Goal: Task Accomplishment & Management: Manage account settings

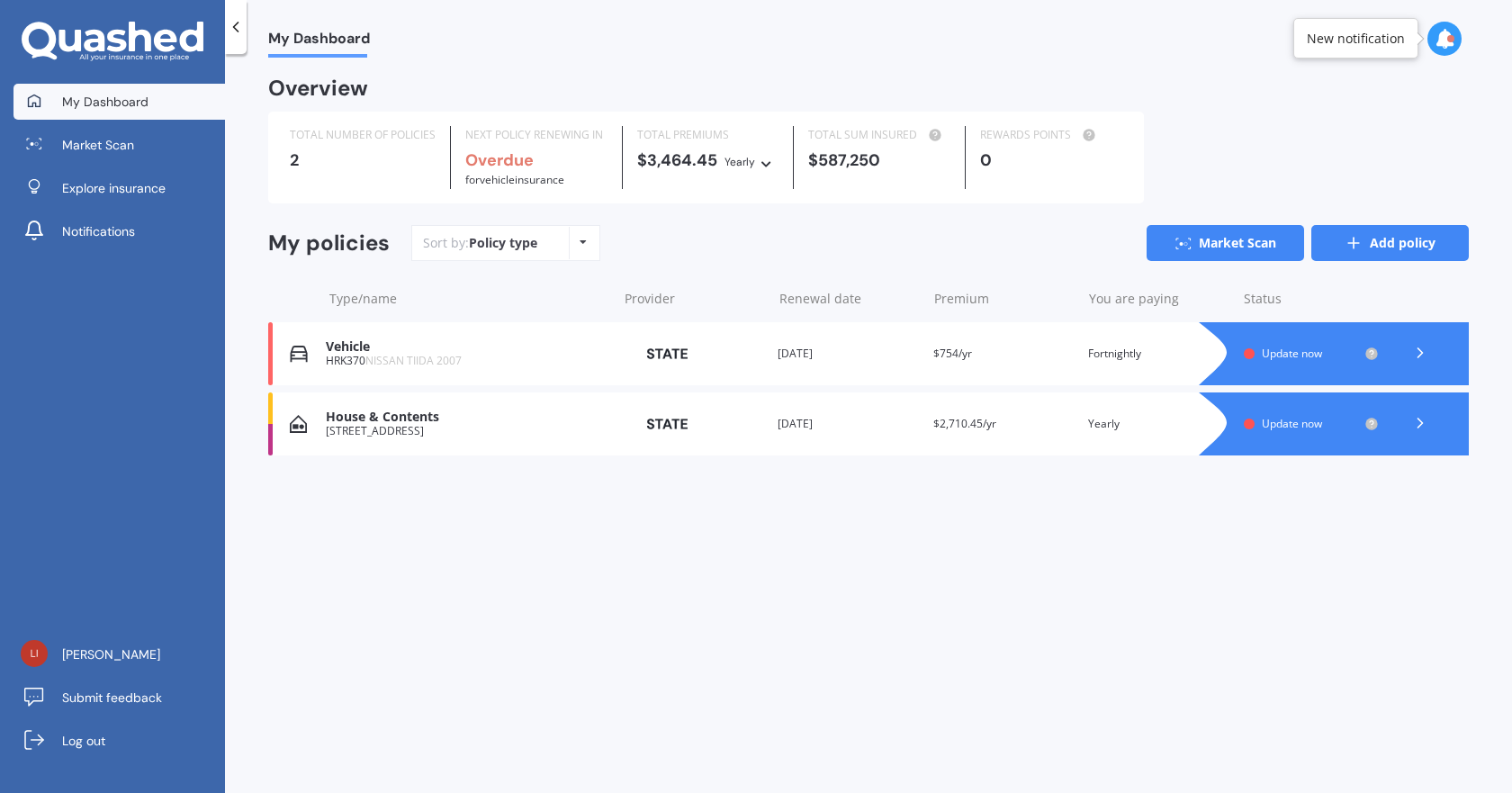
click at [1386, 248] on link "Add policy" at bounding box center [1390, 242] width 158 height 36
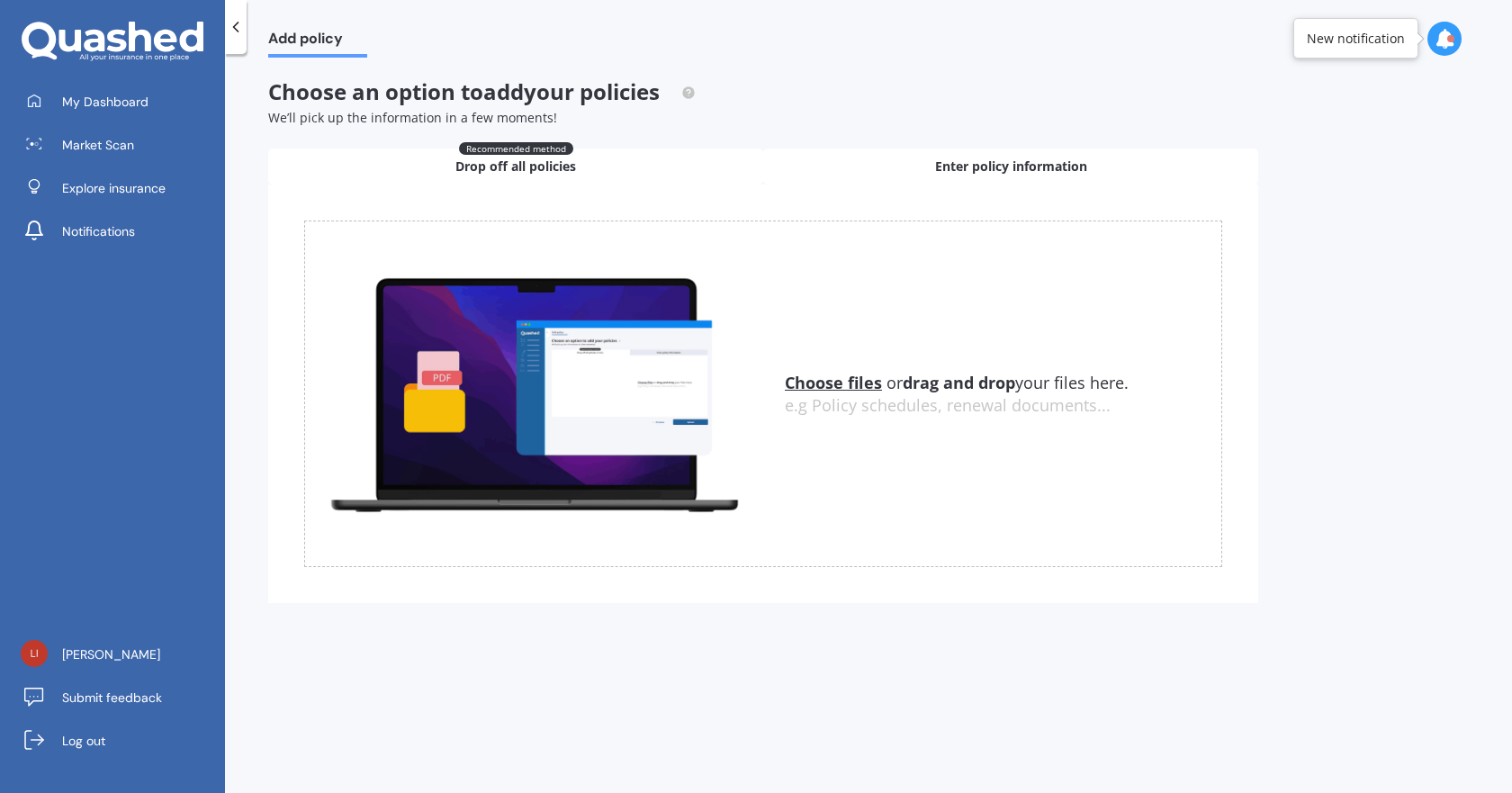
click at [988, 171] on span "Enter policy information" at bounding box center [1011, 167] width 152 height 18
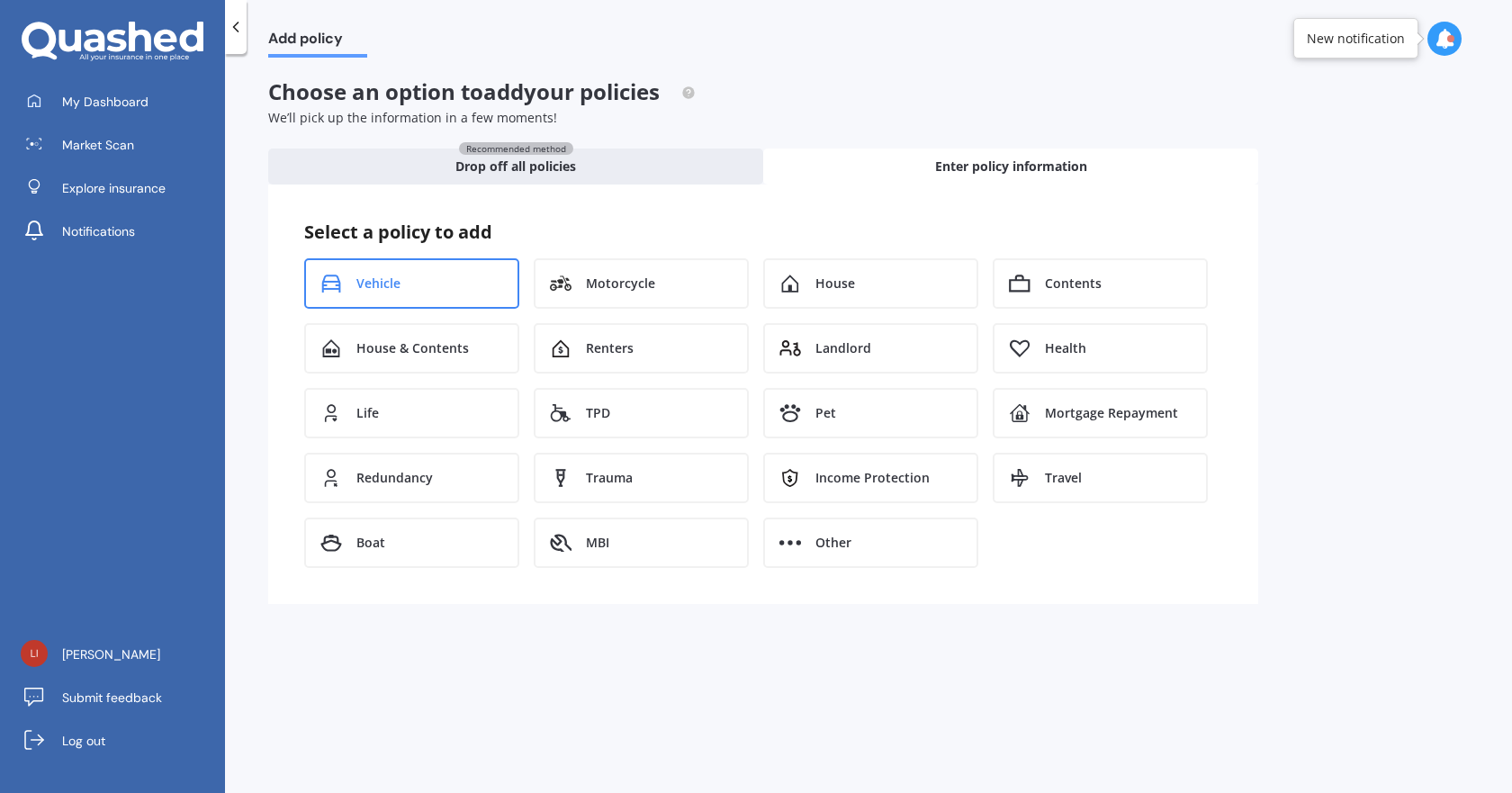
click at [389, 288] on span "Vehicle" at bounding box center [379, 283] width 44 height 18
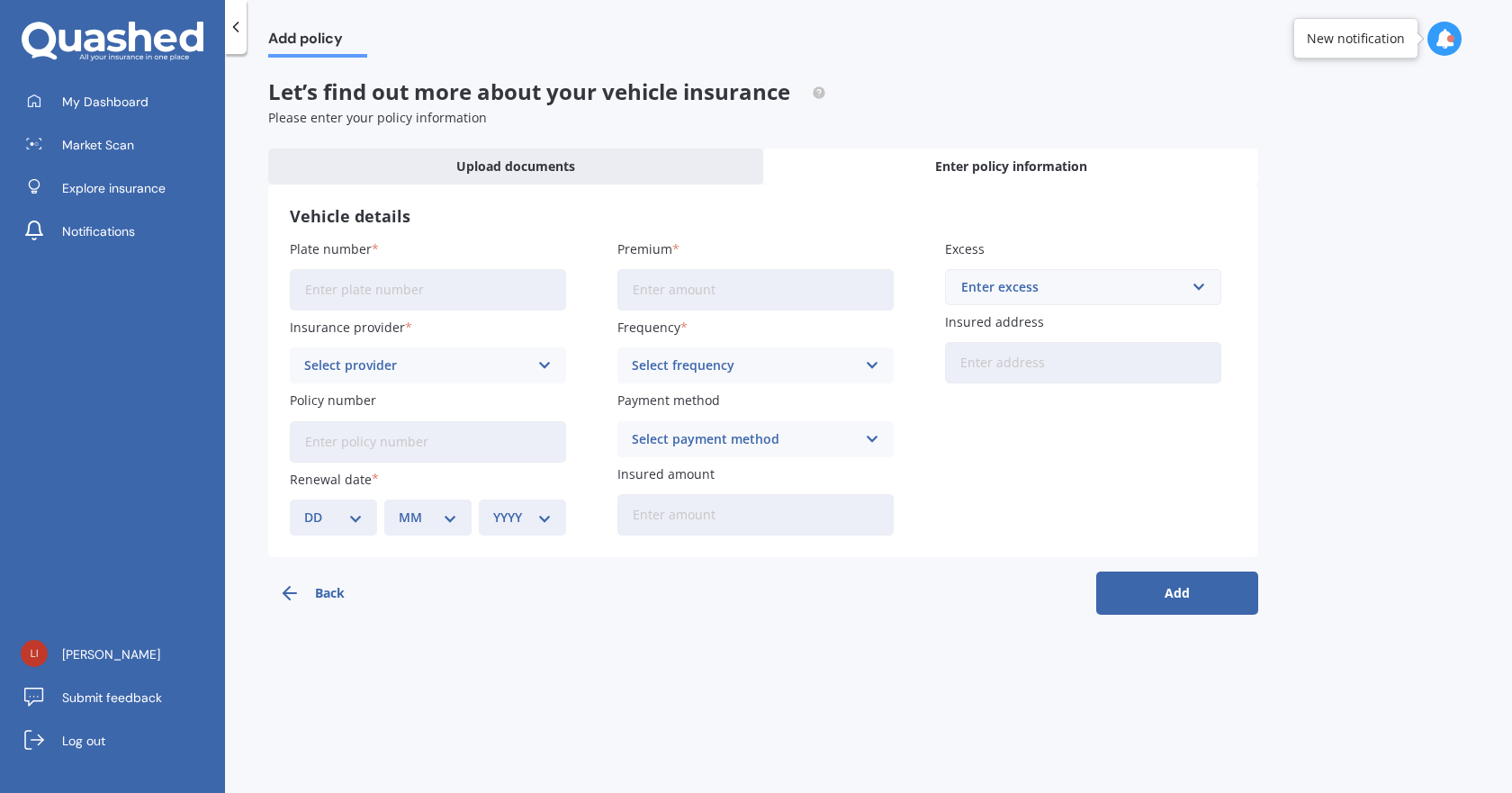
click at [391, 300] on input "Plate number" at bounding box center [427, 289] width 276 height 41
type input "3417"
click at [1200, 585] on button "Add" at bounding box center [1177, 592] width 162 height 43
type input "$0.00"
click at [445, 369] on div "Select provider" at bounding box center [420, 366] width 215 height 20
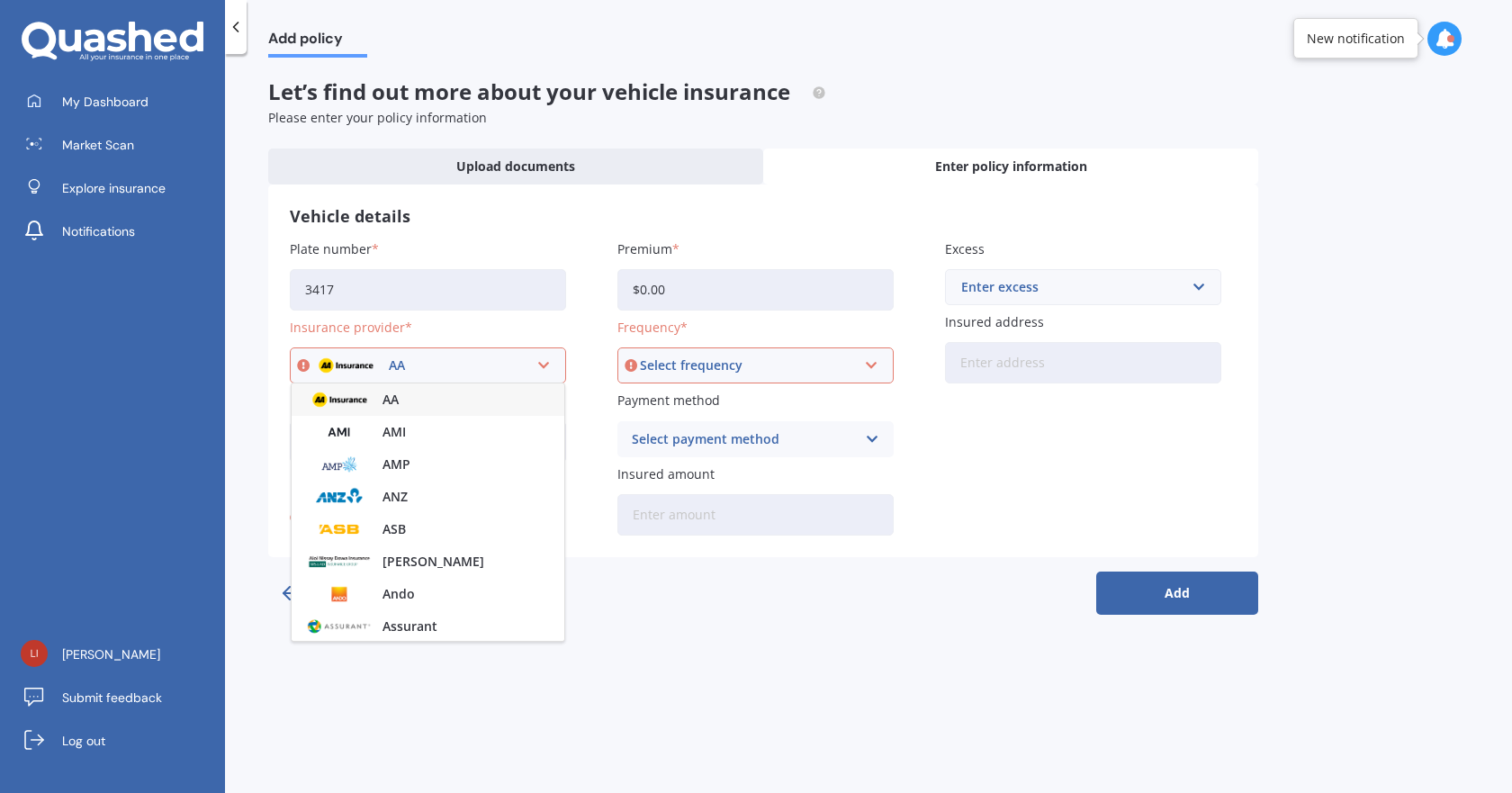
click at [448, 400] on div "AA" at bounding box center [427, 399] width 272 height 32
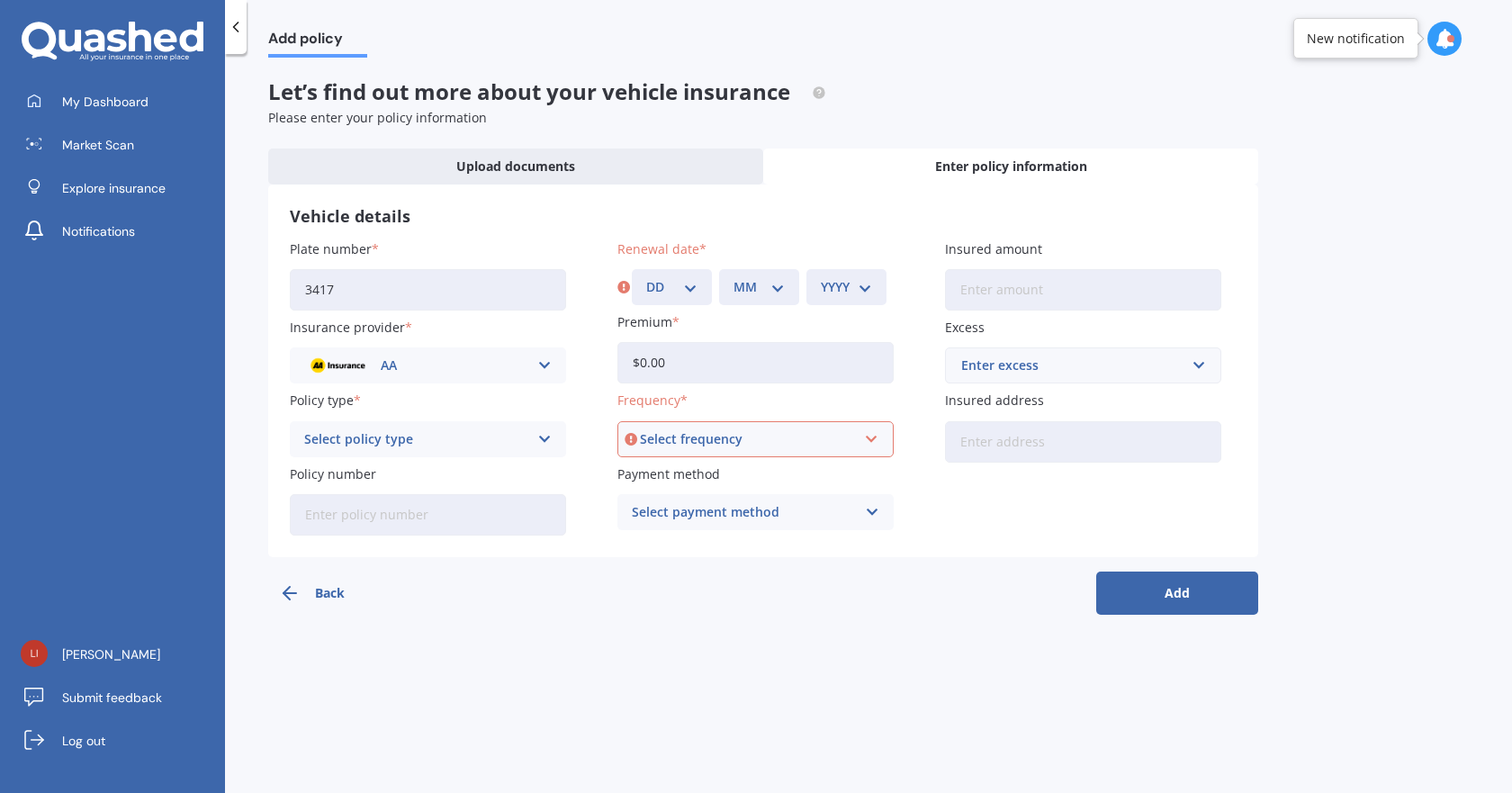
click at [701, 383] on input "$0.00" at bounding box center [755, 362] width 276 height 41
click at [708, 438] on div "Select frequency" at bounding box center [747, 439] width 215 height 20
click at [723, 486] on div "Yearly" at bounding box center [755, 473] width 272 height 32
click at [681, 297] on select "DD 01 02 03 04 05 06 07 08 09 10 11 12 13 14 15 16 17 18 19 20 21 22 23 24 25 2…" at bounding box center [672, 287] width 51 height 20
select select "01"
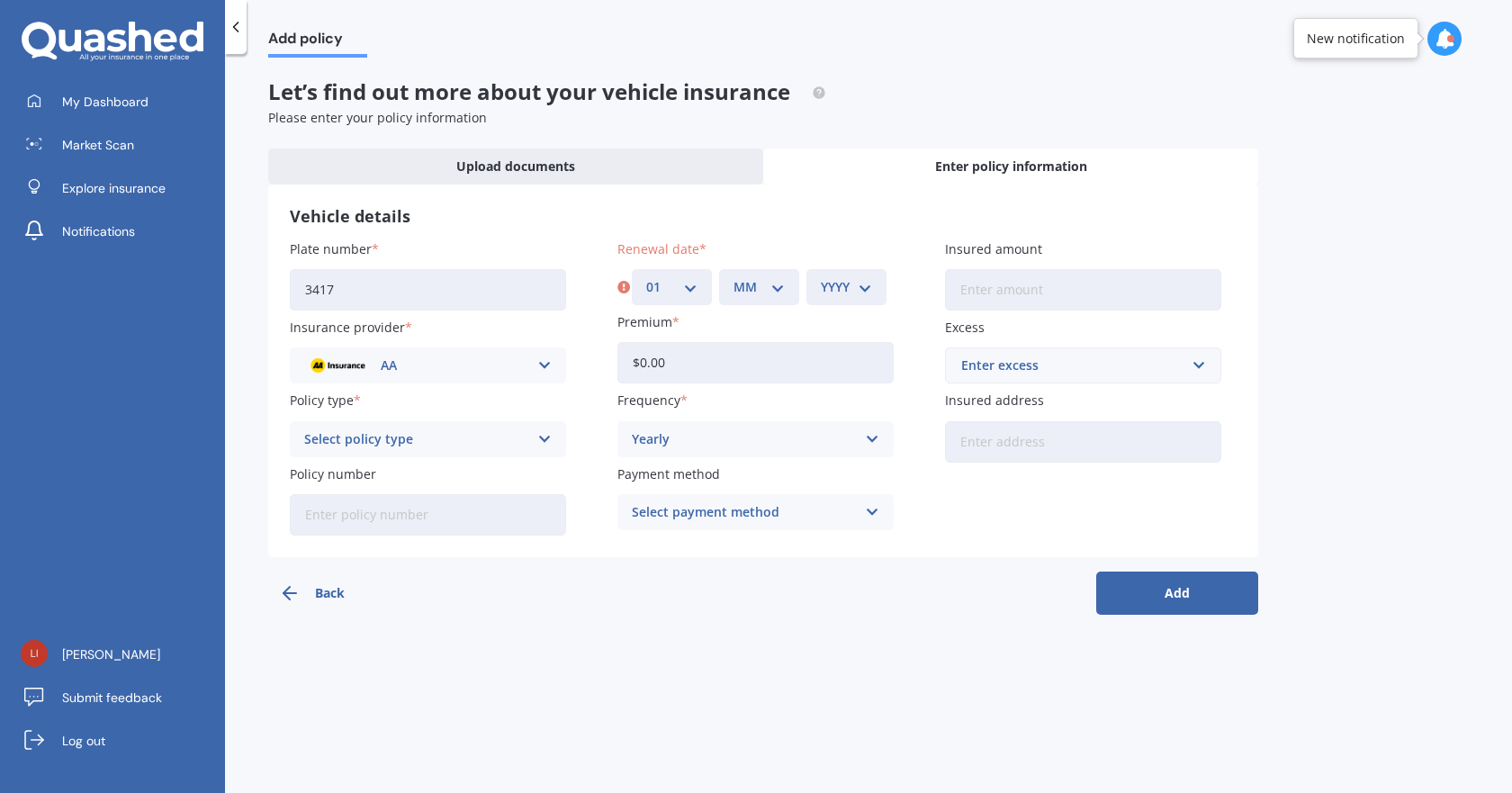
click at [646, 277] on select "DD 01 02 03 04 05 06 07 08 09 10 11 12 13 14 15 16 17 18 19 20 21 22 23 24 25 2…" at bounding box center [672, 287] width 51 height 20
drag, startPoint x: 723, startPoint y: 293, endPoint x: 753, endPoint y: 293, distance: 30.0
click at [728, 293] on div "MM 01 02 03 04 05 06 07 08 09 10 11 12" at bounding box center [758, 286] width 80 height 36
click at [756, 293] on select "MM 01 02 03 04 05 06 07 08 09 10 11 12" at bounding box center [759, 287] width 51 height 20
select select "01"
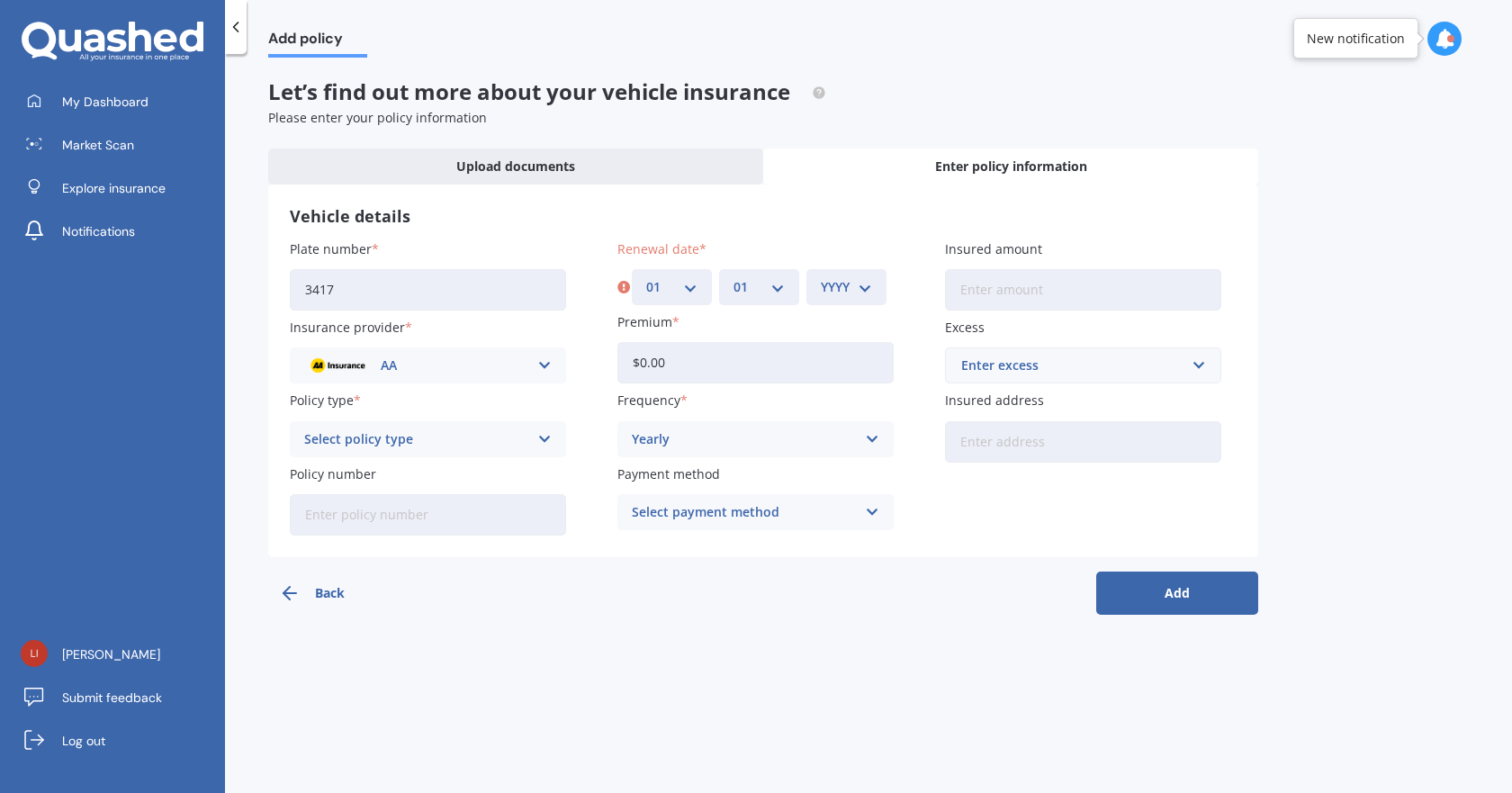
click at [734, 277] on select "MM 01 02 03 04 05 06 07 08 09 10 11 12" at bounding box center [759, 287] width 51 height 20
click at [814, 282] on div "YYYY 2027 2026 2025 2024 2023 2022 2021 2020 2019 2018 2017 2016 2015 2014 2013…" at bounding box center [845, 286] width 80 height 36
drag, startPoint x: 846, startPoint y: 309, endPoint x: 855, endPoint y: 303, distance: 10.8
click at [846, 310] on div "Plate number 3417 Insurance provider AA AA AMI AMP ANZ ASB Aioi Nissay Dowa And…" at bounding box center [763, 387] width 947 height 296
click at [862, 294] on select "YYYY 2027 2026 2025 2024 2023 2022 2021 2020 2019 2018 2017 2016 2015 2014 2013…" at bounding box center [846, 287] width 51 height 20
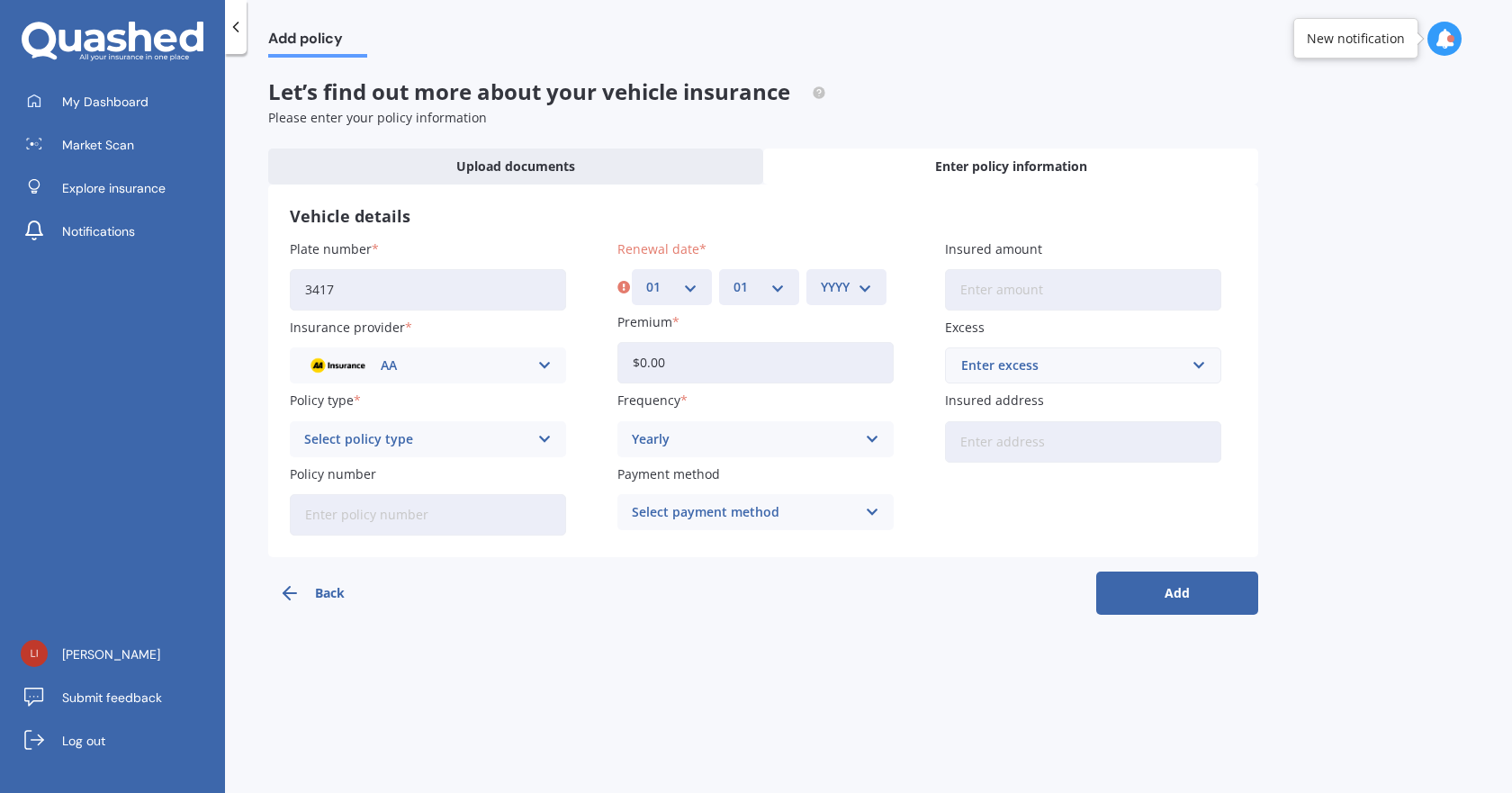
select select "2025"
click at [821, 277] on select "YYYY 2027 2026 2025 2024 2023 2022 2021 2020 2019 2018 2017 2016 2015 2014 2013…" at bounding box center [846, 287] width 51 height 20
click at [1149, 587] on button "Add" at bounding box center [1177, 592] width 162 height 43
click at [486, 438] on div "Select policy type" at bounding box center [420, 439] width 215 height 20
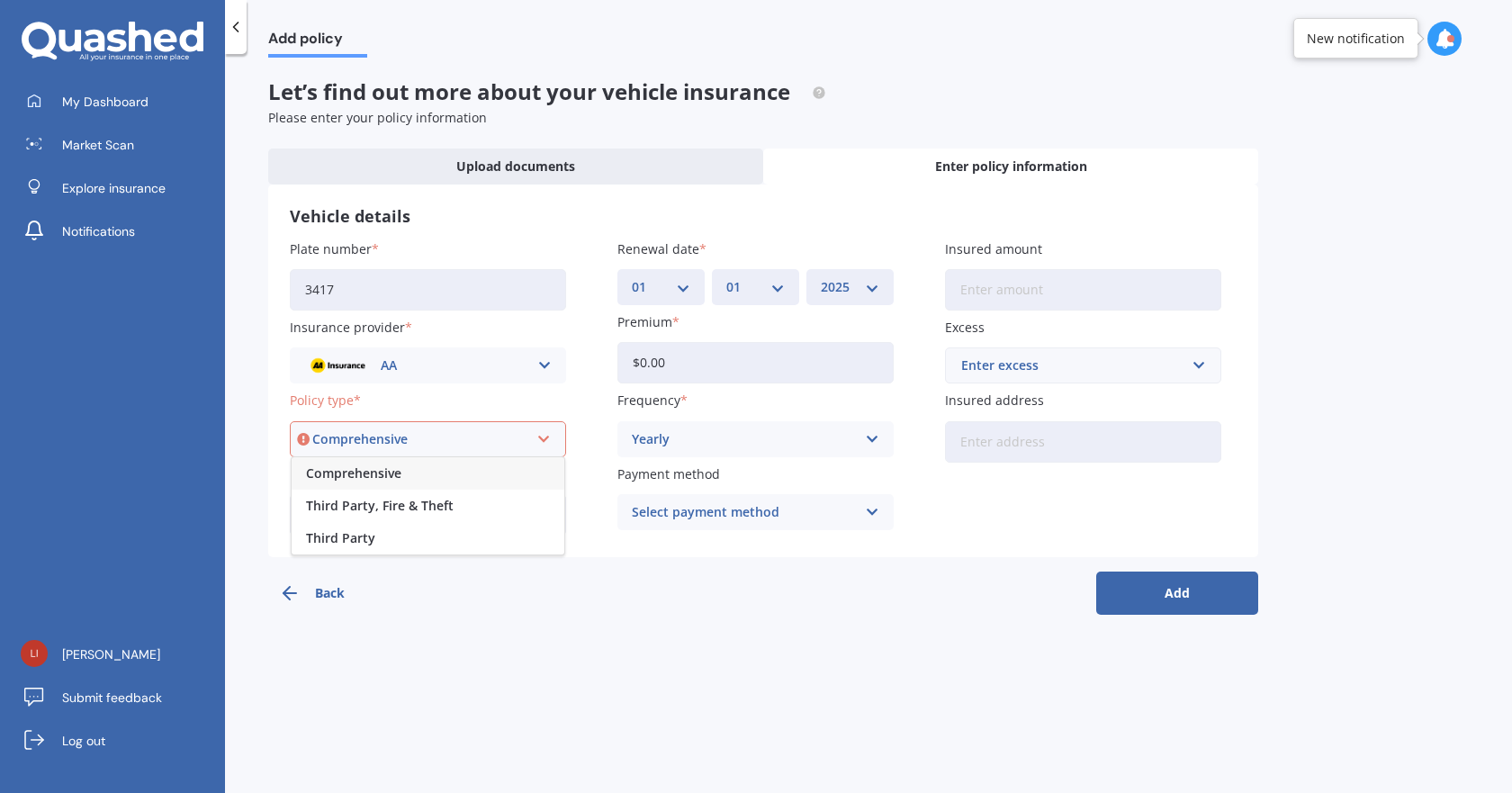
click at [464, 478] on div "Comprehensive" at bounding box center [427, 473] width 272 height 32
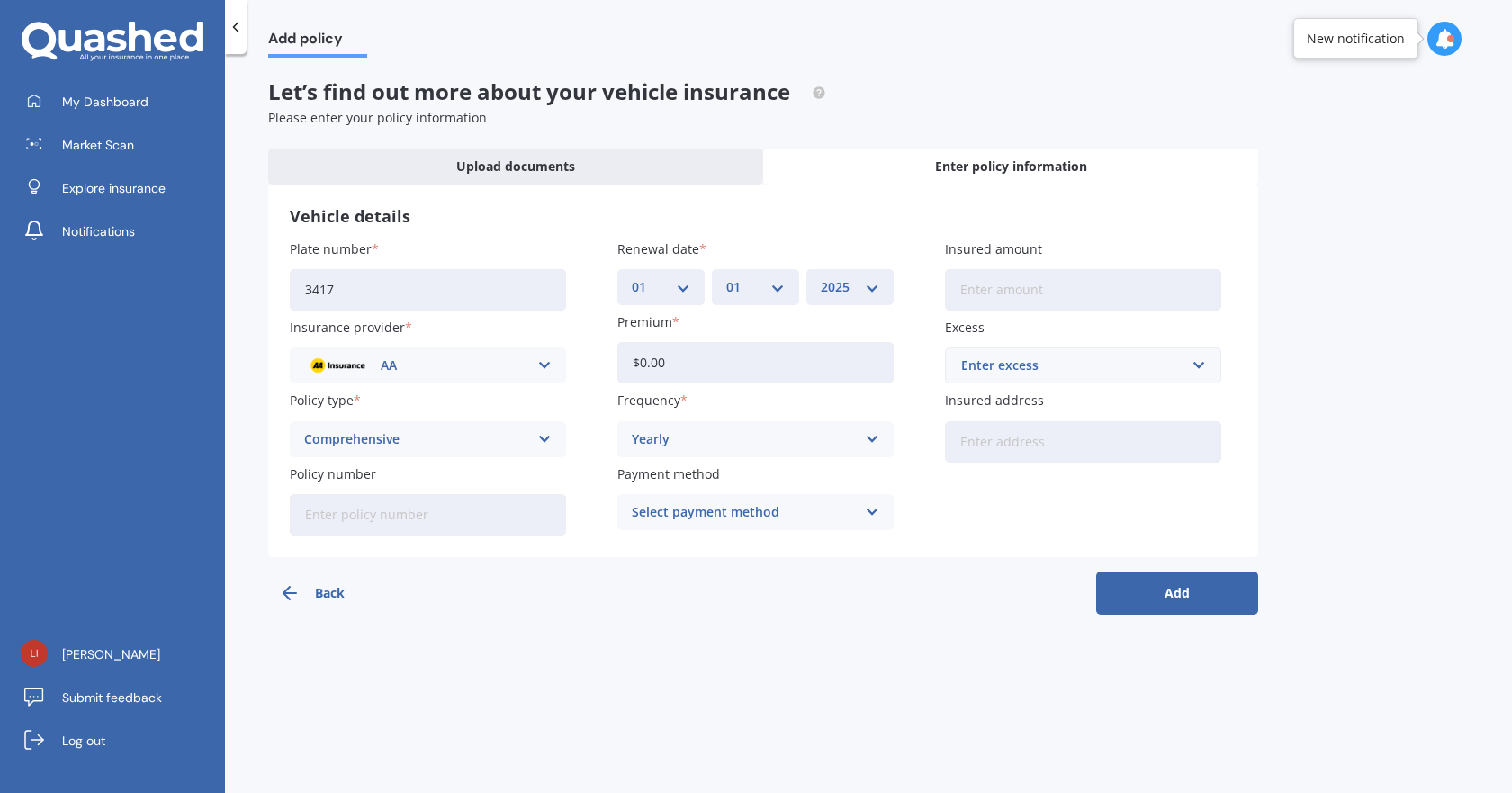
click at [1201, 591] on button "Add" at bounding box center [1177, 592] width 162 height 43
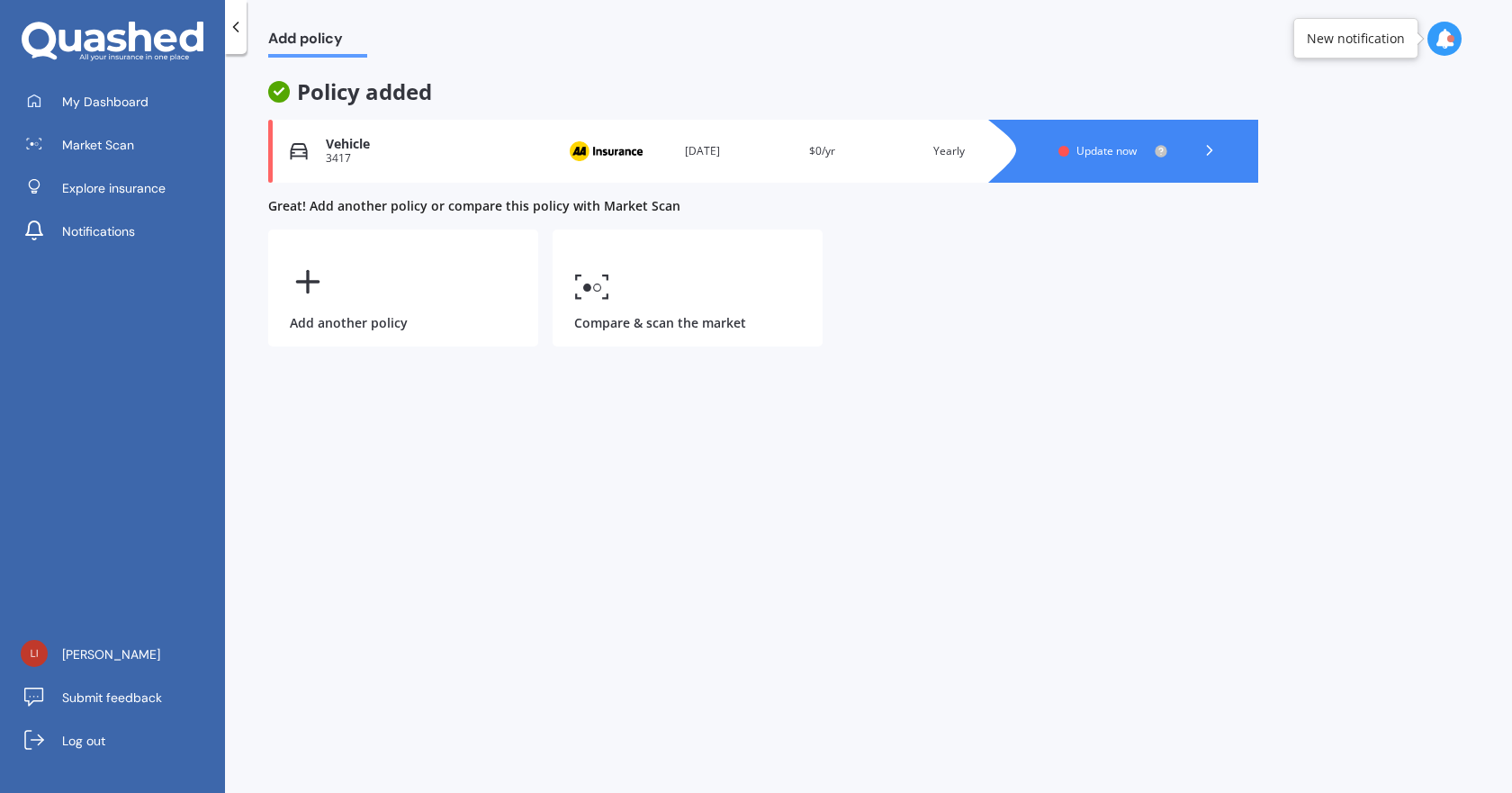
click at [521, 162] on div "3417" at bounding box center [436, 159] width 220 height 13
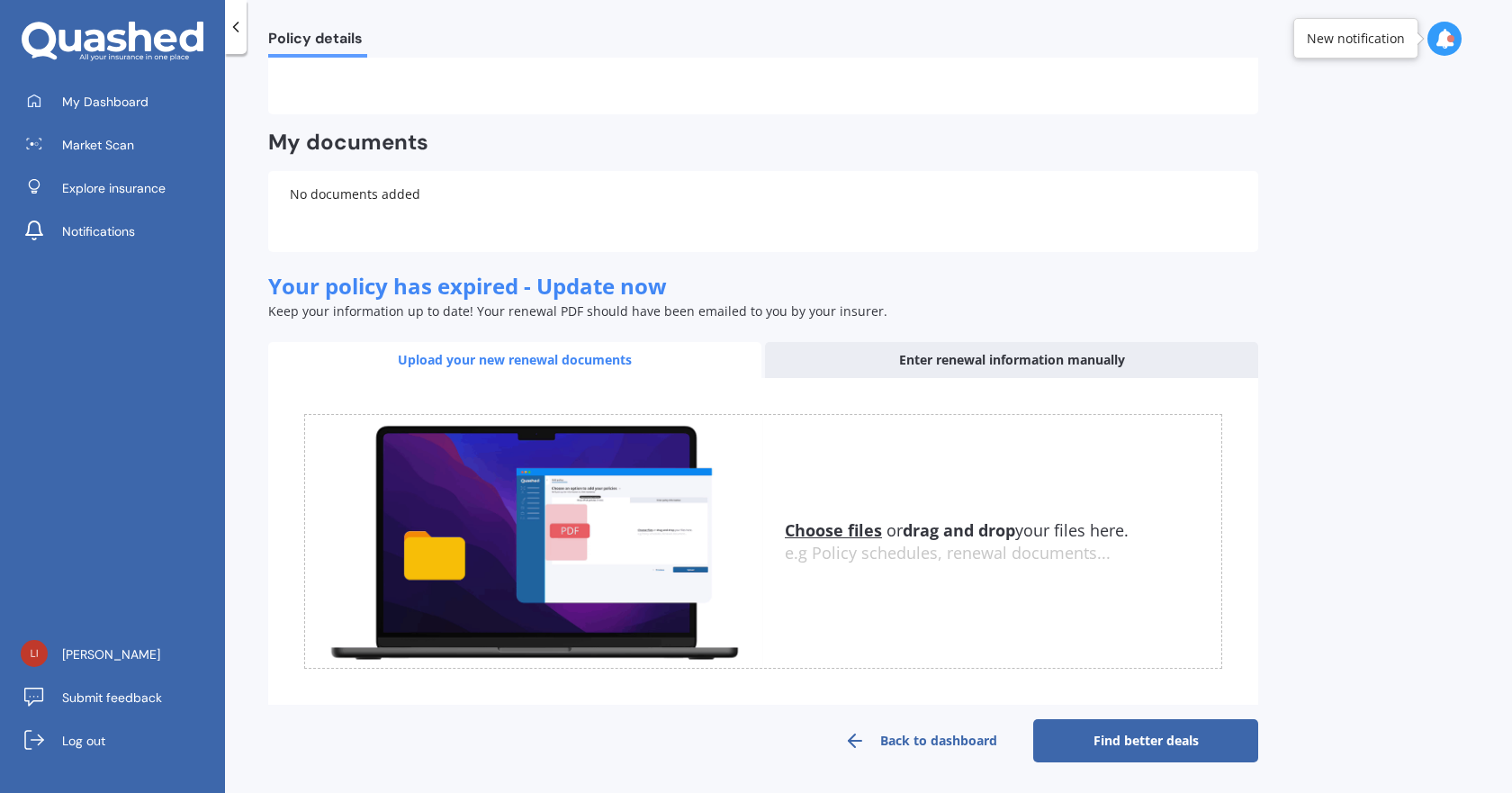
scroll to position [412, 0]
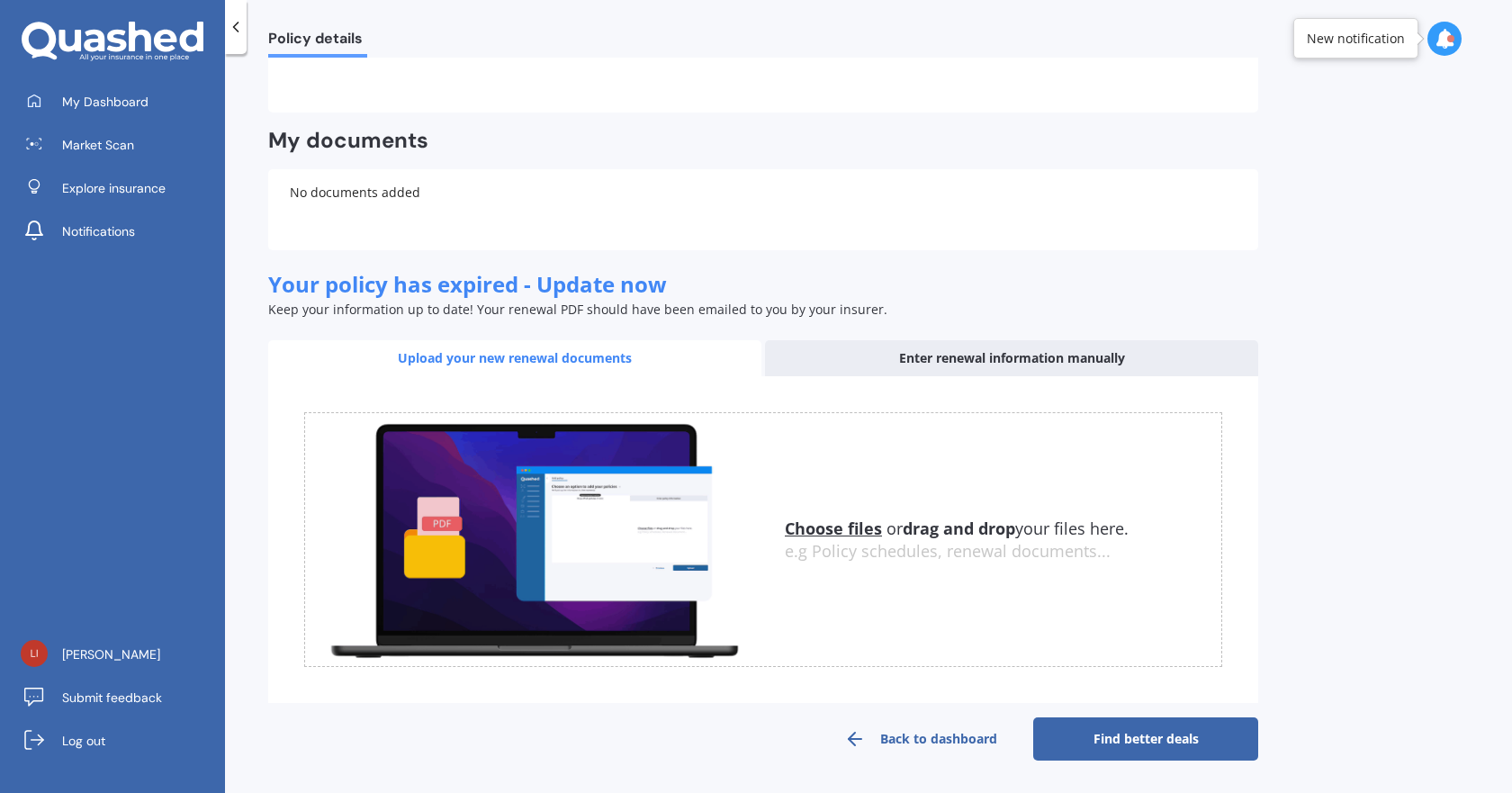
click at [1174, 729] on link "Find better deals" at bounding box center [1145, 738] width 225 height 43
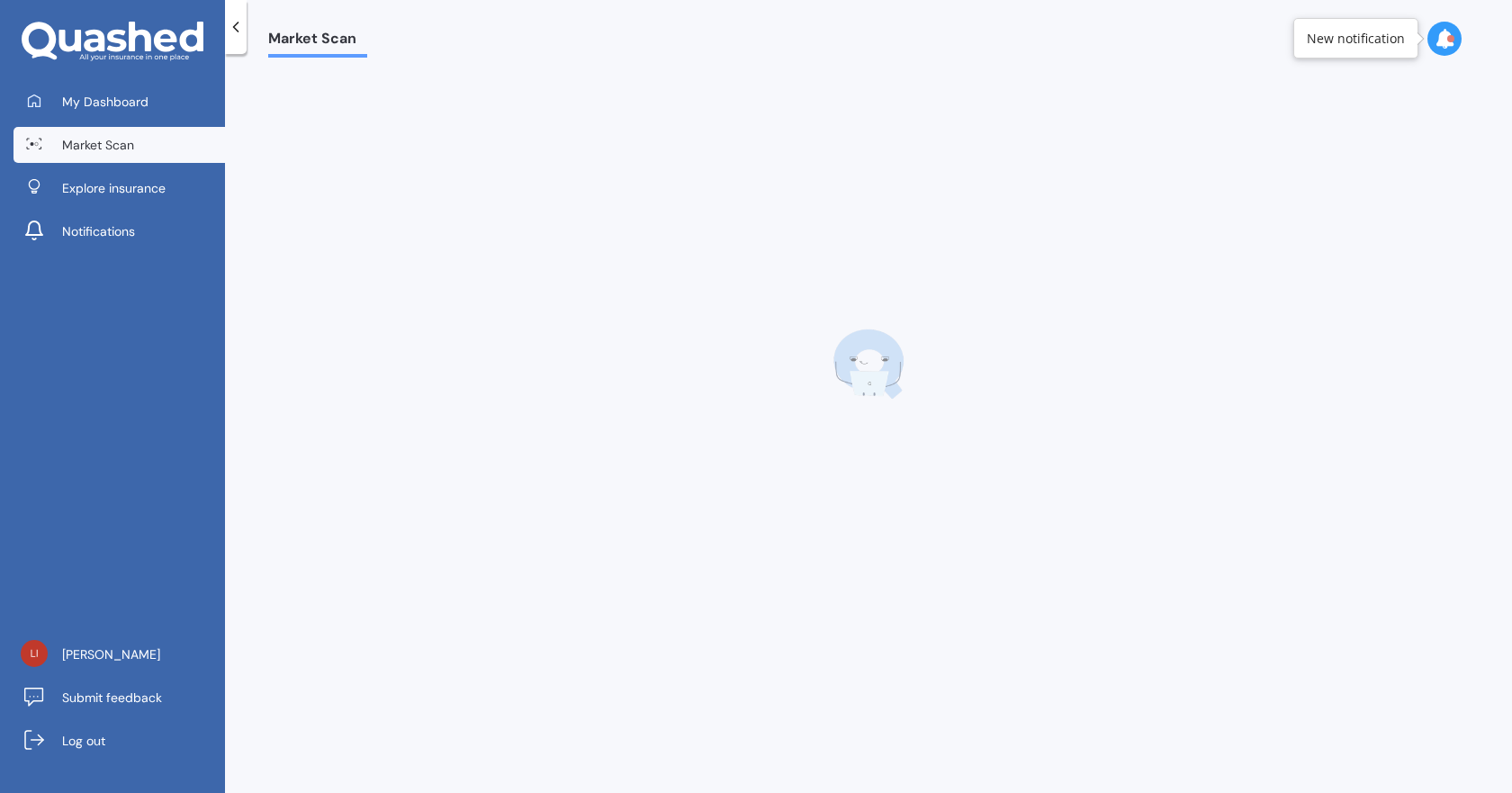
scroll to position [0, 0]
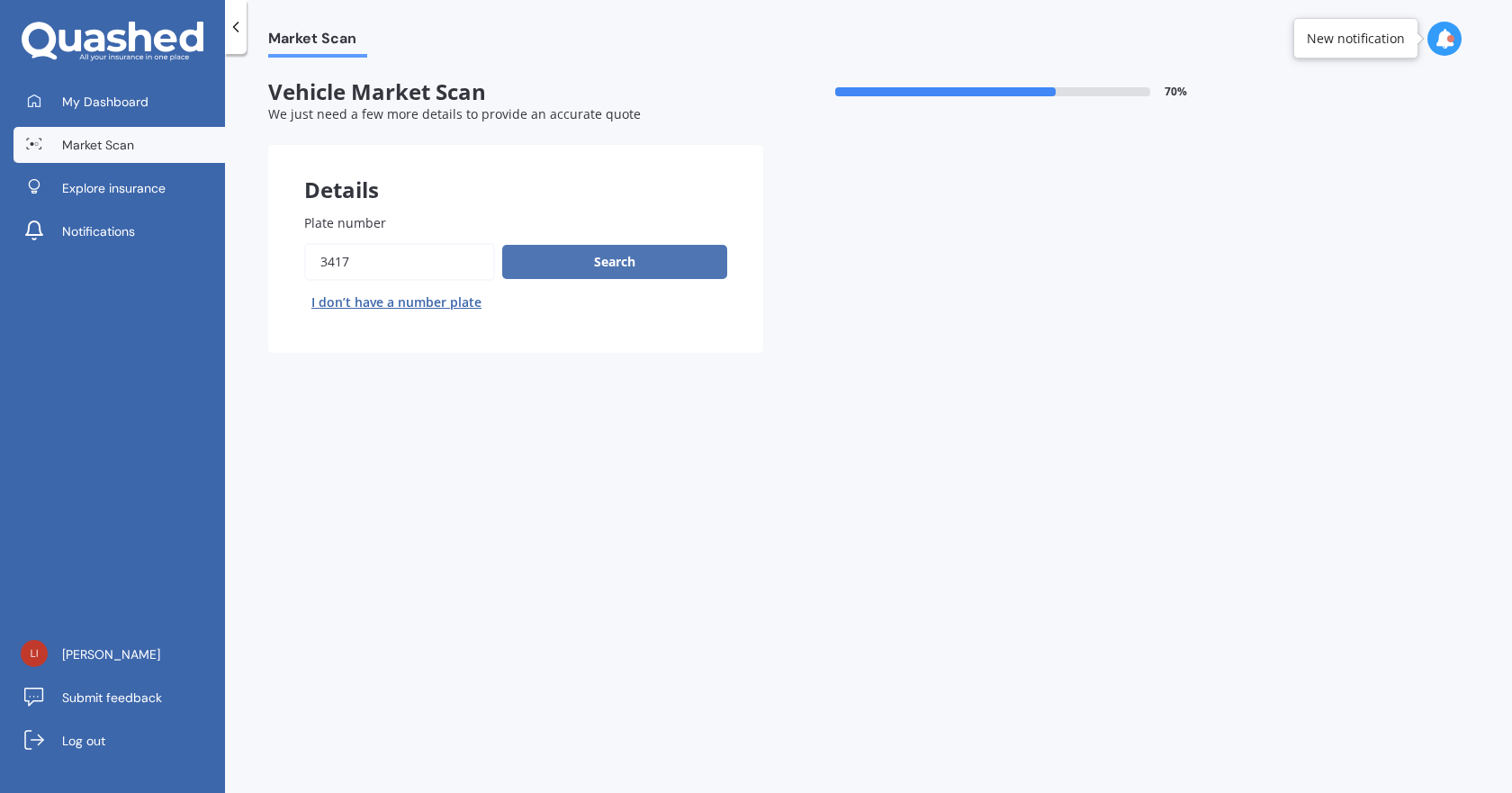
click at [605, 263] on button "Search" at bounding box center [614, 261] width 225 height 34
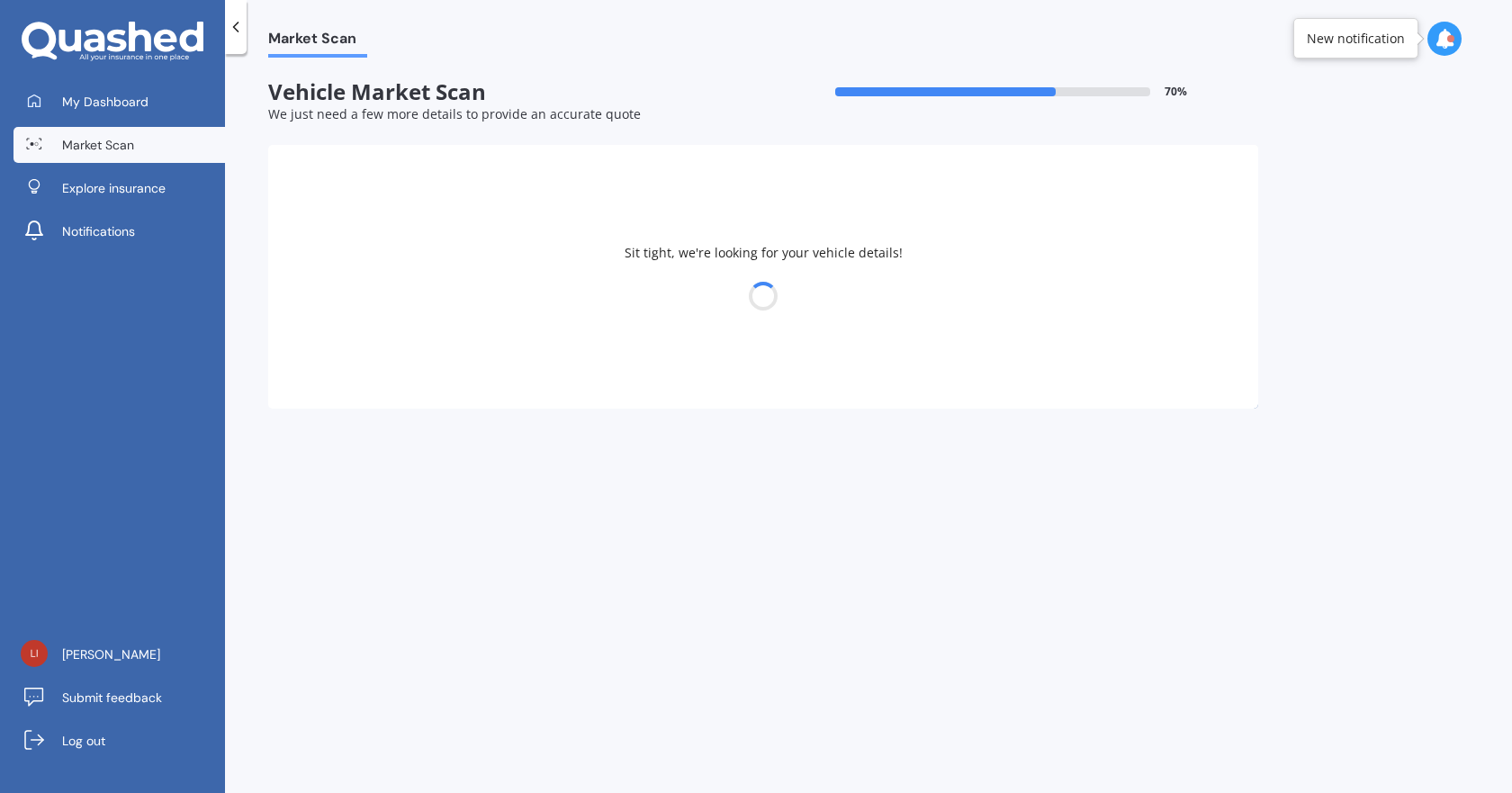
select select "SSANGYONG"
select select "REXTON"
select select "07"
select select "02"
select select "1996"
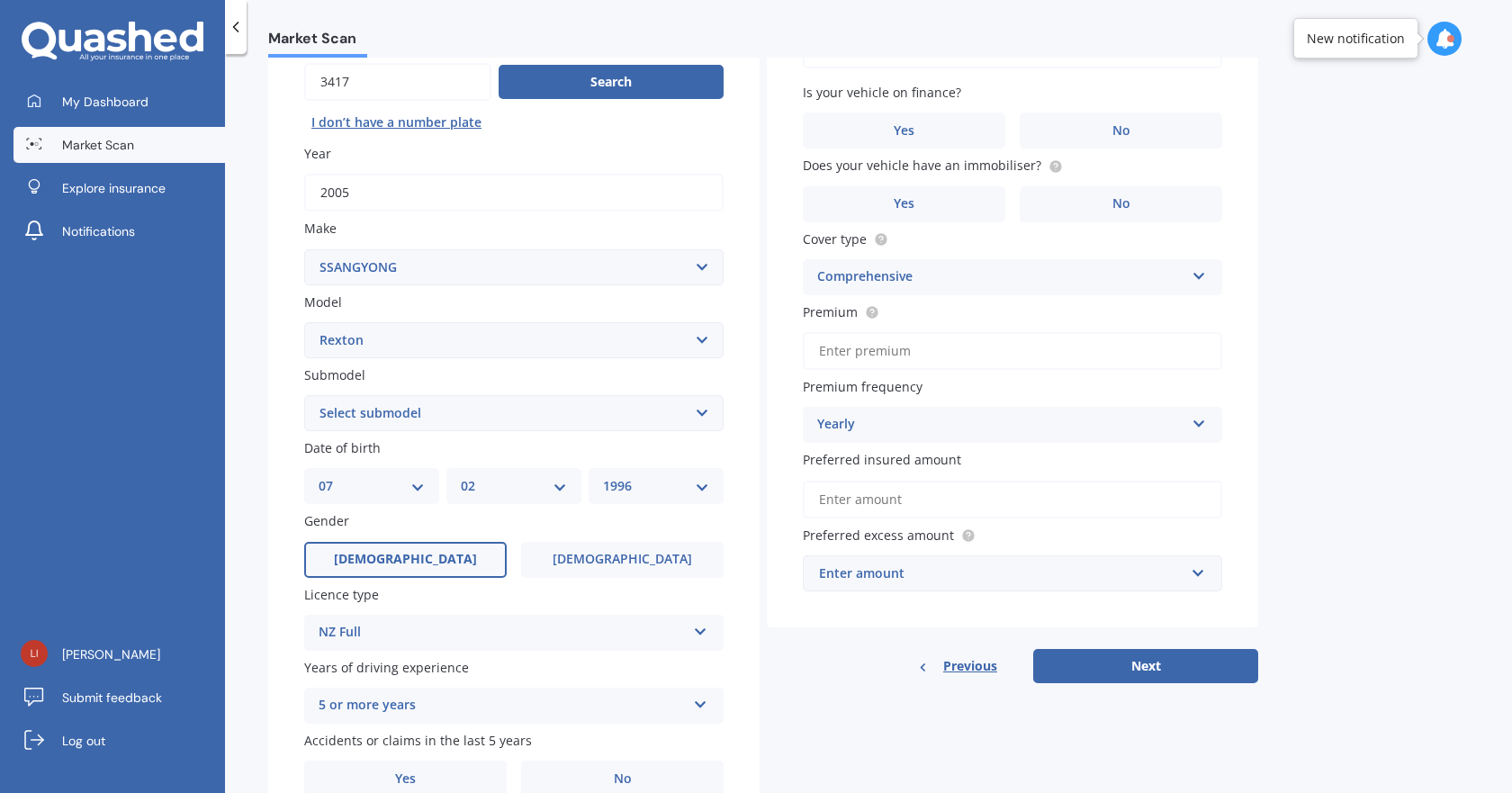
scroll to position [267, 0]
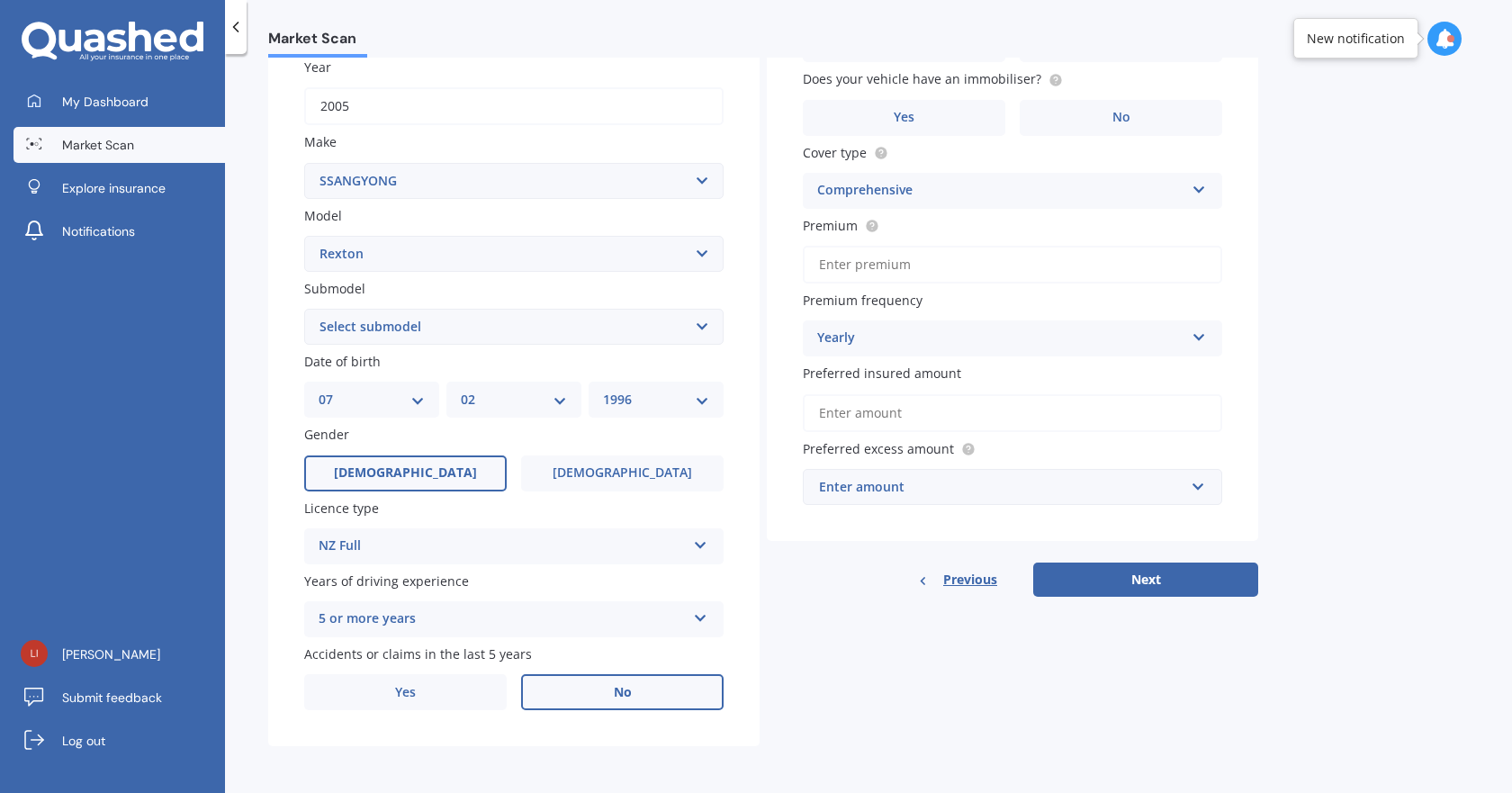
click at [572, 690] on label "No" at bounding box center [622, 691] width 203 height 36
click at [0, 0] on input "No" at bounding box center [0, 0] width 0 height 0
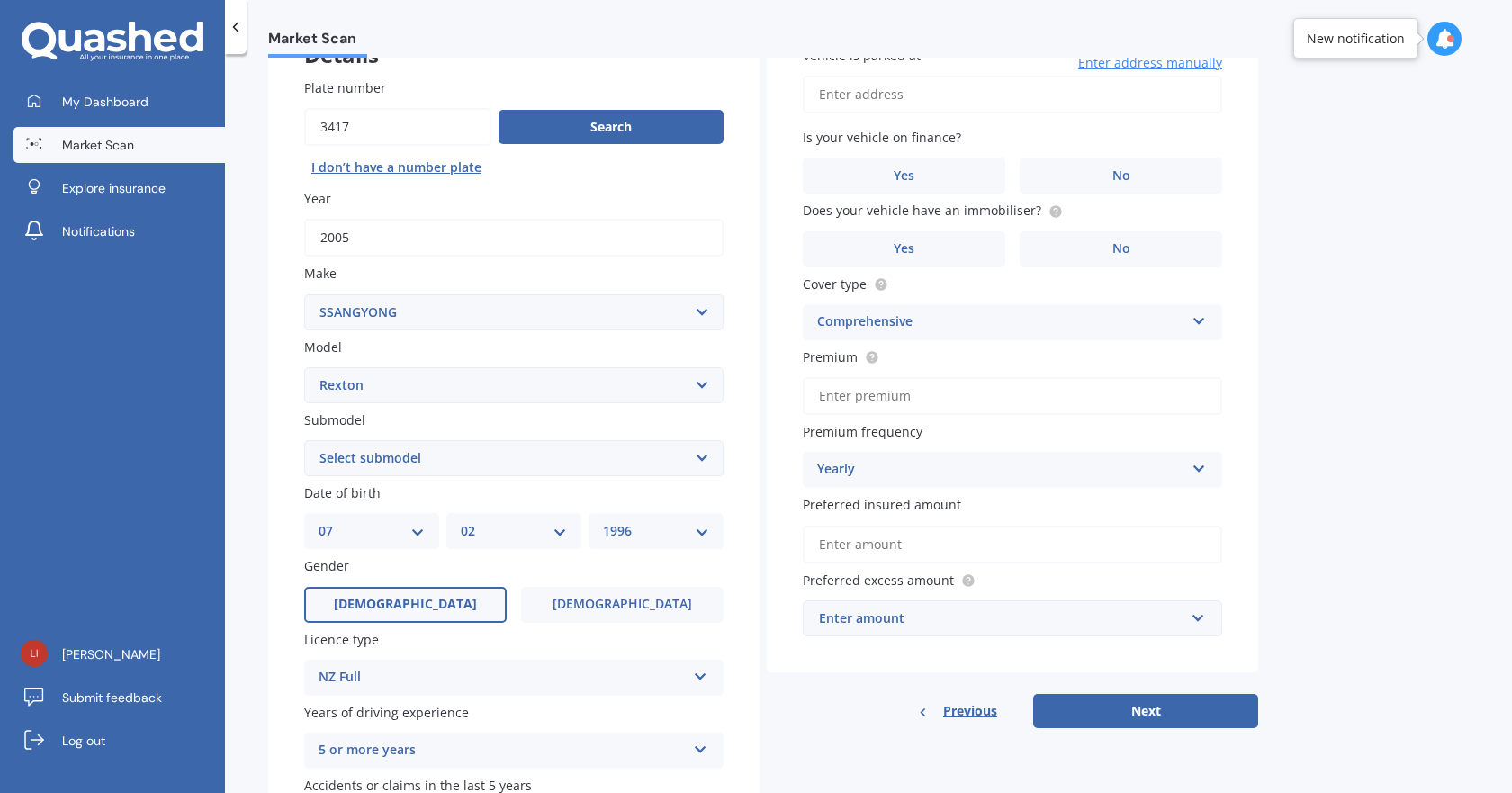
scroll to position [0, 0]
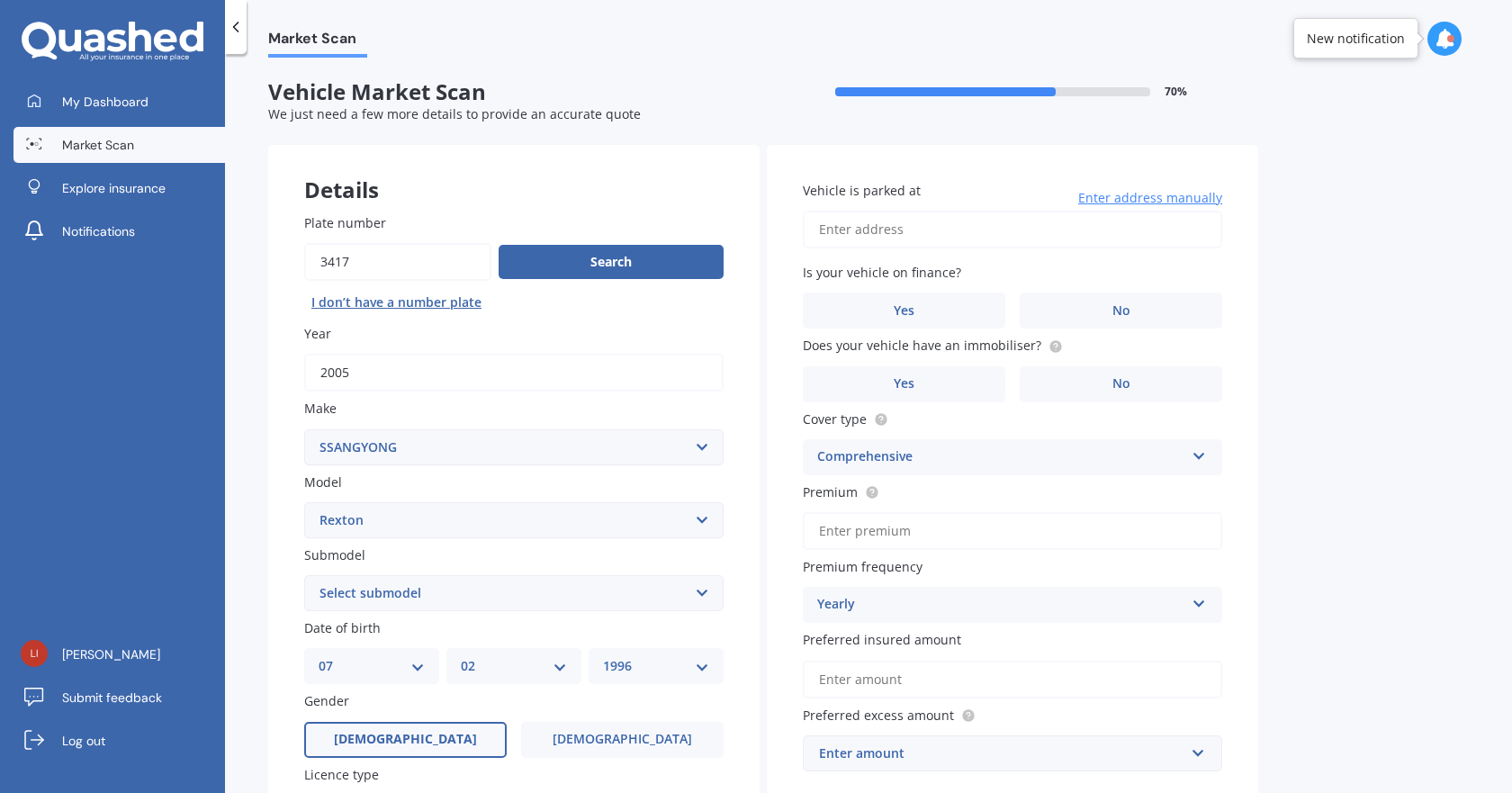
click at [953, 230] on input "Vehicle is parked at" at bounding box center [1012, 229] width 419 height 38
type input "[STREET_ADDRESS]"
click at [1099, 311] on label "No" at bounding box center [1120, 310] width 203 height 36
click at [0, 0] on input "No" at bounding box center [0, 0] width 0 height 0
click at [1099, 391] on label "No" at bounding box center [1120, 383] width 203 height 36
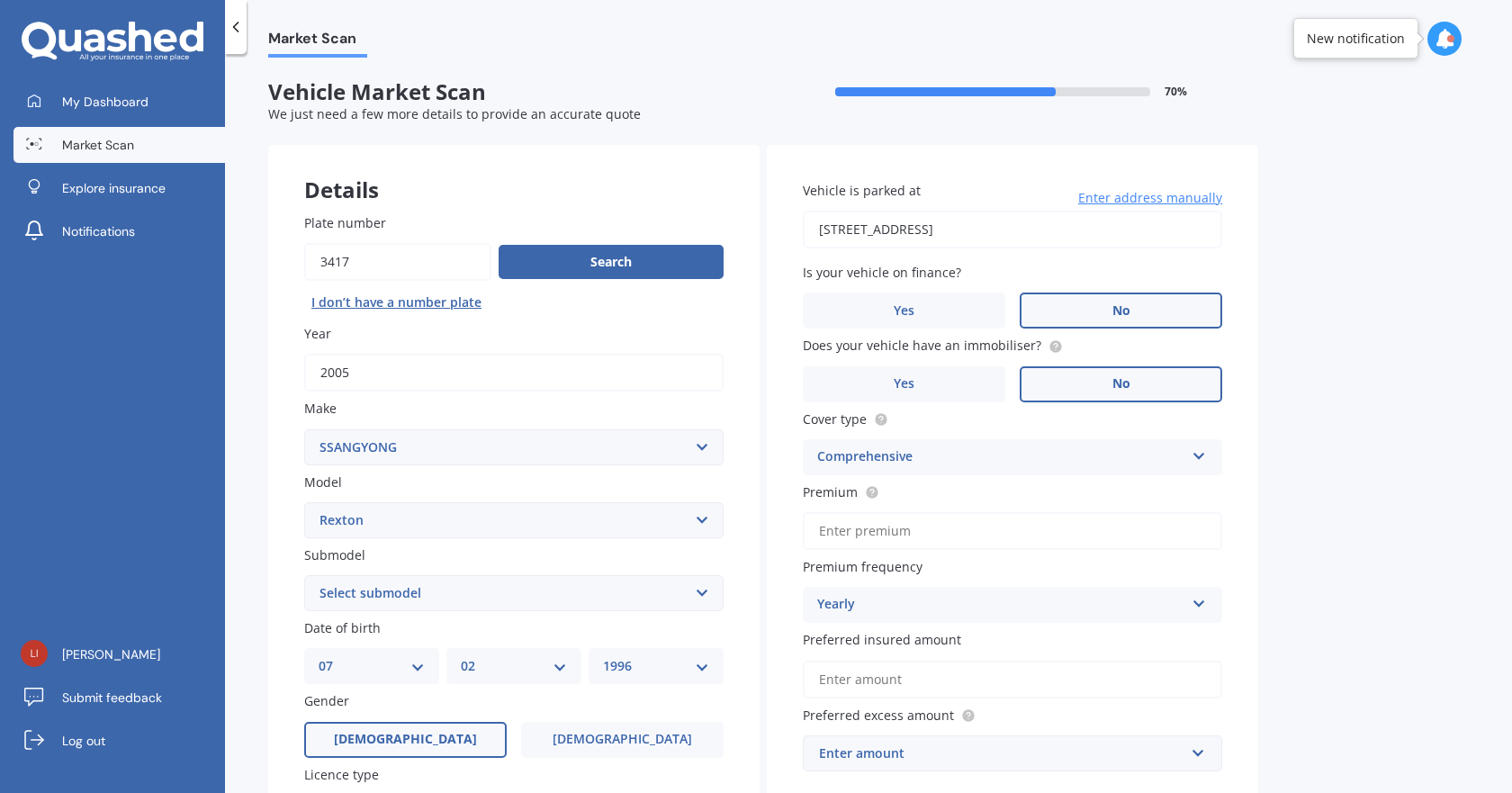
click at [0, 0] on input "No" at bounding box center [0, 0] width 0 height 0
click at [960, 386] on label "Yes" at bounding box center [904, 383] width 203 height 36
click at [0, 0] on input "Yes" at bounding box center [0, 0] width 0 height 0
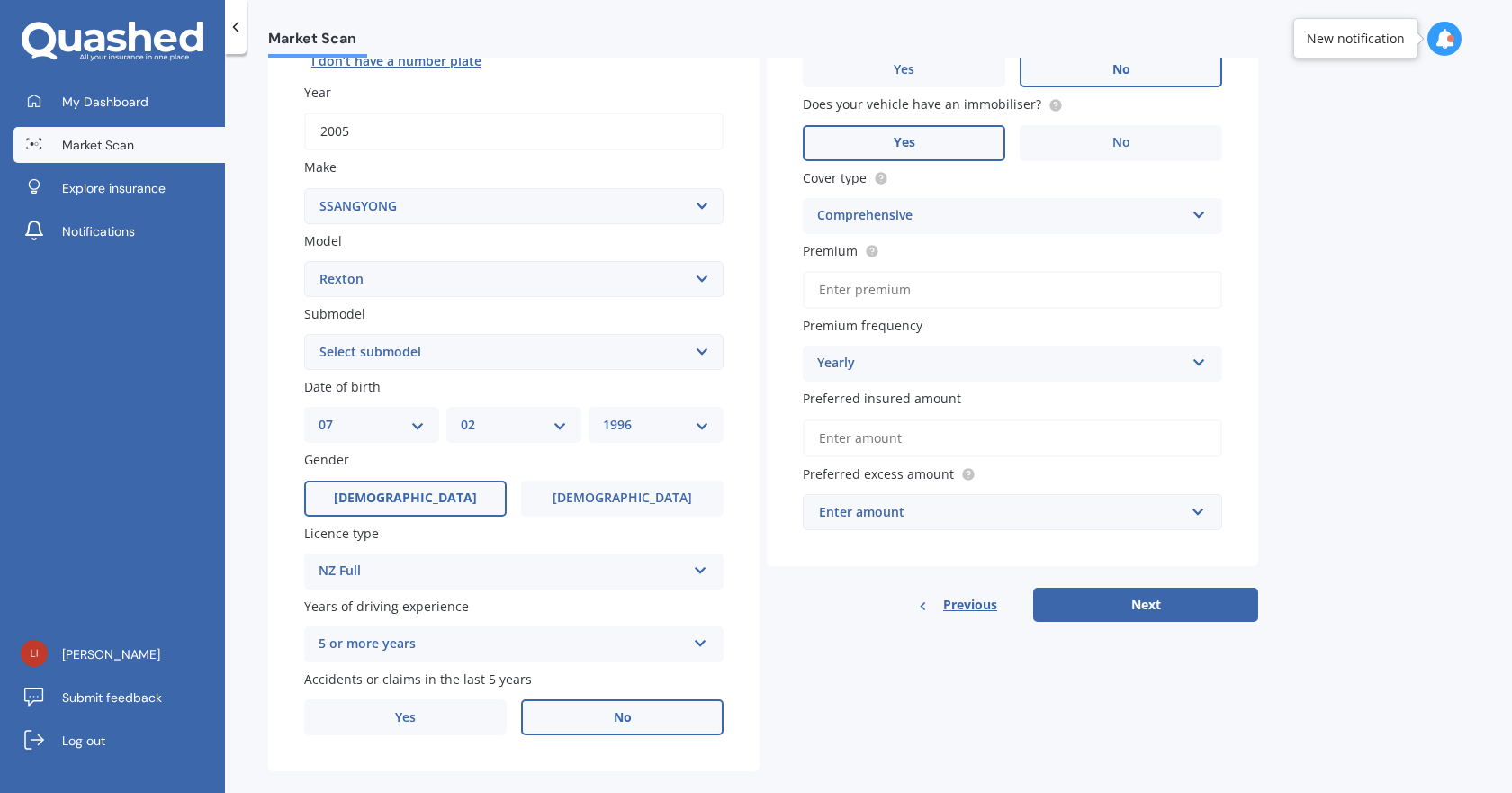
scroll to position [267, 0]
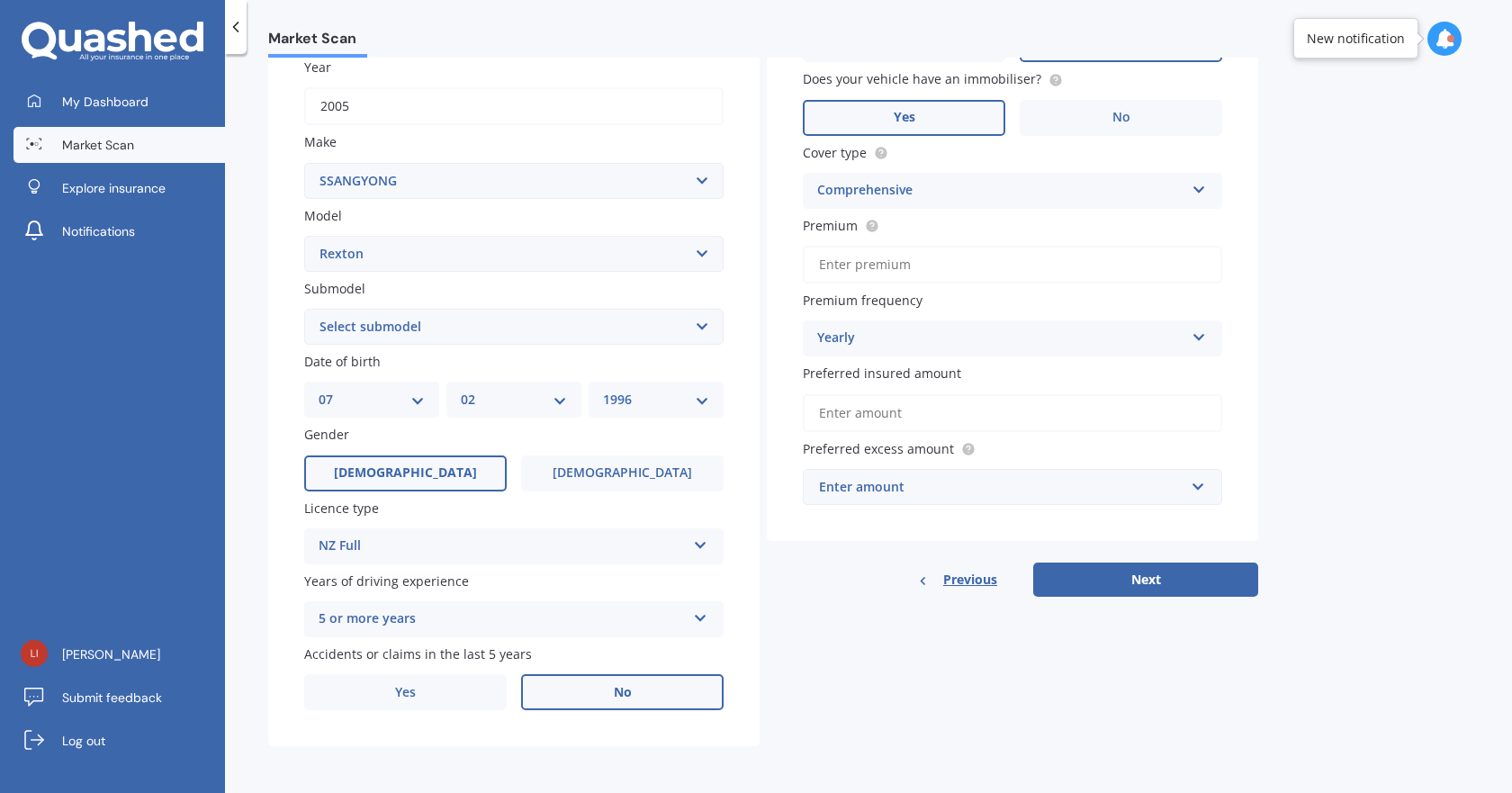
click at [1108, 596] on button "Next" at bounding box center [1145, 578] width 225 height 34
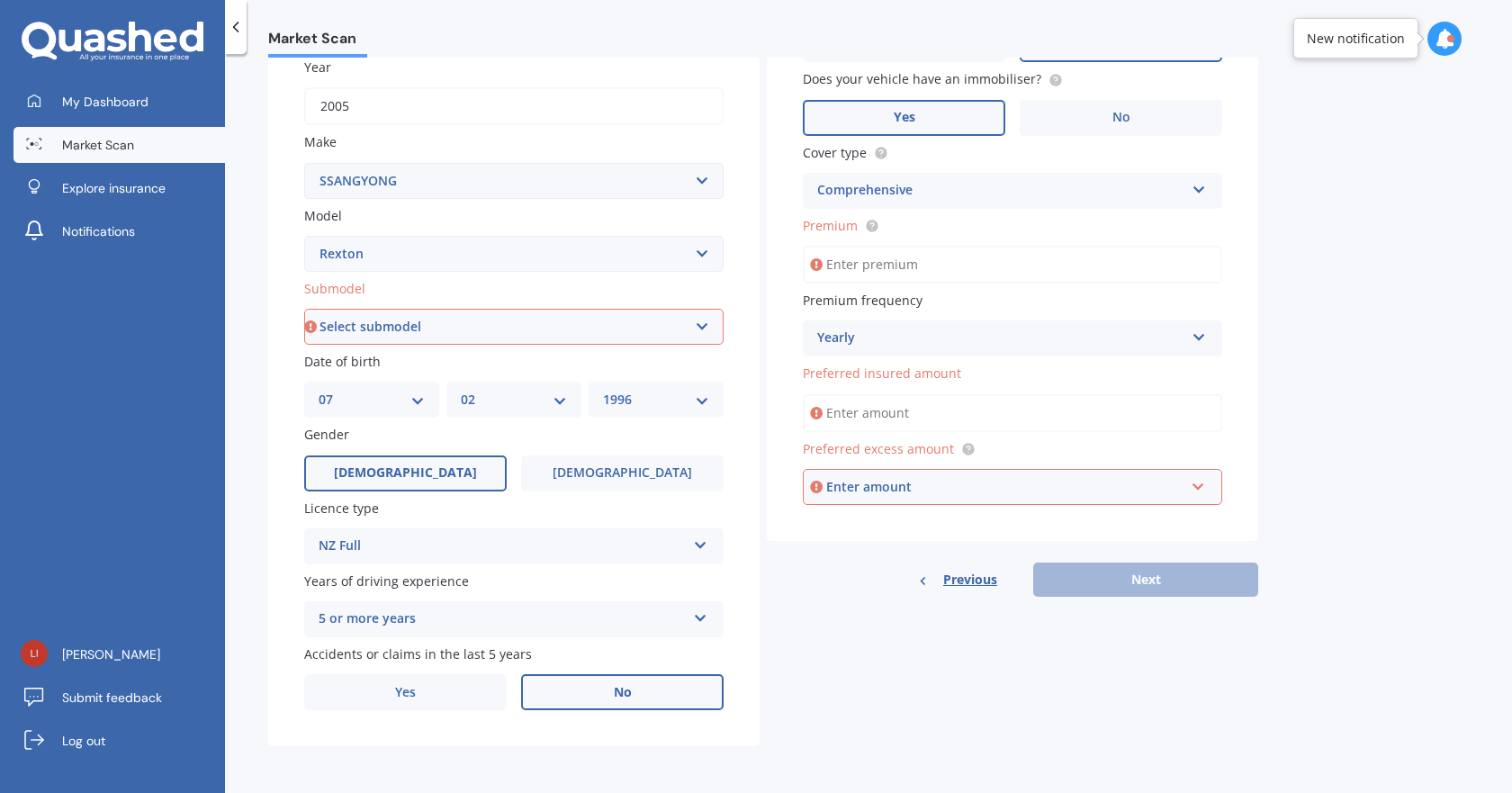
click at [959, 248] on input "Premium" at bounding box center [1012, 264] width 419 height 38
type input "$0.00"
click at [940, 429] on input "Preferred insured amount" at bounding box center [1012, 413] width 419 height 38
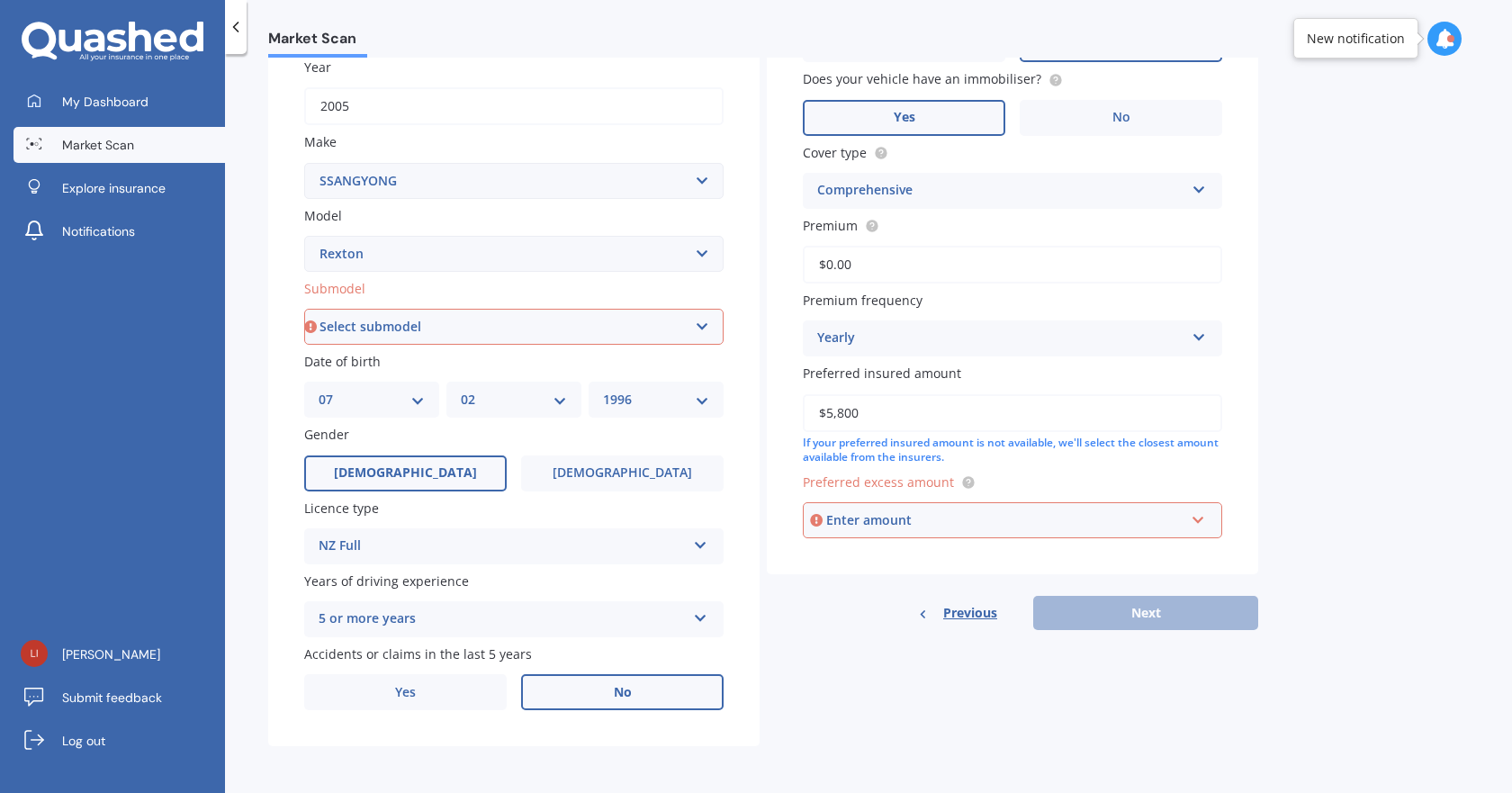
type input "$5,800"
click at [992, 520] on div "Enter amount" at bounding box center [1005, 521] width 359 height 20
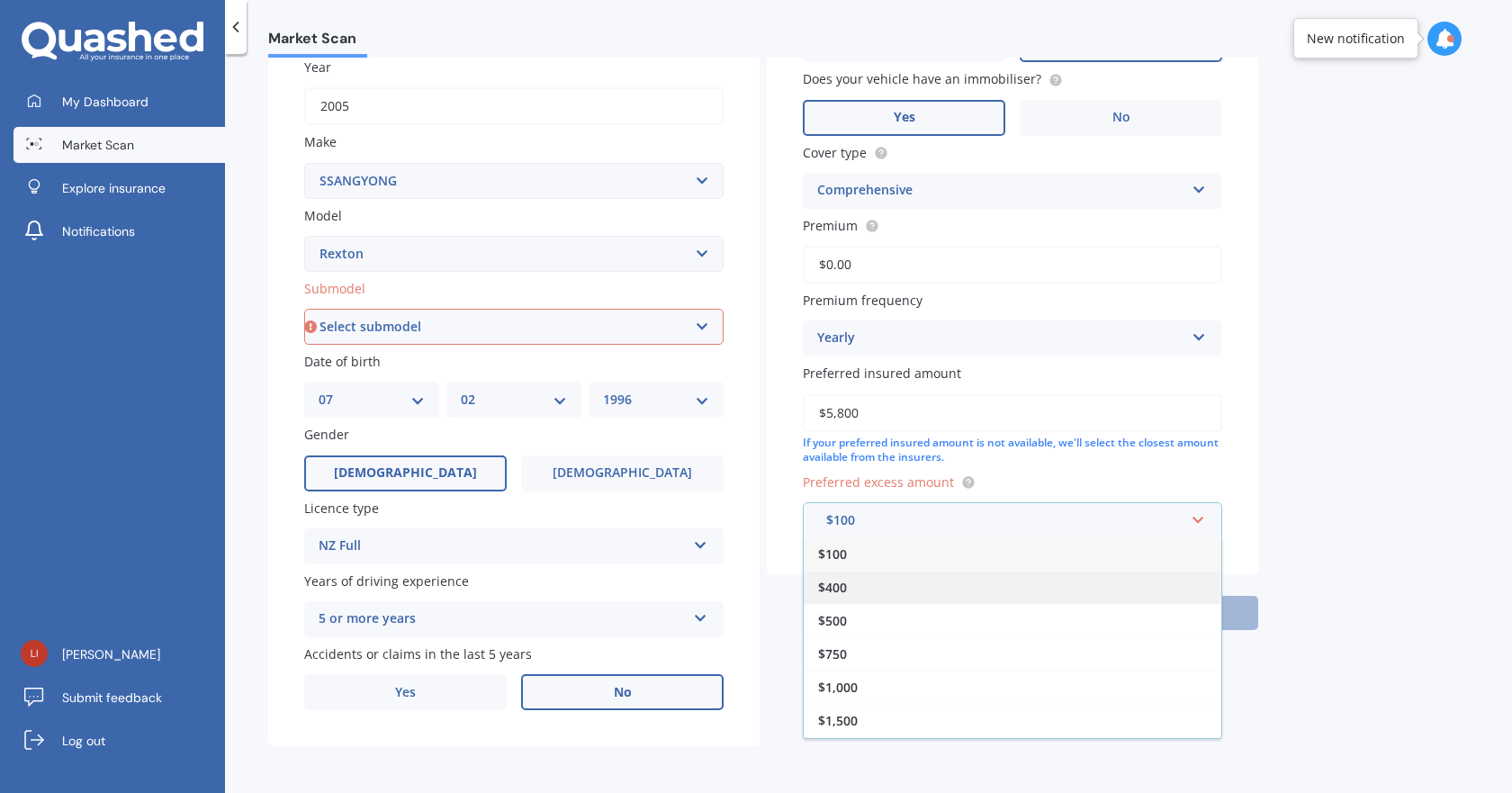
click at [937, 602] on div "$400" at bounding box center [1012, 587] width 417 height 33
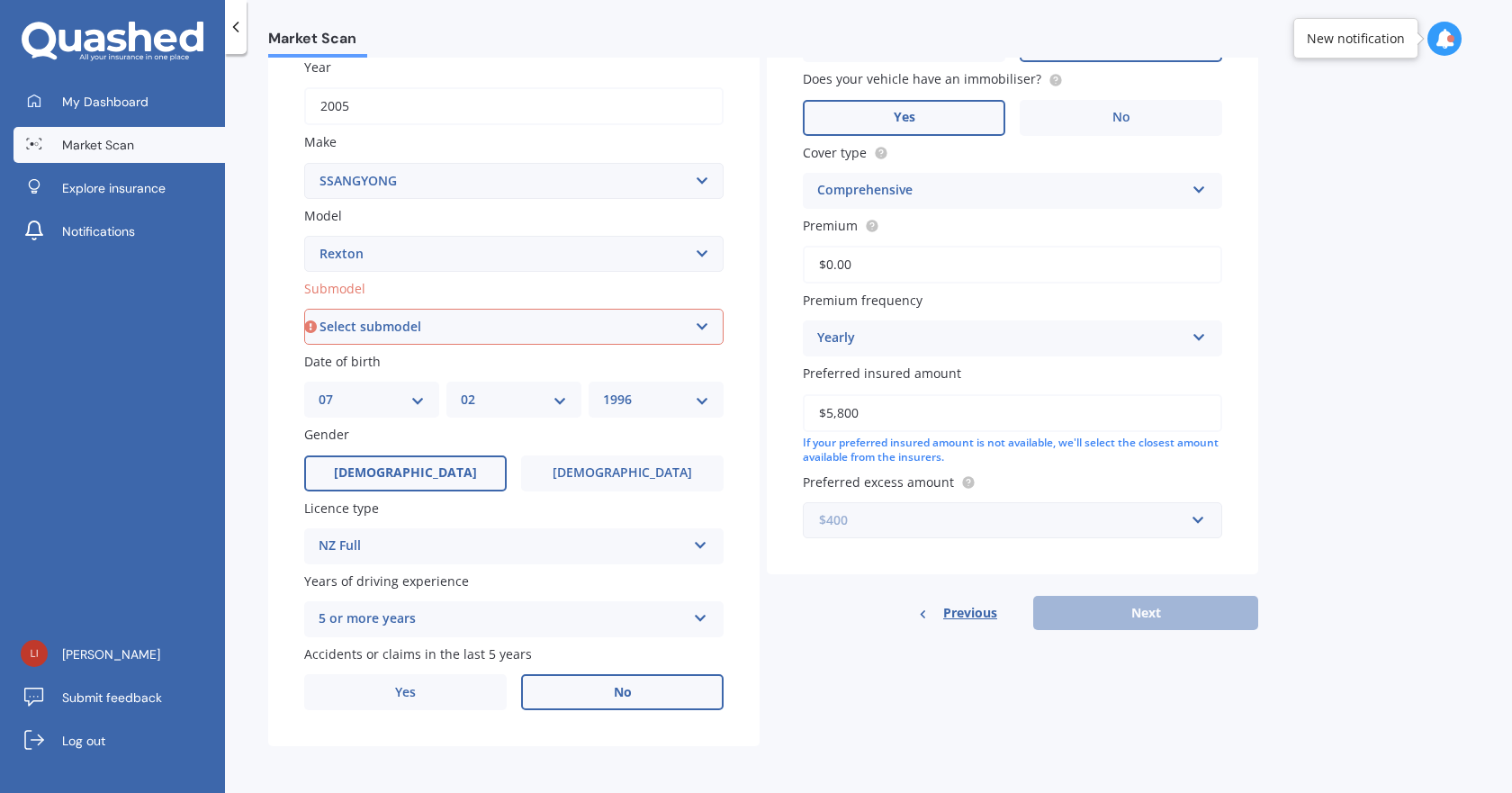
click at [931, 535] on input "text" at bounding box center [1007, 520] width 403 height 34
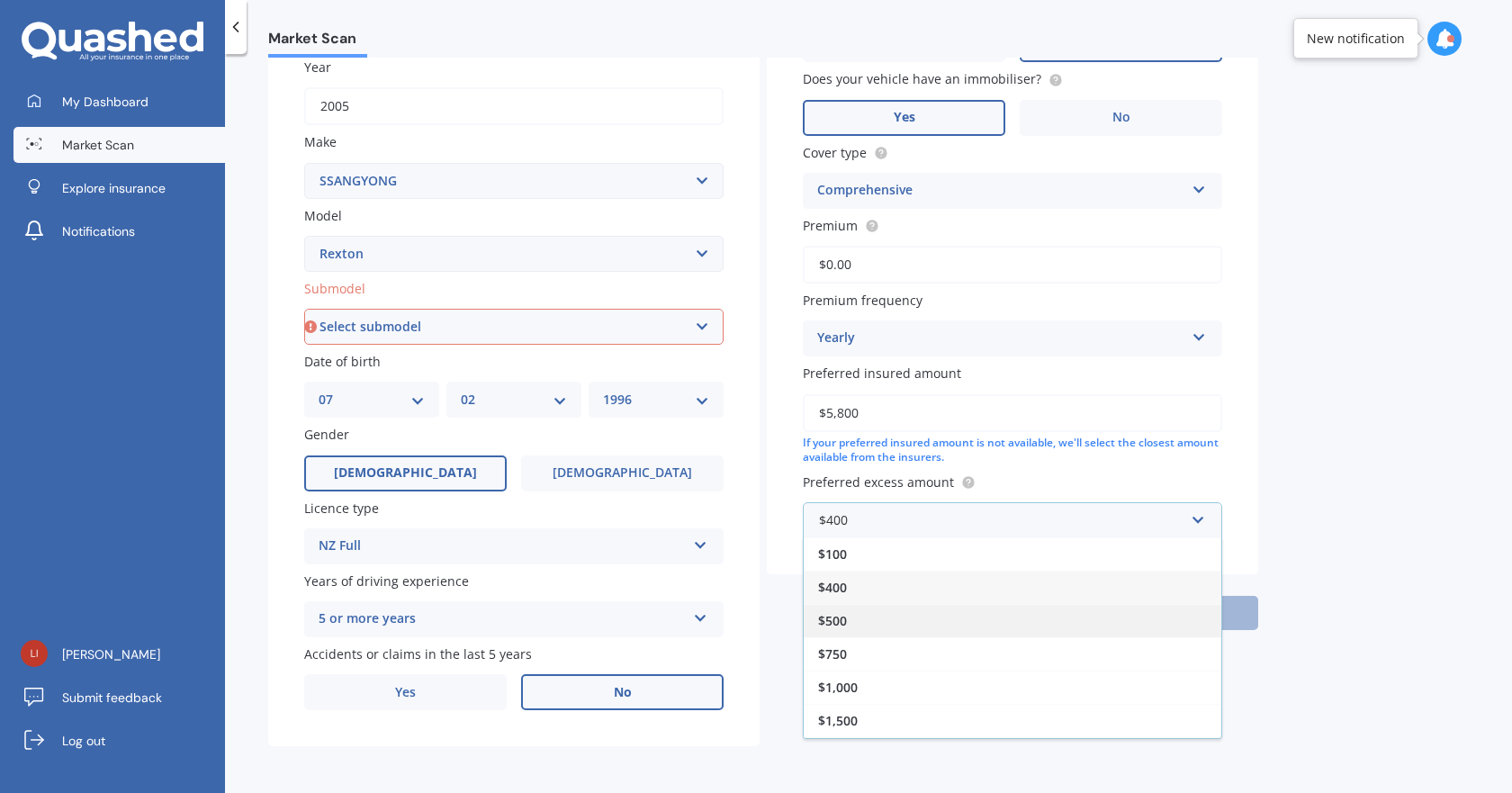
click at [880, 619] on div "$500" at bounding box center [1012, 621] width 417 height 33
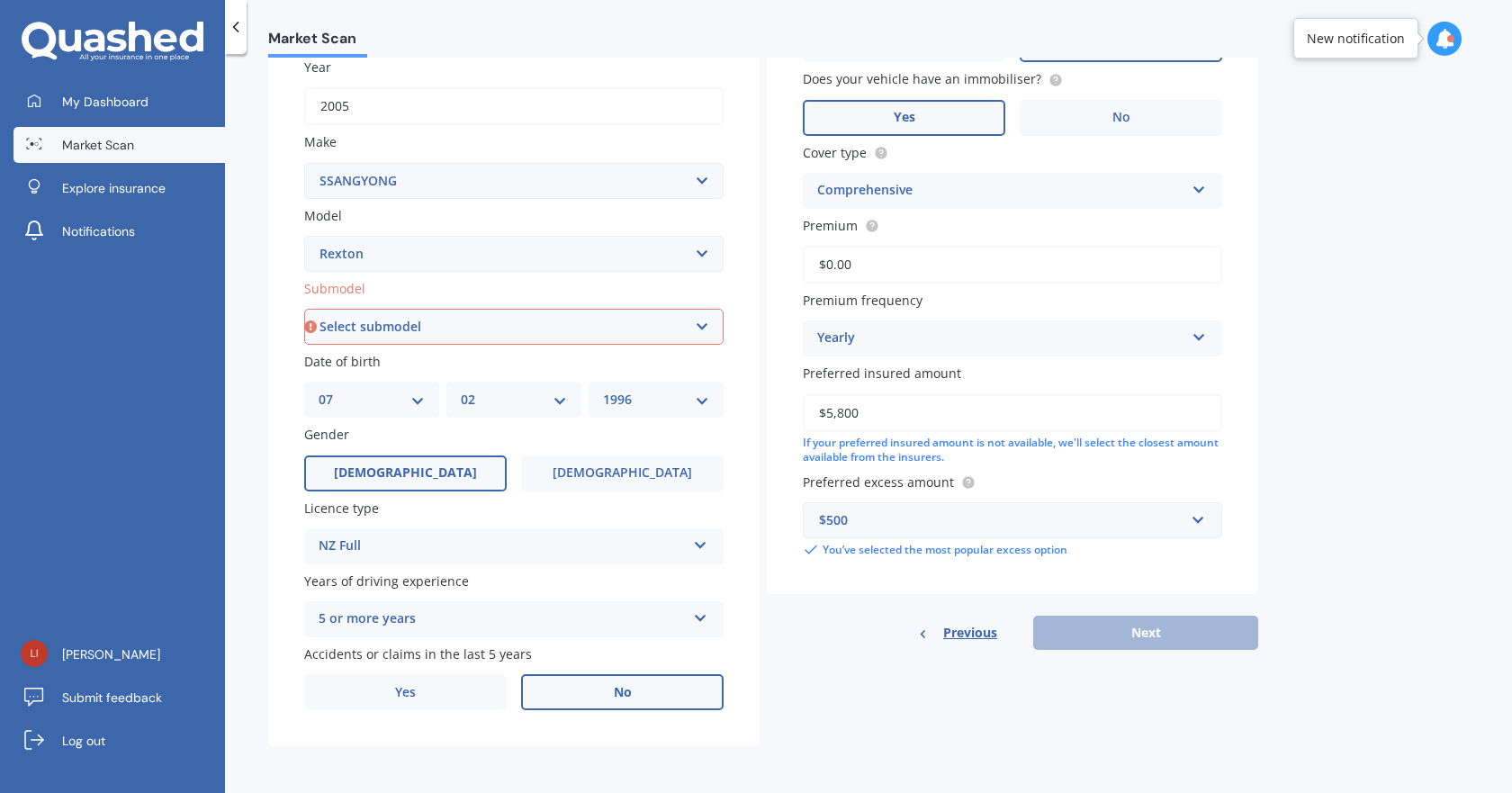
click at [546, 336] on select "Select submodel (All other) 2 Sport 2 SPR Diesel Petrol SPR Teammate W Saddle W…" at bounding box center [513, 326] width 419 height 36
select select "(ALL OTHER)"
click at [304, 309] on select "Select submodel (All other) 2 Sport 2 SPR Diesel Petrol SPR Teammate W Saddle W…" at bounding box center [513, 326] width 419 height 36
click at [1108, 623] on button "Next" at bounding box center [1145, 632] width 225 height 34
select select "07"
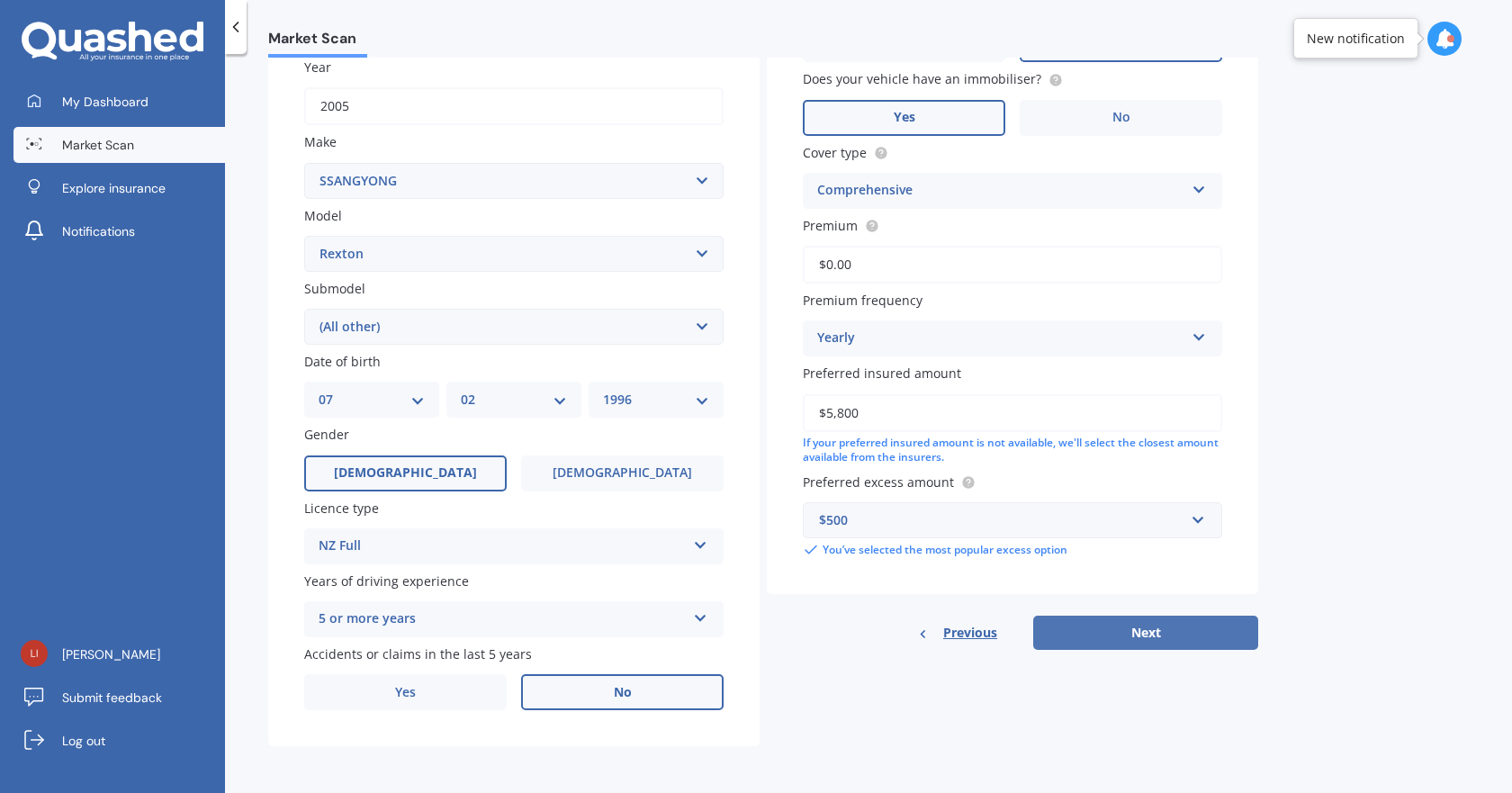
select select "02"
select select "1996"
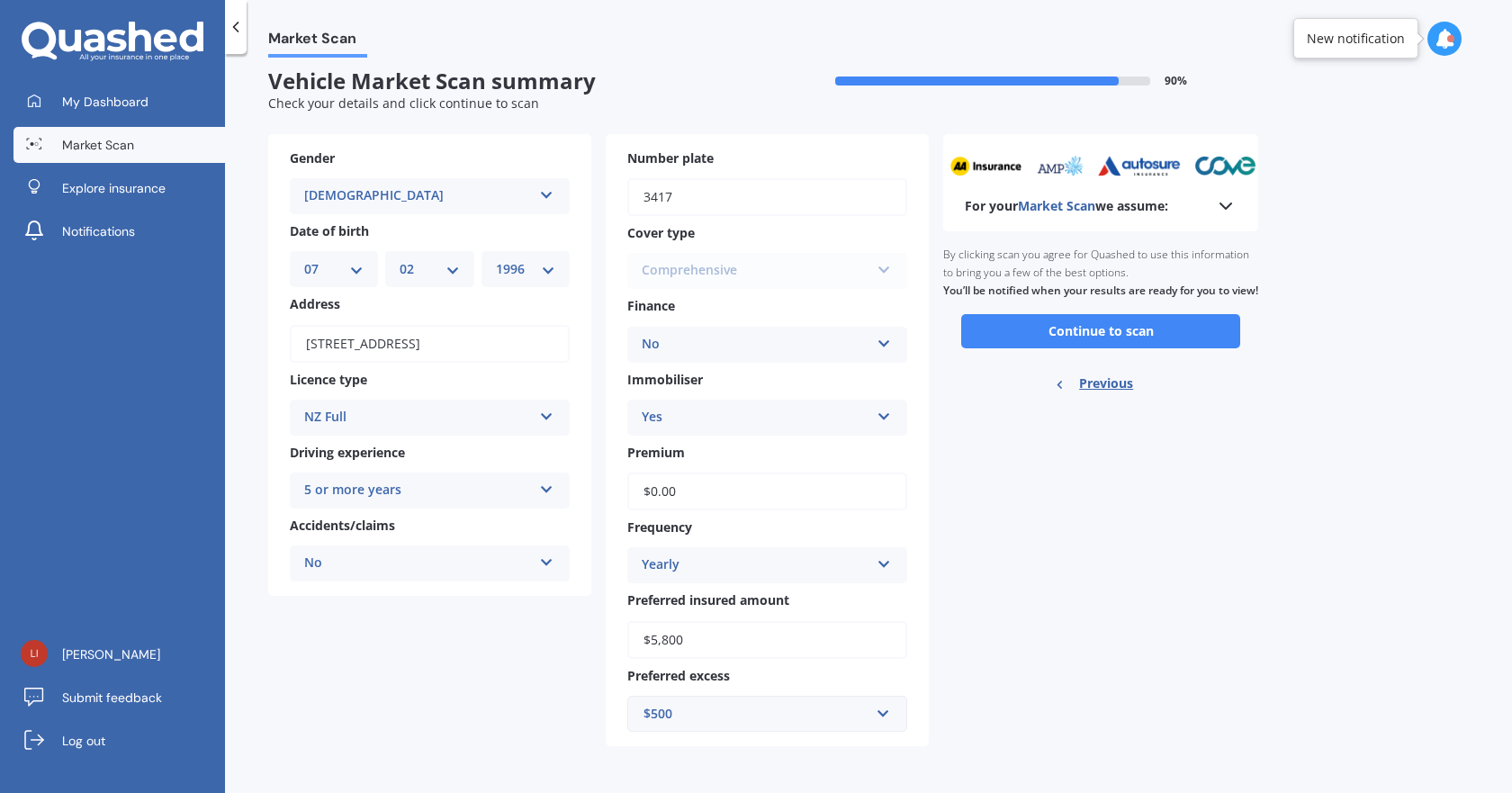
scroll to position [0, 0]
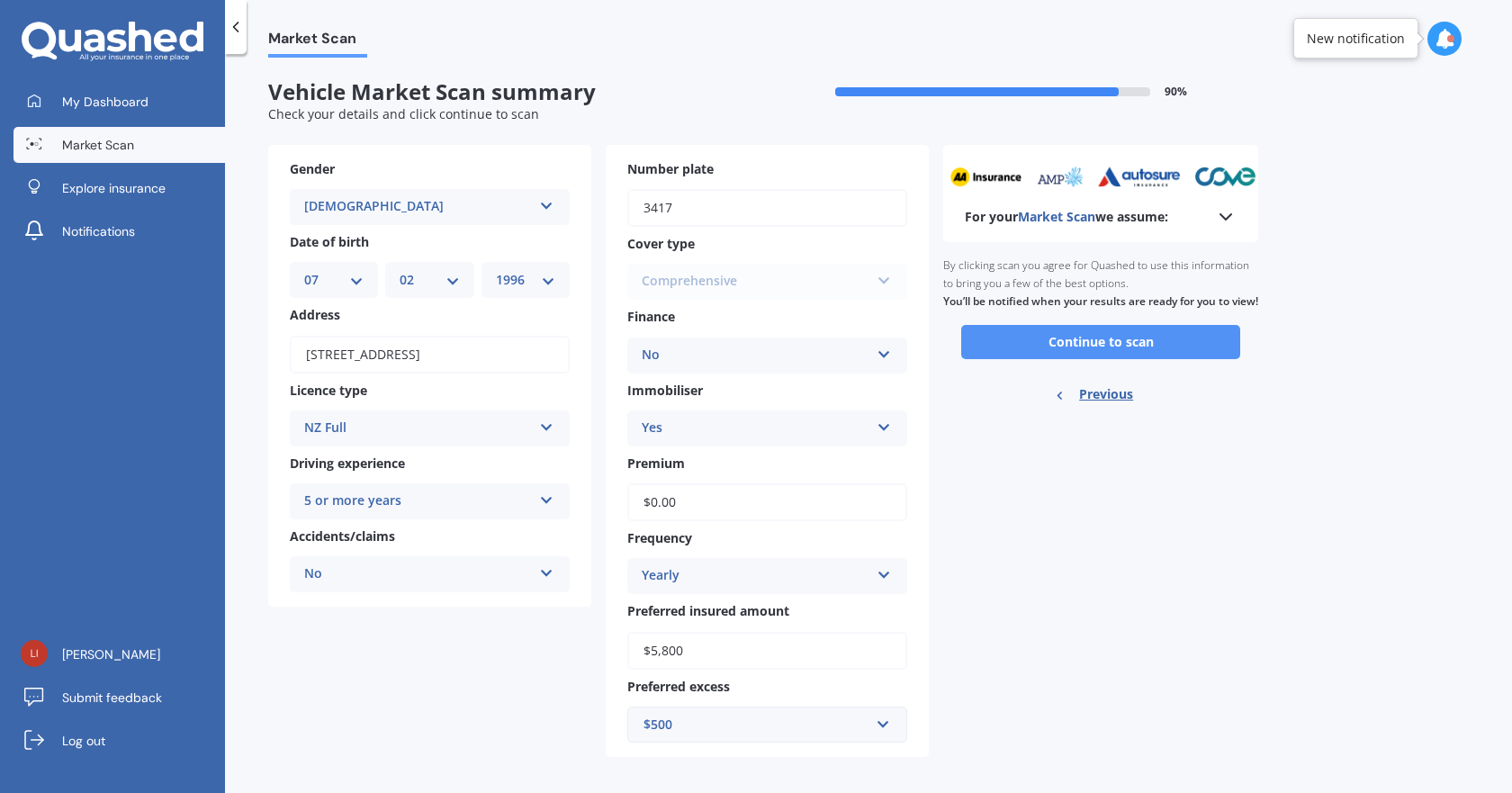
click at [1018, 359] on button "Continue to scan" at bounding box center [1100, 341] width 279 height 34
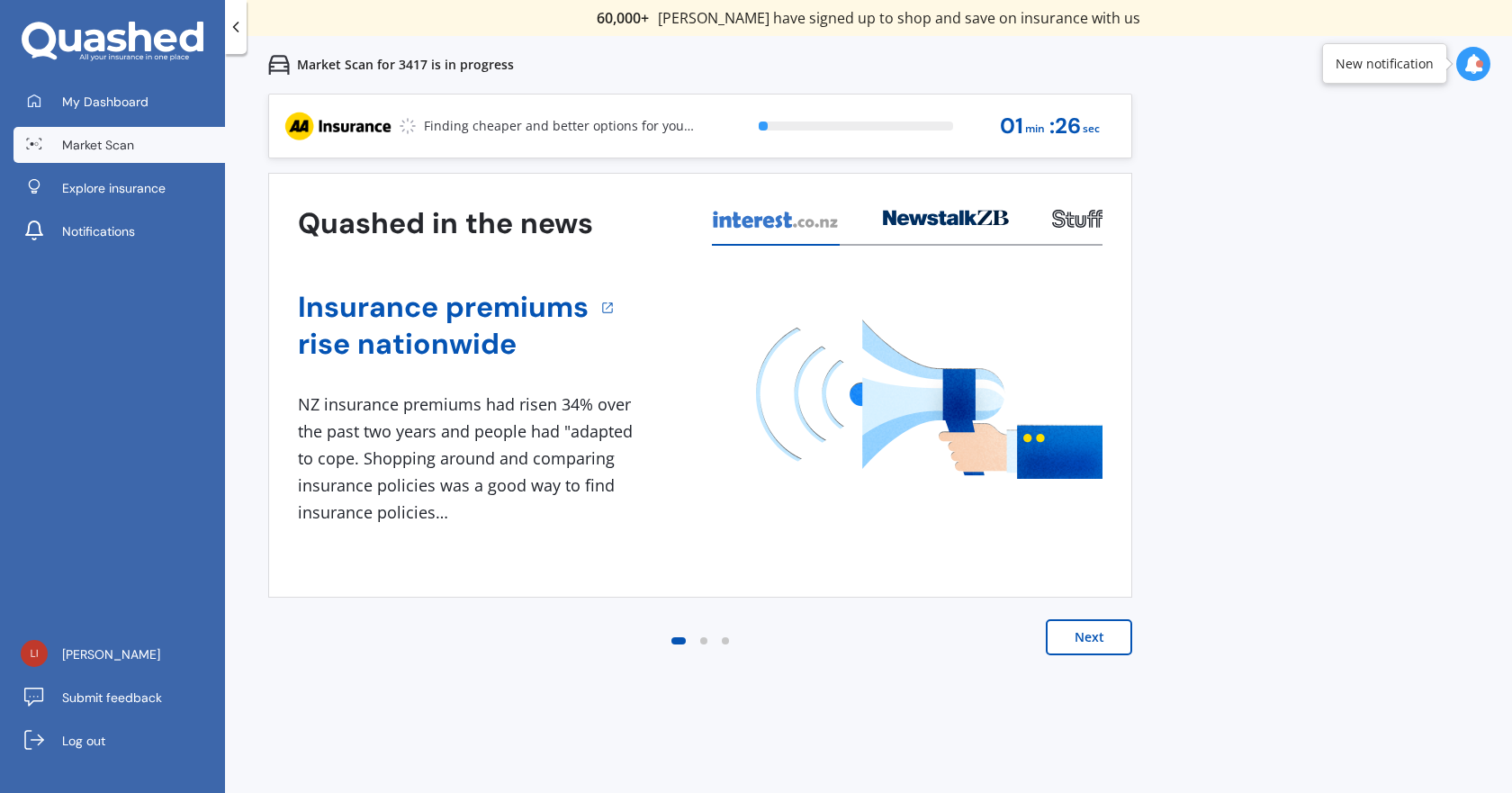
click at [1110, 647] on button "Next" at bounding box center [1089, 636] width 86 height 36
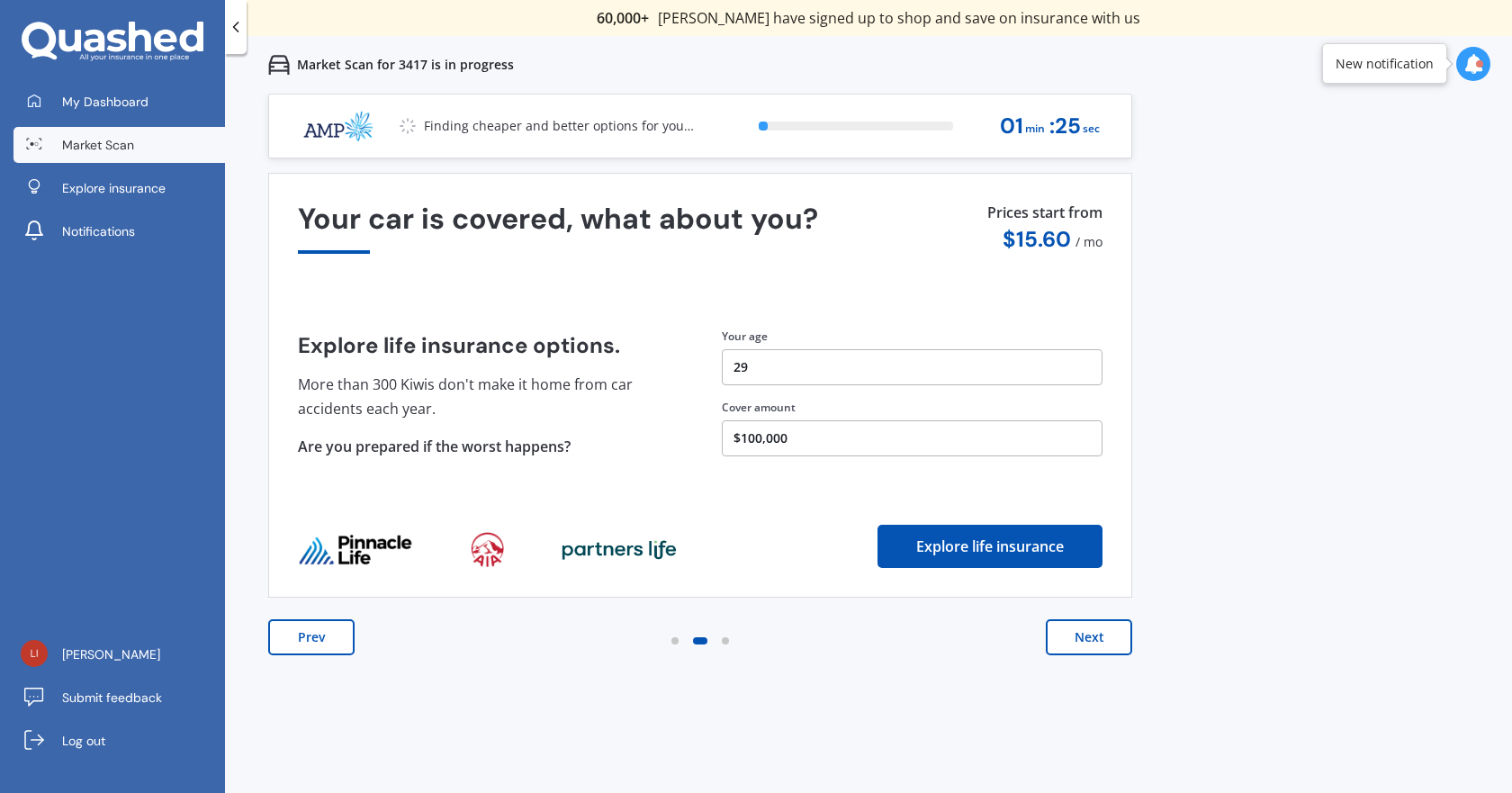
click at [1110, 647] on button "Next" at bounding box center [1089, 636] width 86 height 36
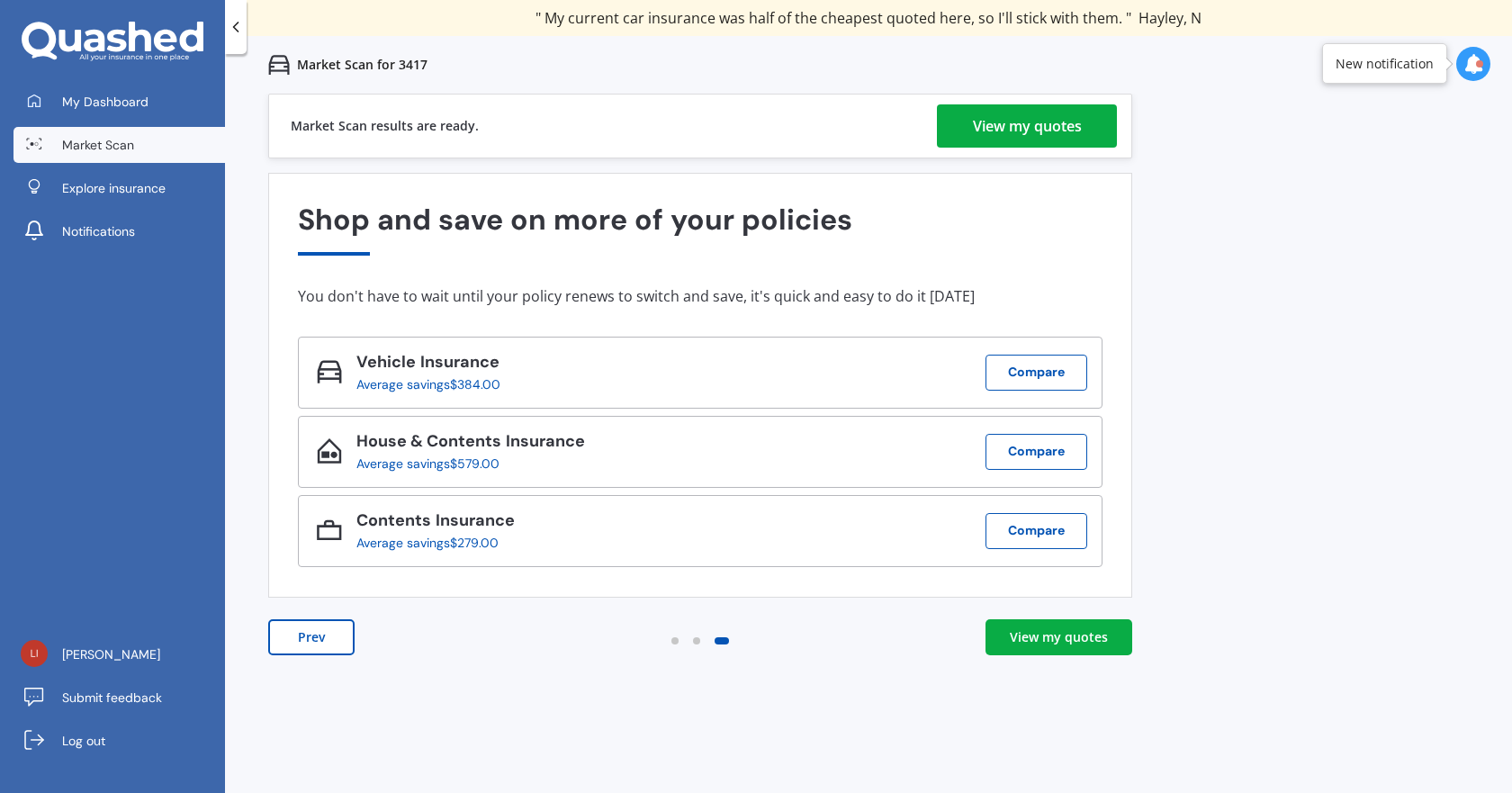
click at [1099, 633] on div "View my quotes" at bounding box center [1058, 637] width 98 height 18
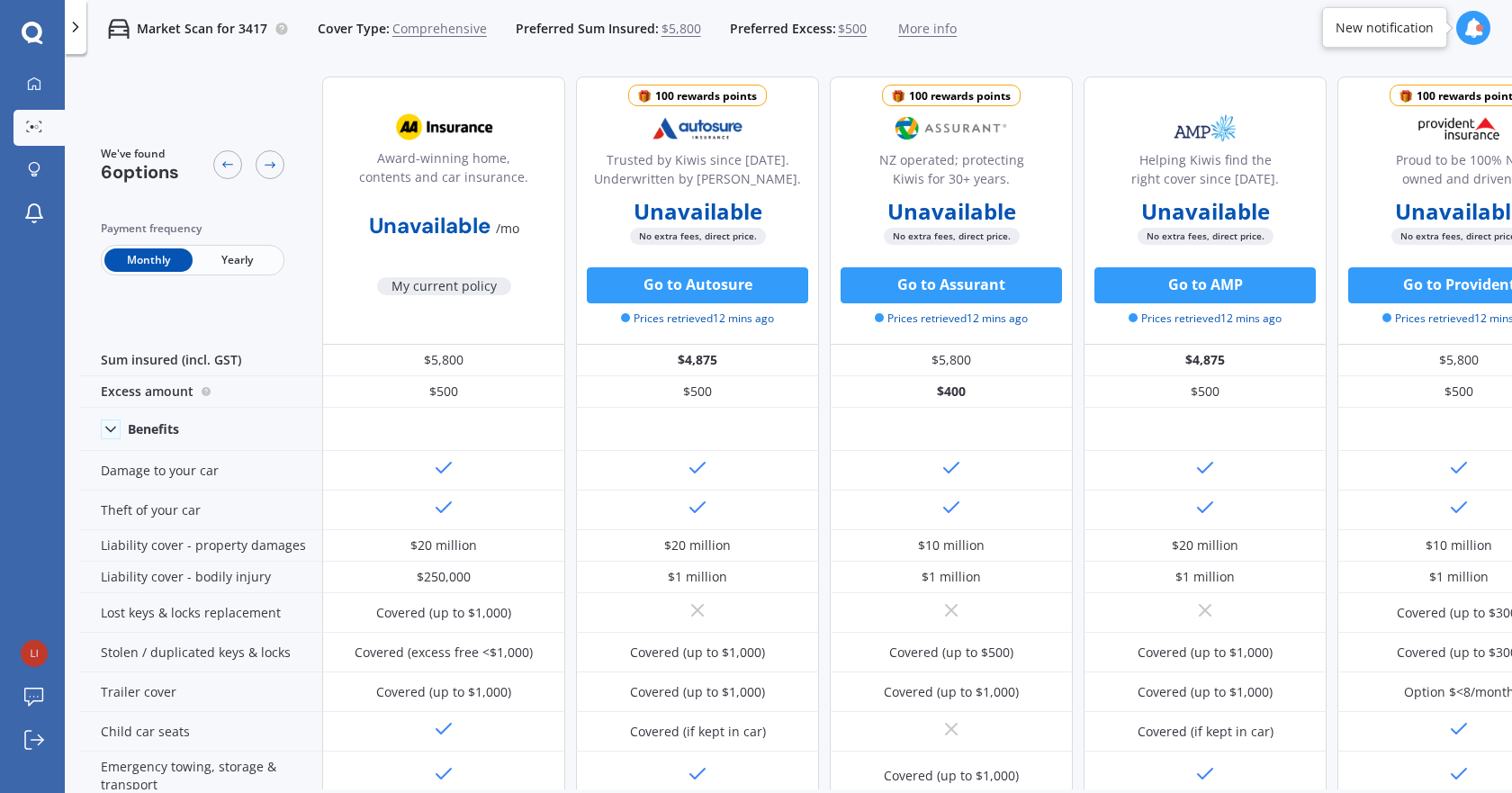
click at [925, 39] on div "Market Scan for 3417 Cover Type: Comprehensive Preferred Sum Insured: $5,800 Pr…" at bounding box center [521, 28] width 870 height 58
click at [925, 33] on span "More info" at bounding box center [928, 29] width 59 height 18
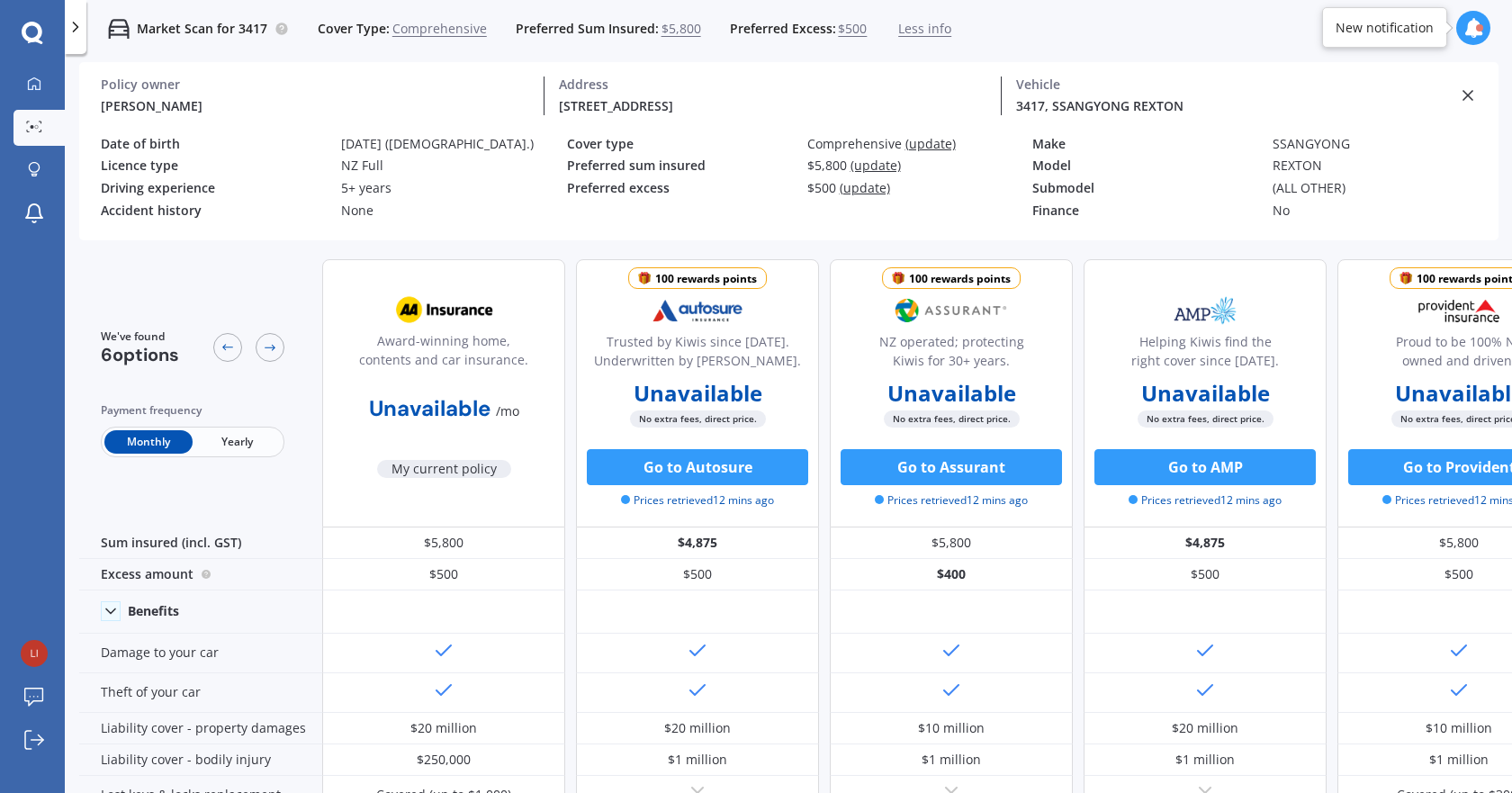
click at [1472, 20] on icon at bounding box center [1473, 28] width 20 height 20
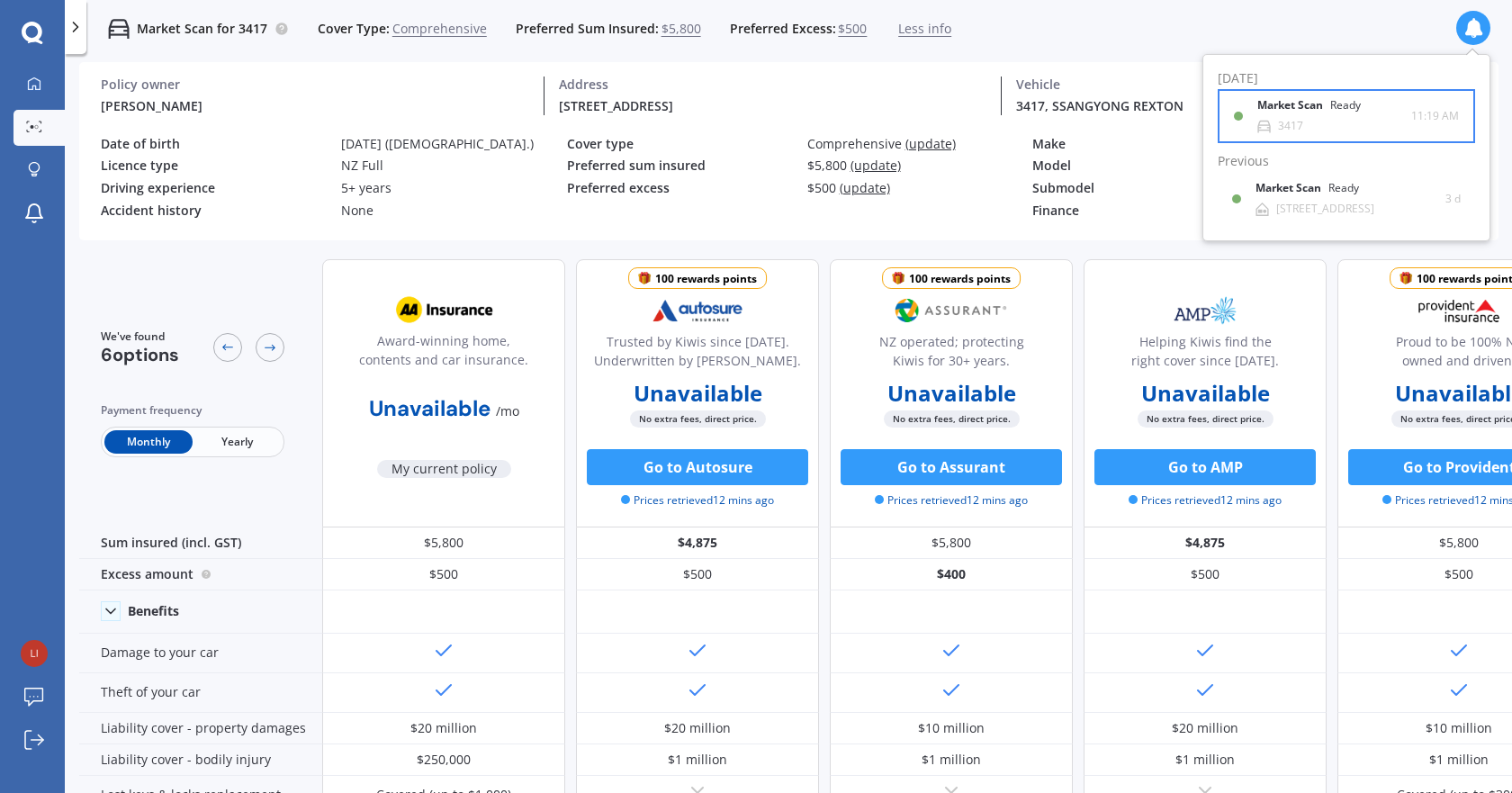
click at [1294, 132] on div "3417" at bounding box center [1290, 127] width 25 height 13
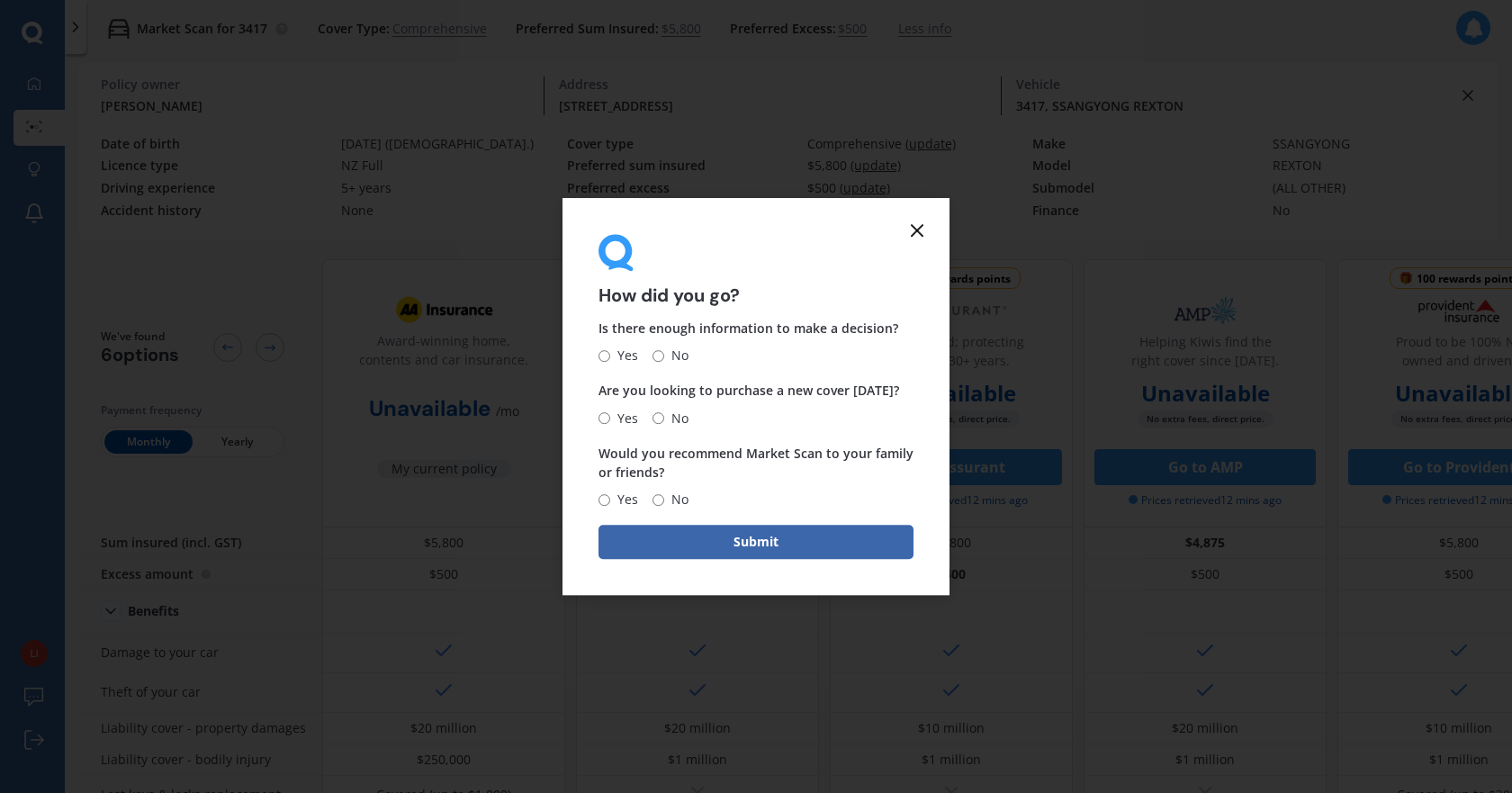
click at [679, 355] on span "No" at bounding box center [676, 357] width 25 height 22
click at [664, 355] on input "No" at bounding box center [658, 356] width 12 height 12
radio input "true"
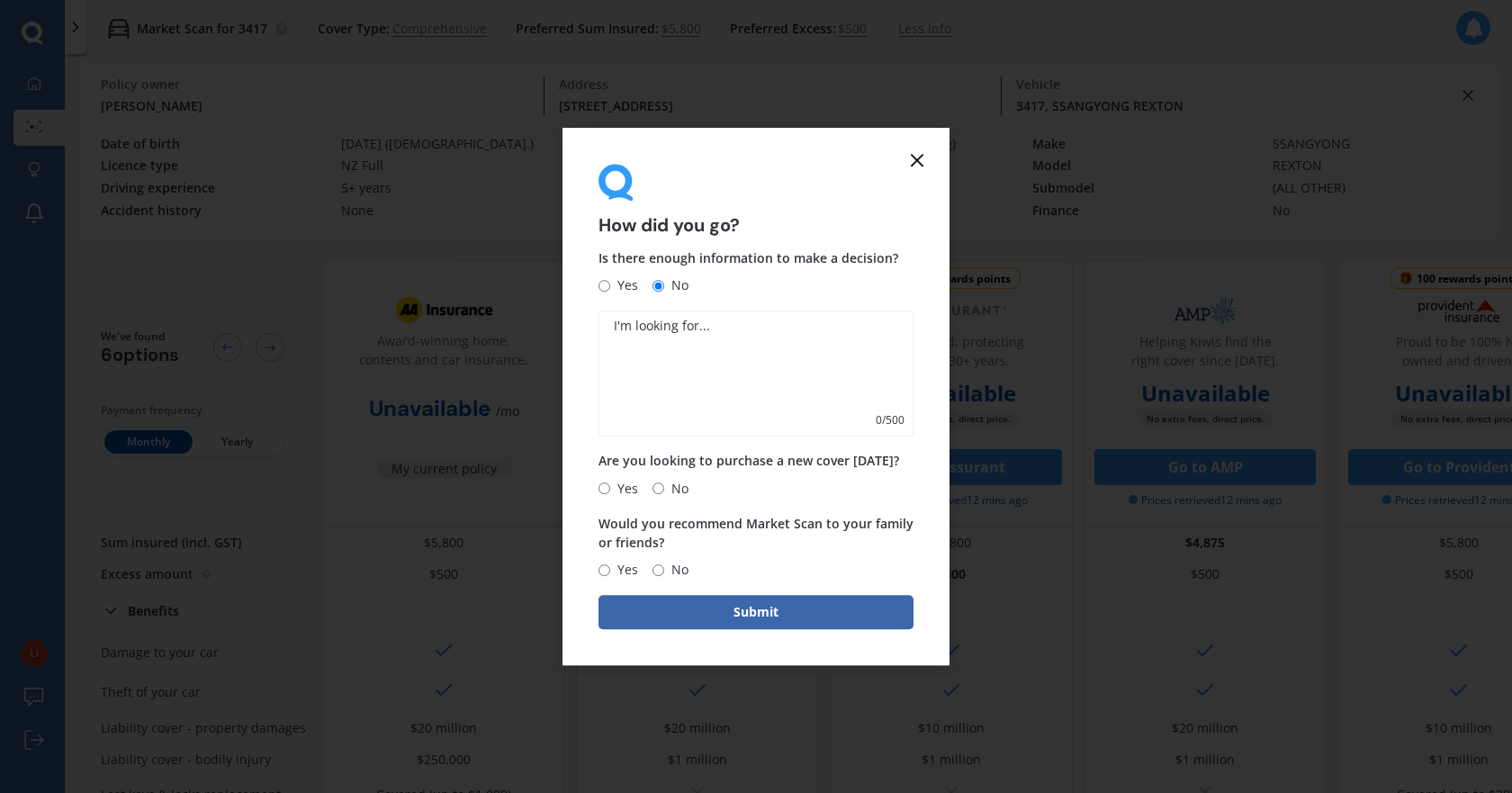
click at [714, 377] on textarea at bounding box center [756, 374] width 315 height 126
click at [674, 491] on span "No" at bounding box center [676, 489] width 25 height 22
click at [664, 491] on input "No" at bounding box center [658, 488] width 12 height 12
radio input "true"
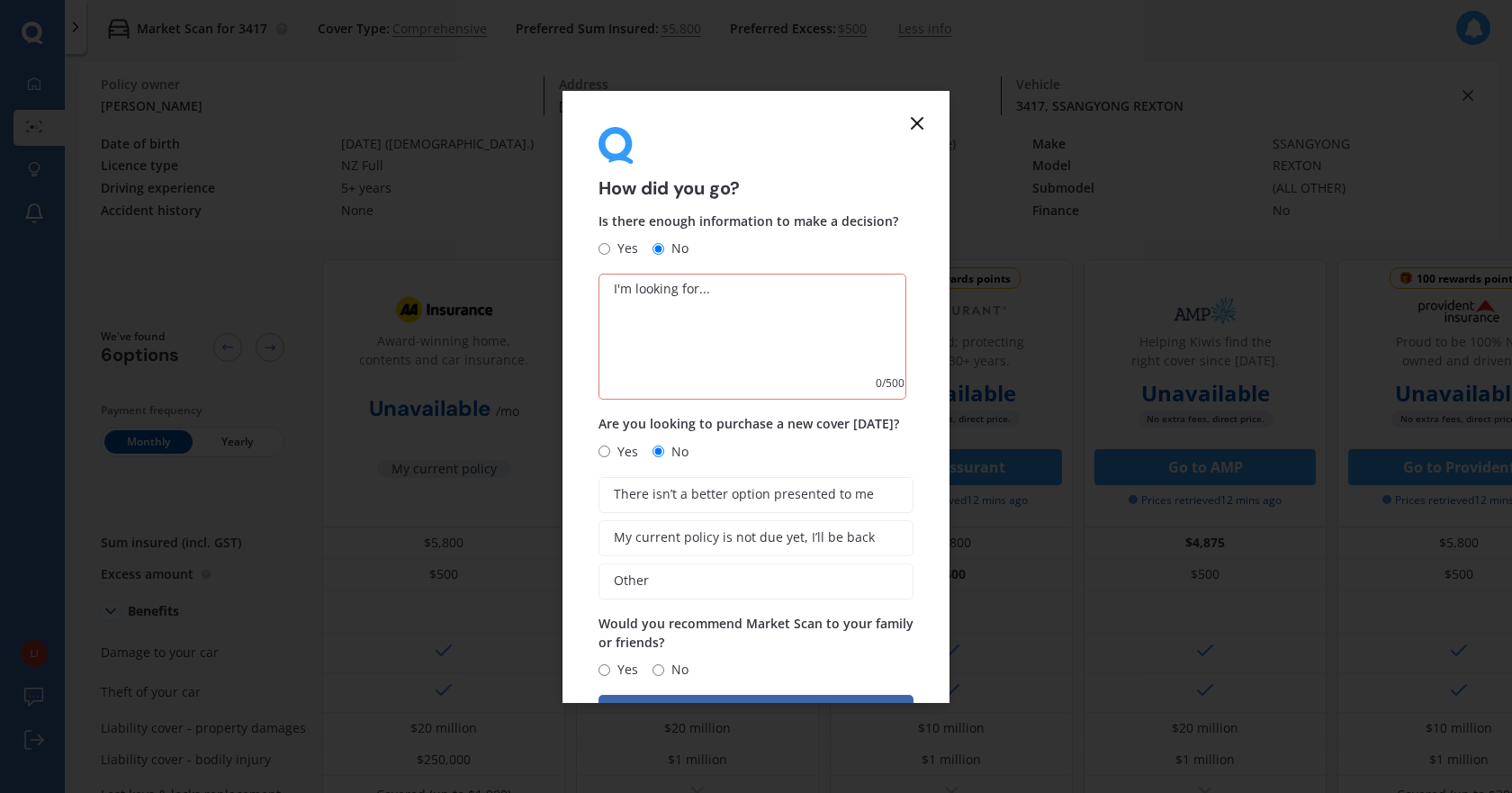
click at [627, 458] on span "Yes" at bounding box center [624, 452] width 28 height 22
click at [610, 457] on input "Yes" at bounding box center [604, 451] width 12 height 12
radio input "true"
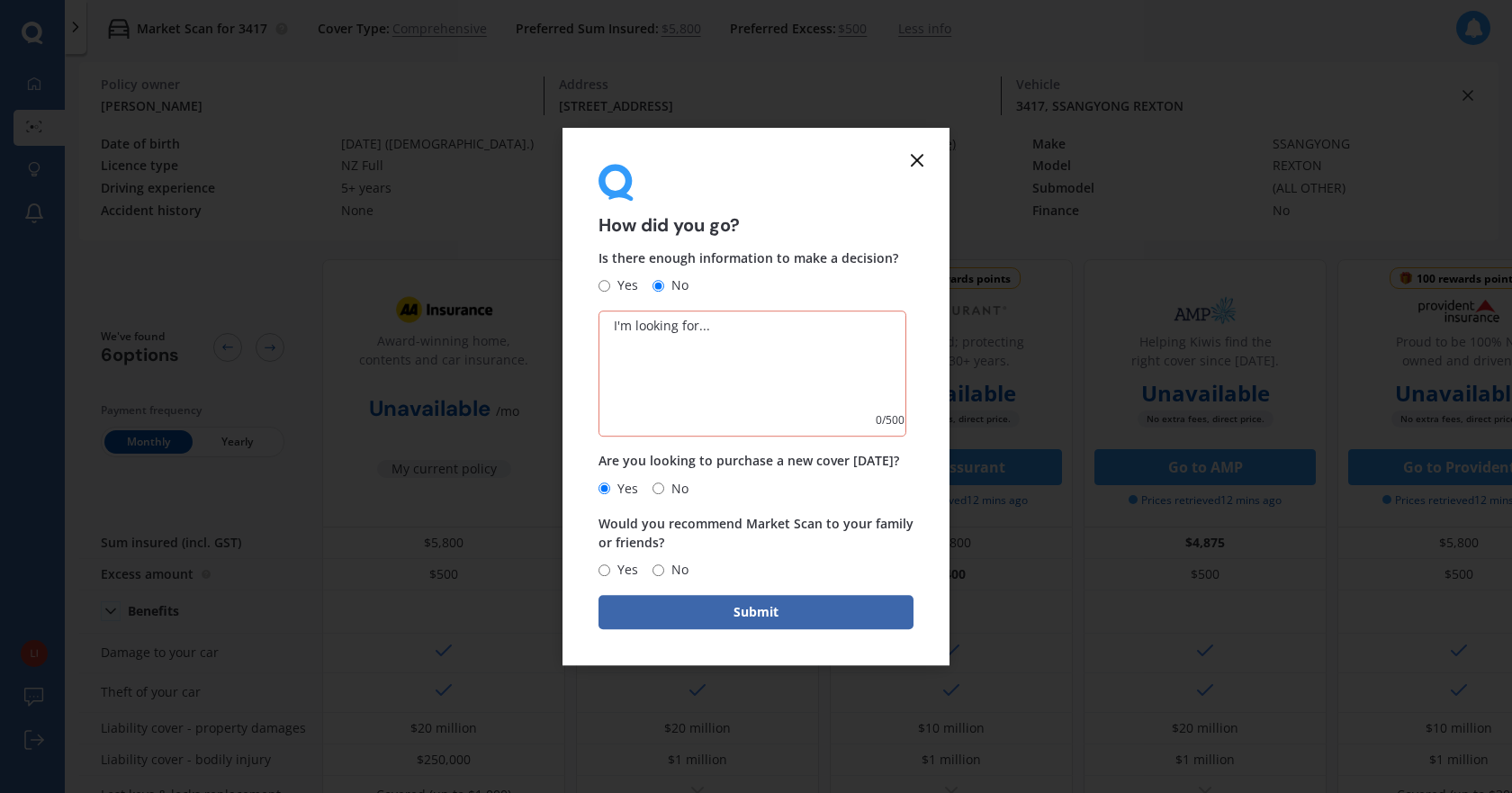
click at [657, 567] on input "No" at bounding box center [658, 569] width 12 height 12
radio input "true"
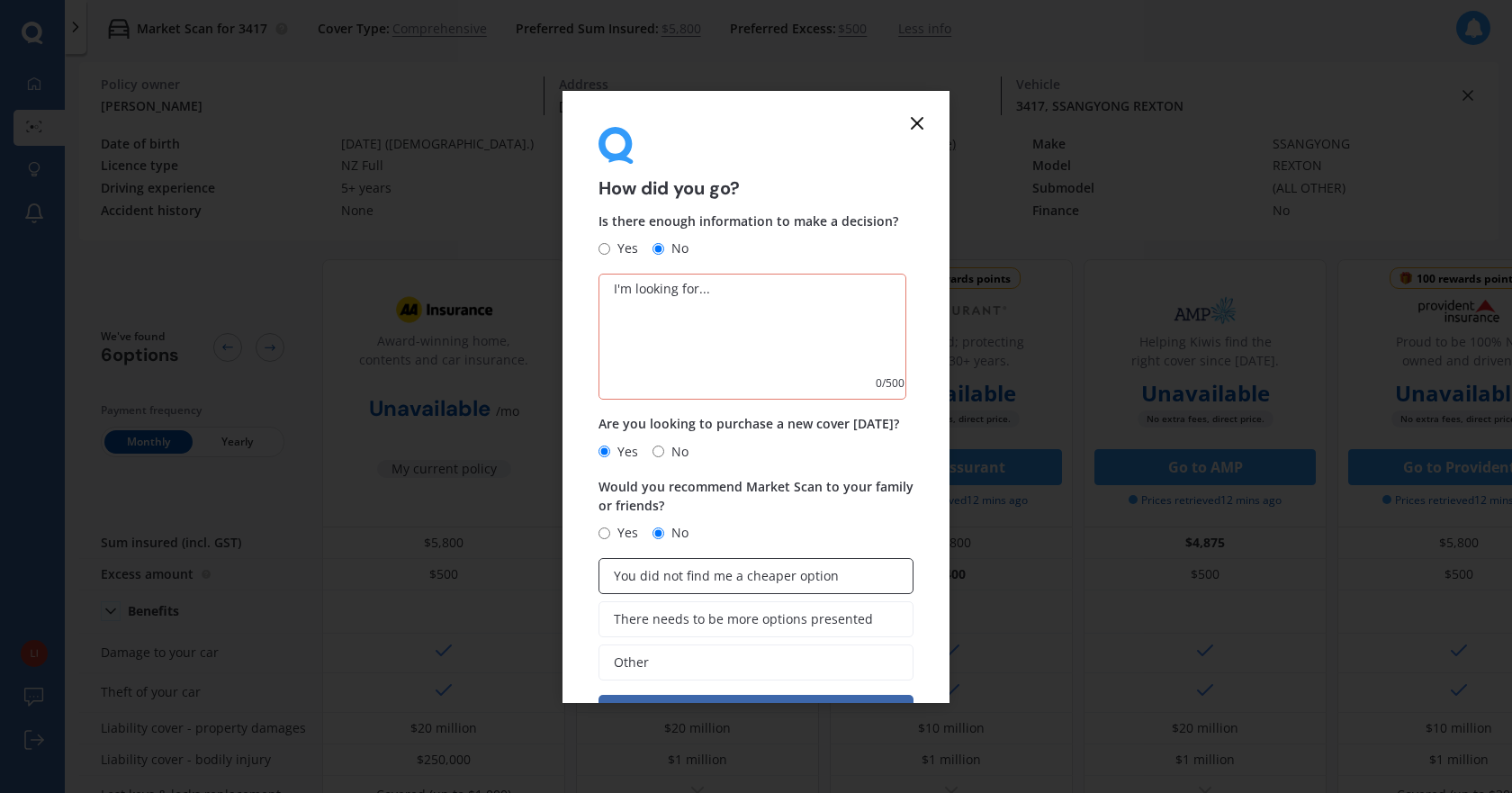
click at [834, 580] on label "You did not find me a cheaper option" at bounding box center [756, 576] width 315 height 36
click at [0, 0] on input "You did not find me a cheaper option" at bounding box center [0, 0] width 0 height 0
click at [792, 620] on span "There needs to be more options presented" at bounding box center [743, 619] width 259 height 16
click at [0, 0] on input "There needs to be more options presented" at bounding box center [0, 0] width 0 height 0
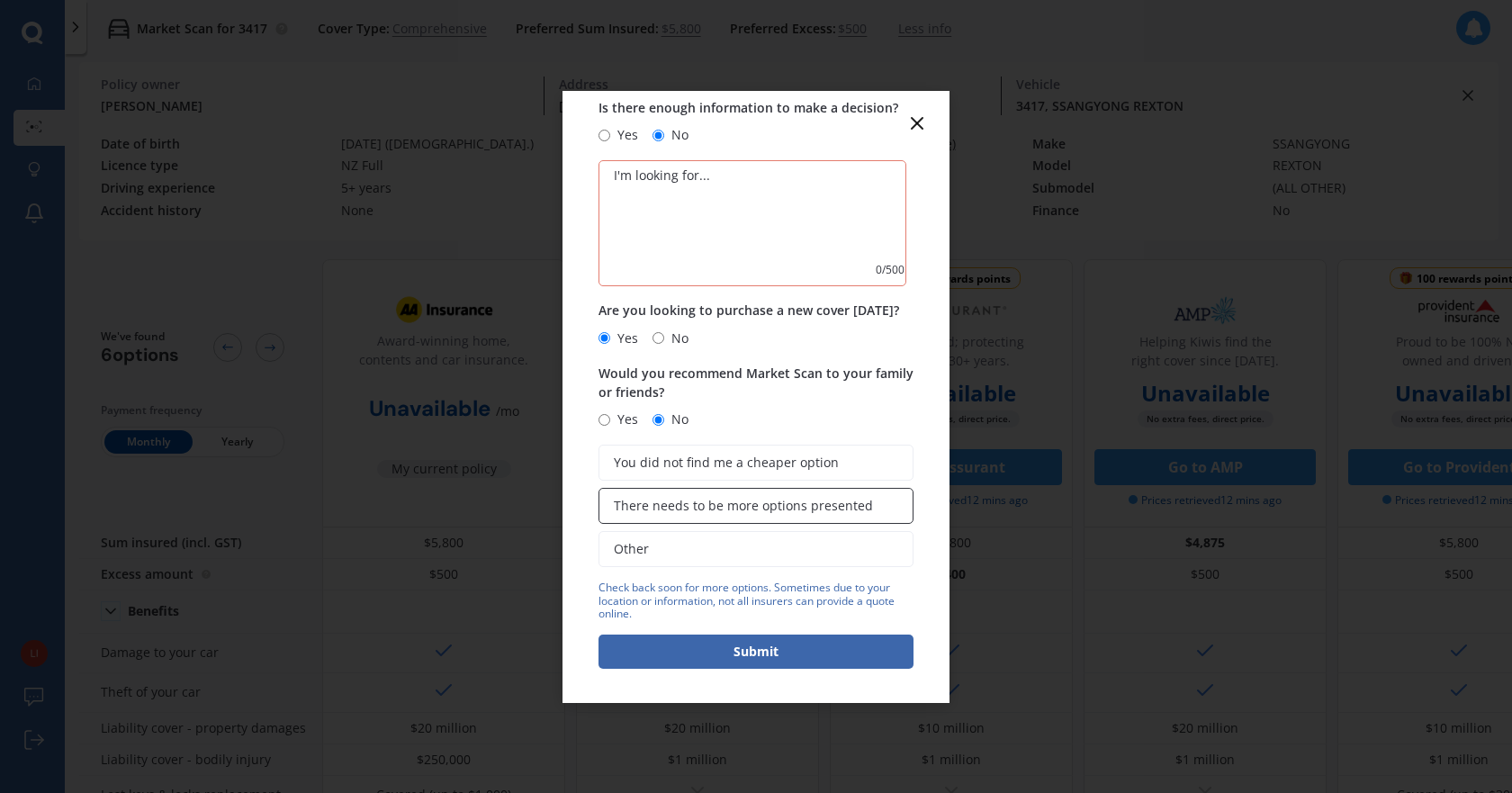
scroll to position [116, 0]
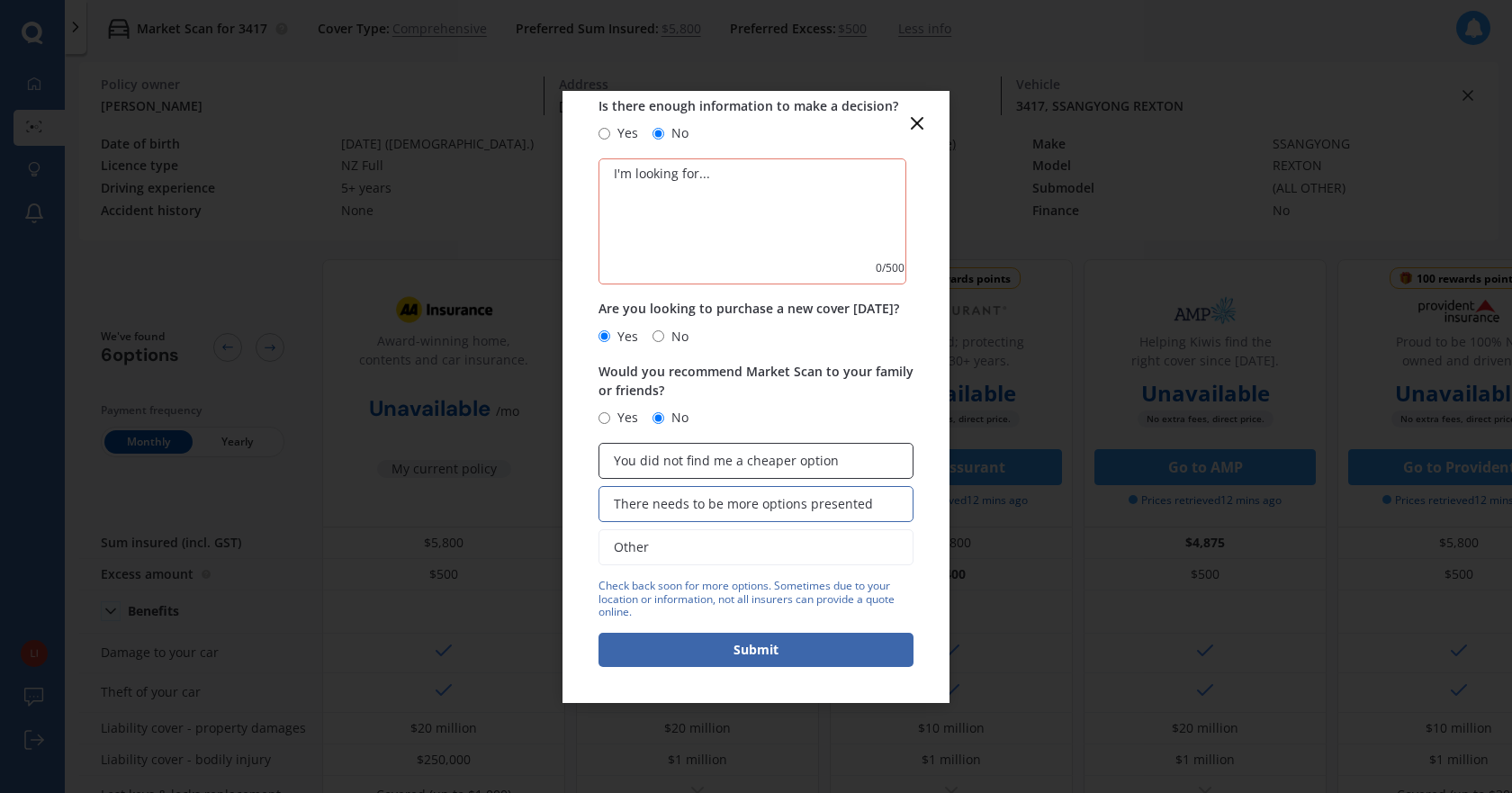
click at [828, 454] on span "You did not find me a cheaper option" at bounding box center [725, 461] width 225 height 16
click at [0, 0] on input "You did not find me a cheaper option" at bounding box center [0, 0] width 0 height 0
click at [775, 635] on button "Submit" at bounding box center [756, 649] width 315 height 34
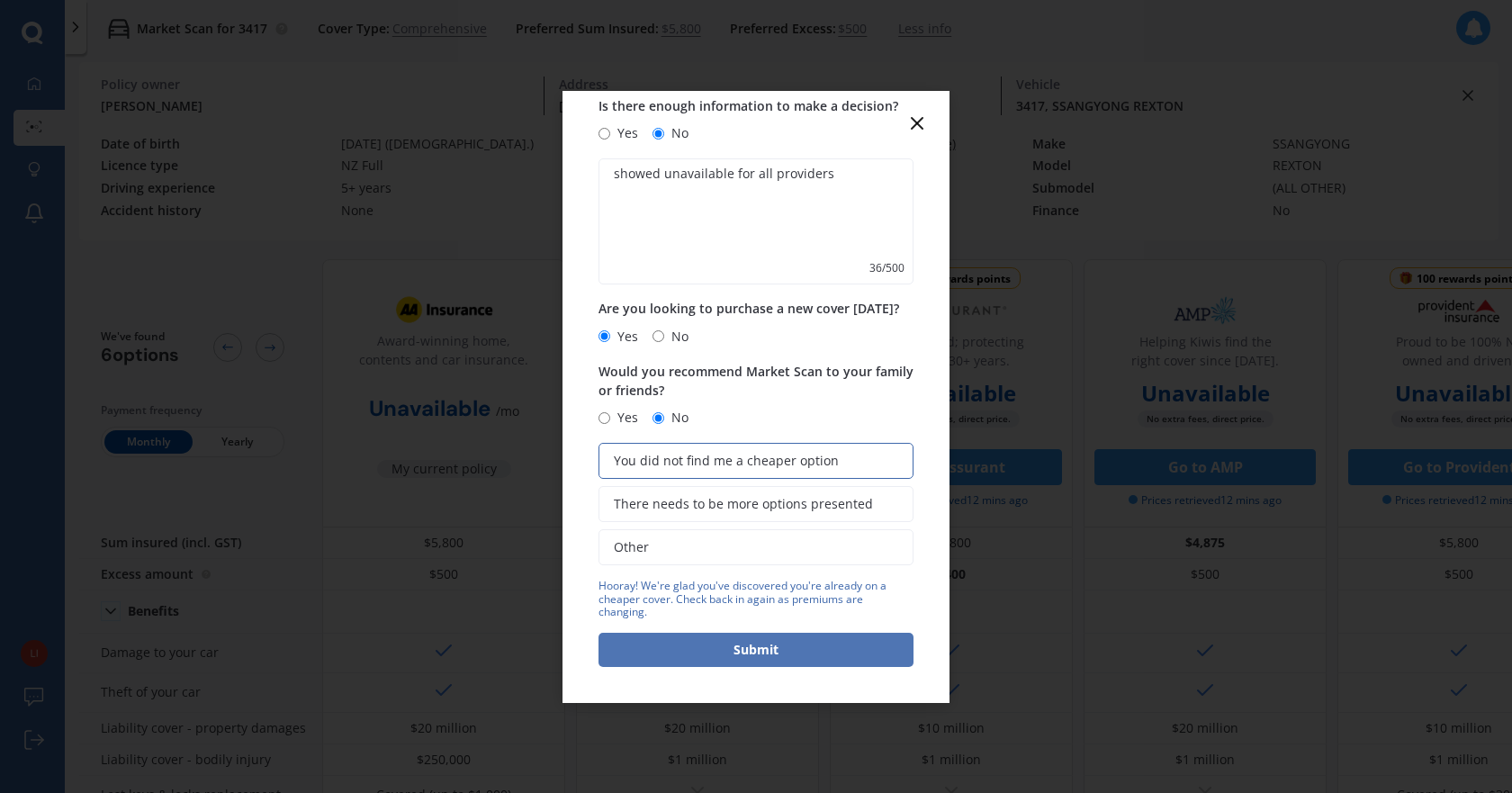
type textarea "showed unavailable for all providers"
click at [809, 659] on button "Submit" at bounding box center [756, 649] width 315 height 34
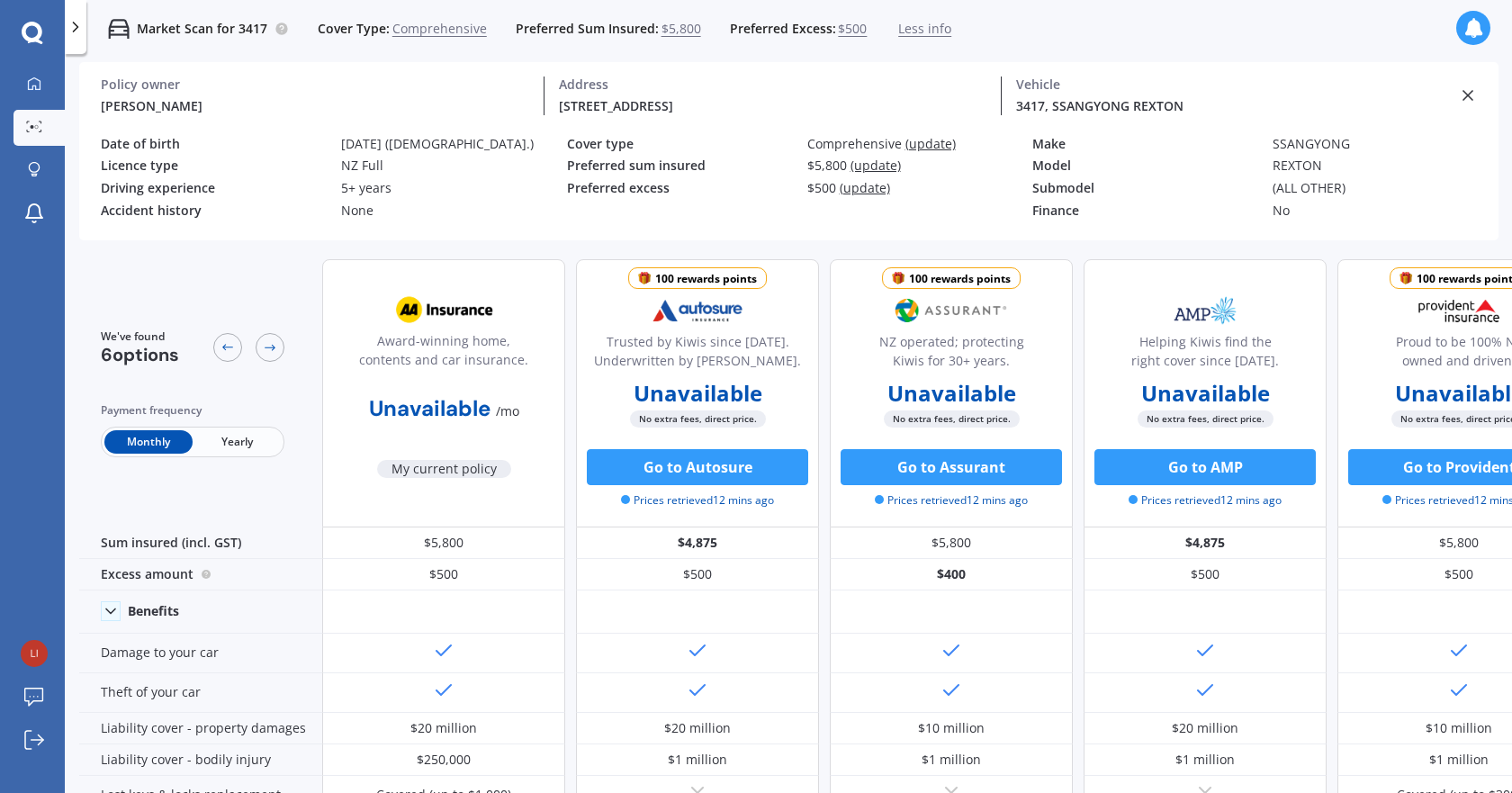
click at [1451, 97] on div "3417, SSANGYONG REXTON Vehicle" at bounding box center [1230, 95] width 458 height 39
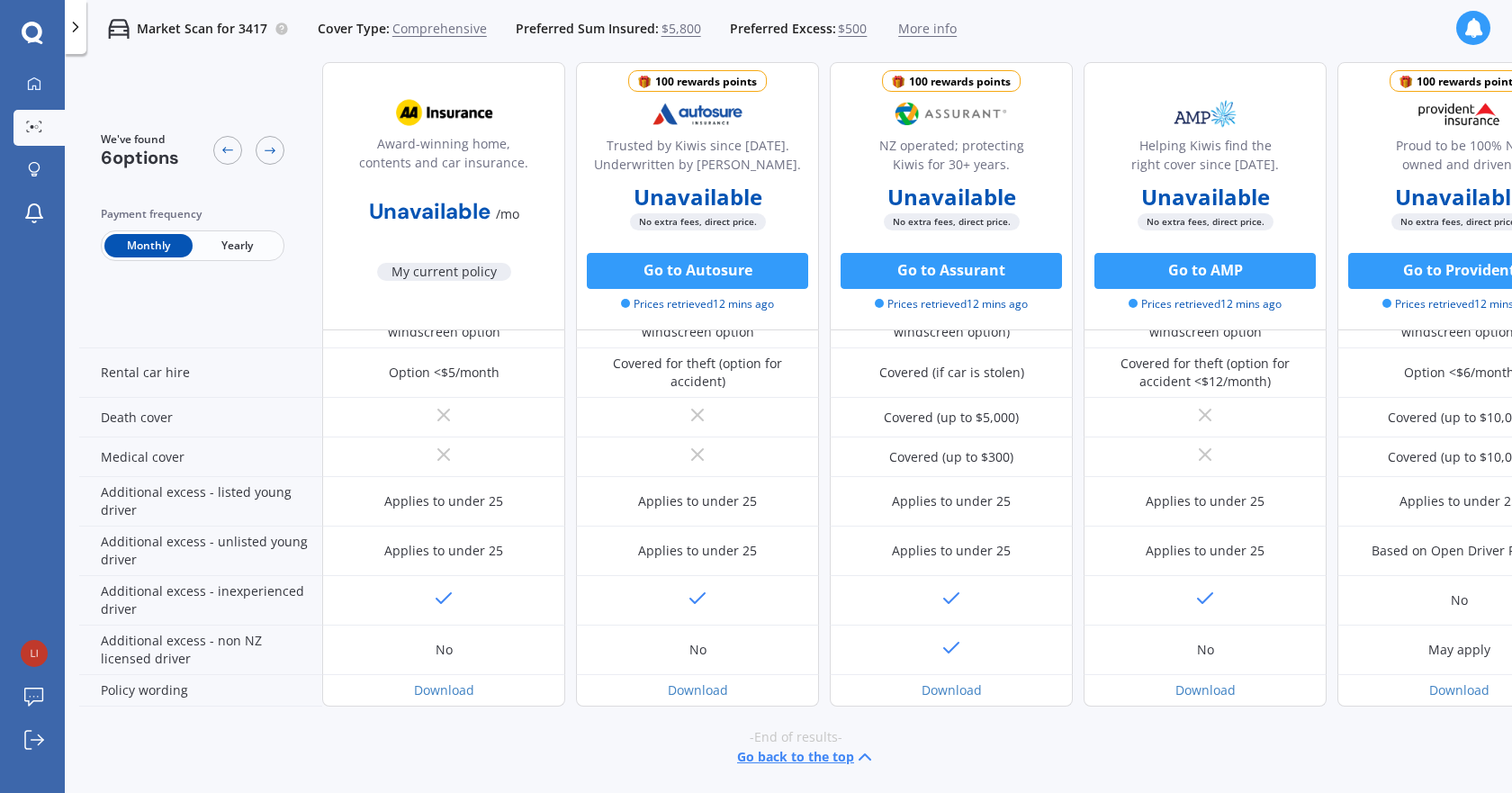
scroll to position [0, 0]
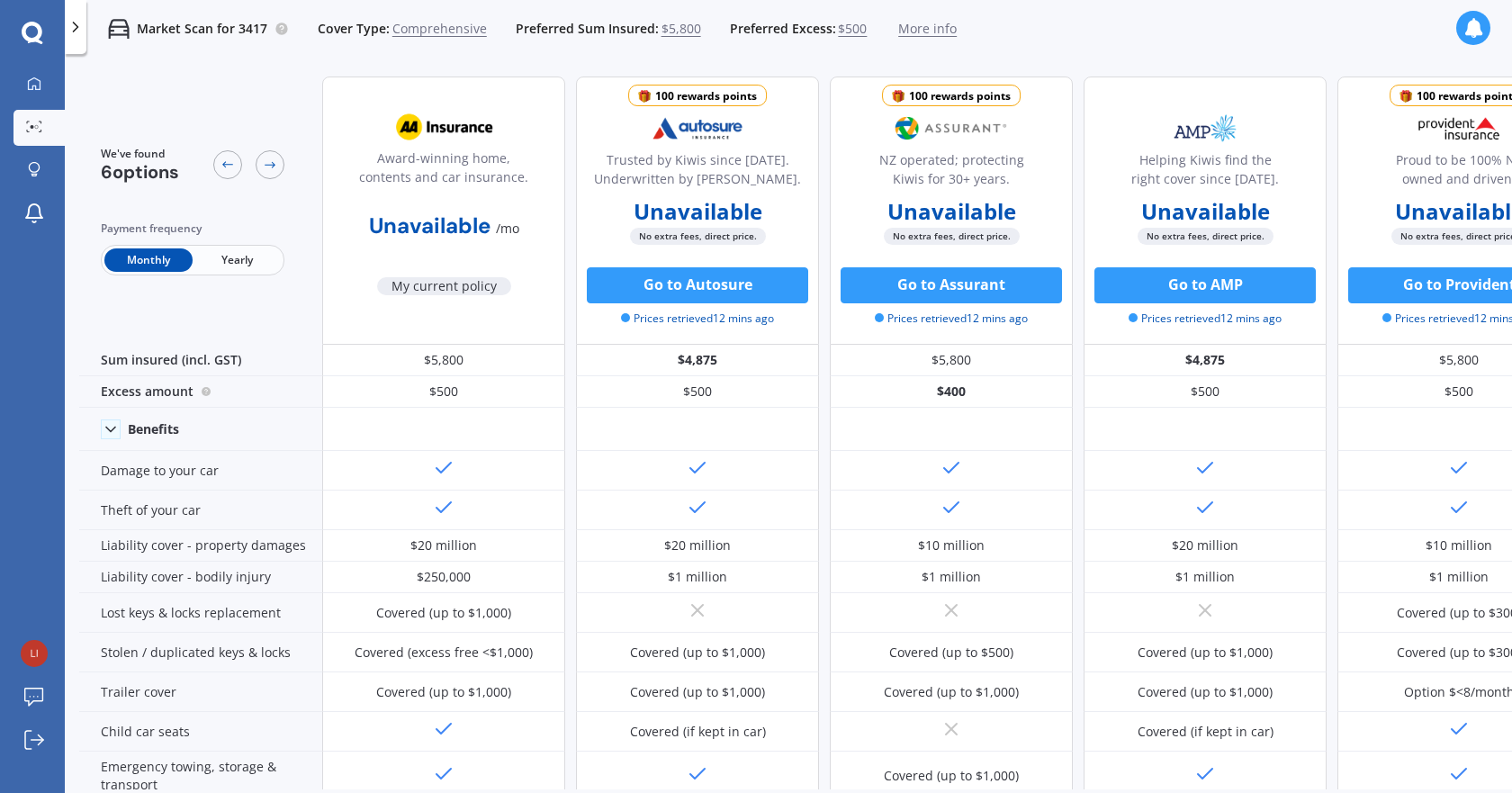
click at [245, 257] on span "Yearly" at bounding box center [237, 260] width 88 height 24
click at [20, 70] on link "My Dashboard" at bounding box center [39, 84] width 51 height 36
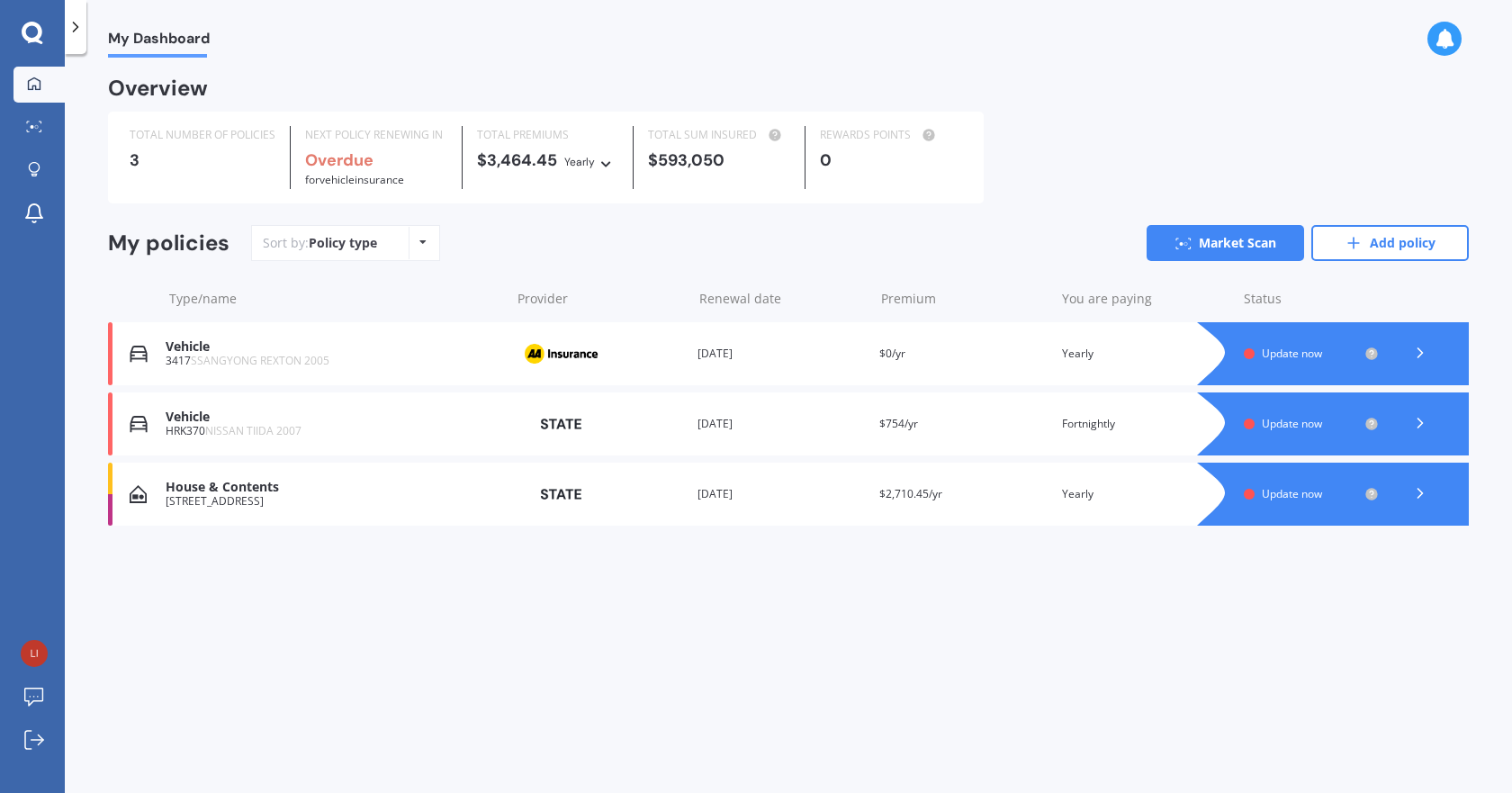
click at [1432, 357] on div at bounding box center [1419, 353] width 54 height 27
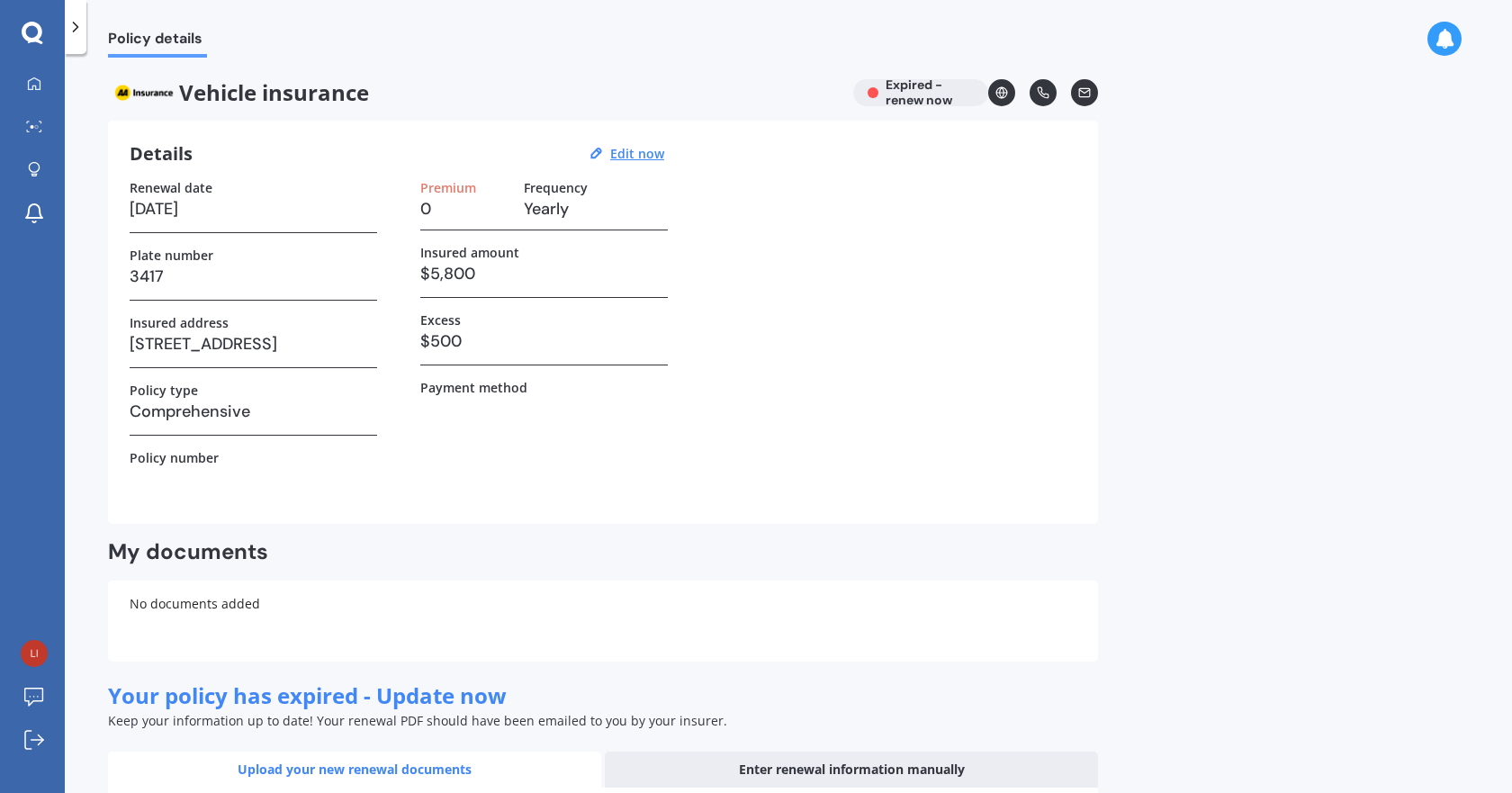
click at [648, 162] on div "Details Edit now" at bounding box center [399, 154] width 540 height 24
click at [650, 151] on u "Edit now" at bounding box center [636, 153] width 54 height 17
select select "01"
select select "2025"
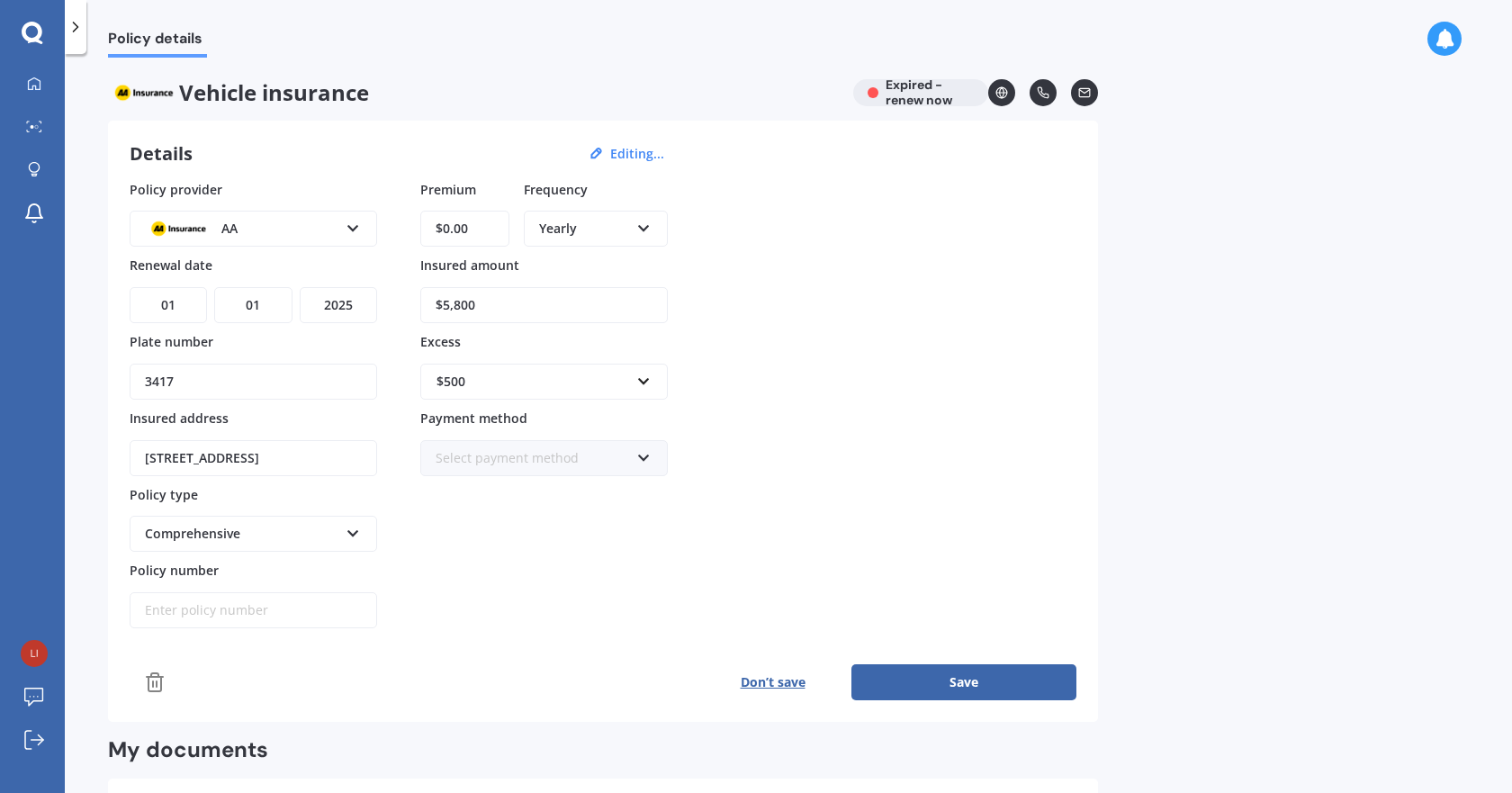
drag, startPoint x: 475, startPoint y: 228, endPoint x: 193, endPoint y: 259, distance: 283.7
click at [193, 259] on div "Policy provider AA AA AMI AMP ANZ ASB Aioi Nissay Dowa Ando Assurant Autosure B…" at bounding box center [602, 404] width 947 height 449
type input "$660.00"
click at [905, 666] on button "Save" at bounding box center [964, 681] width 225 height 36
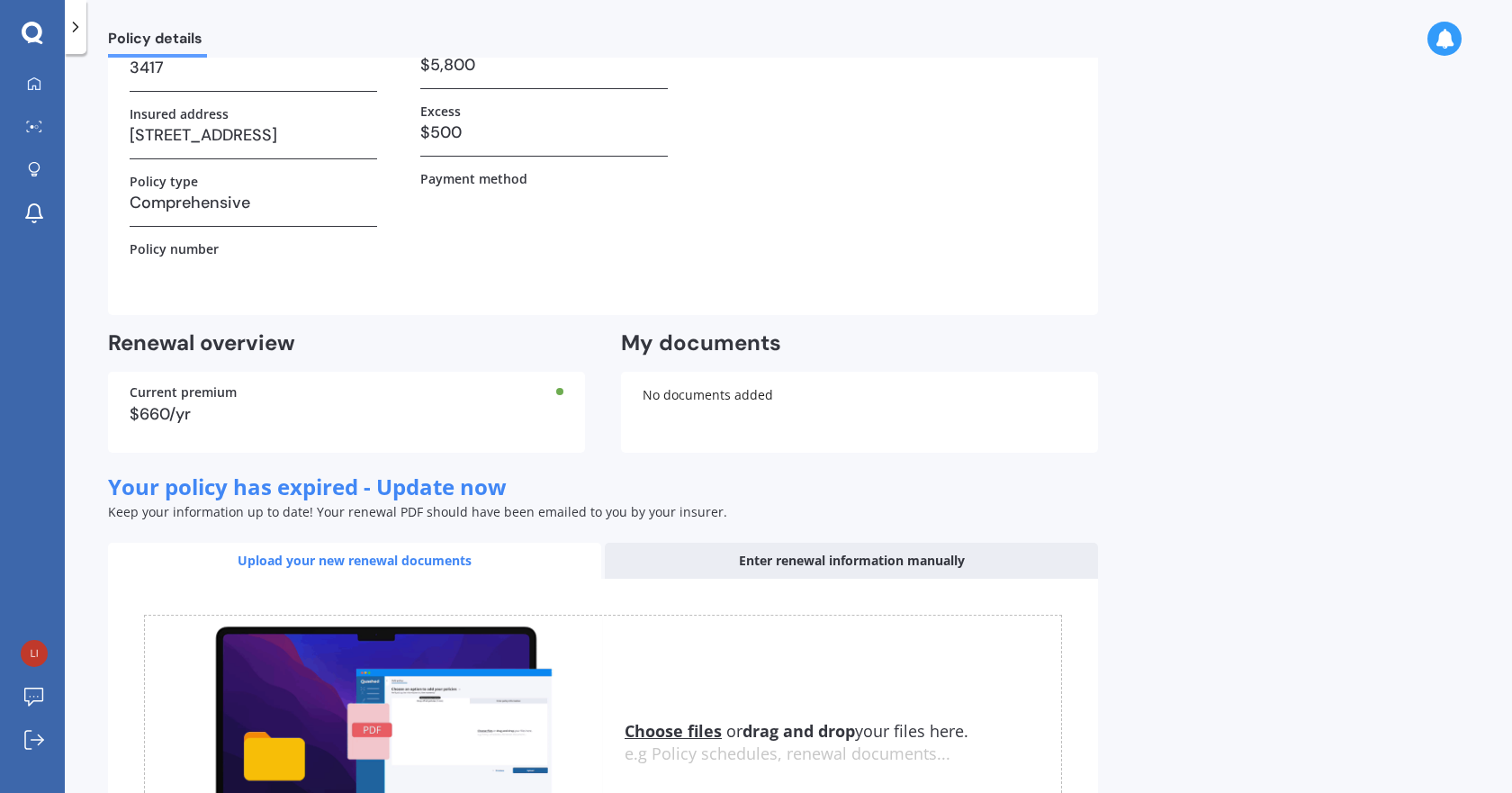
scroll to position [360, 0]
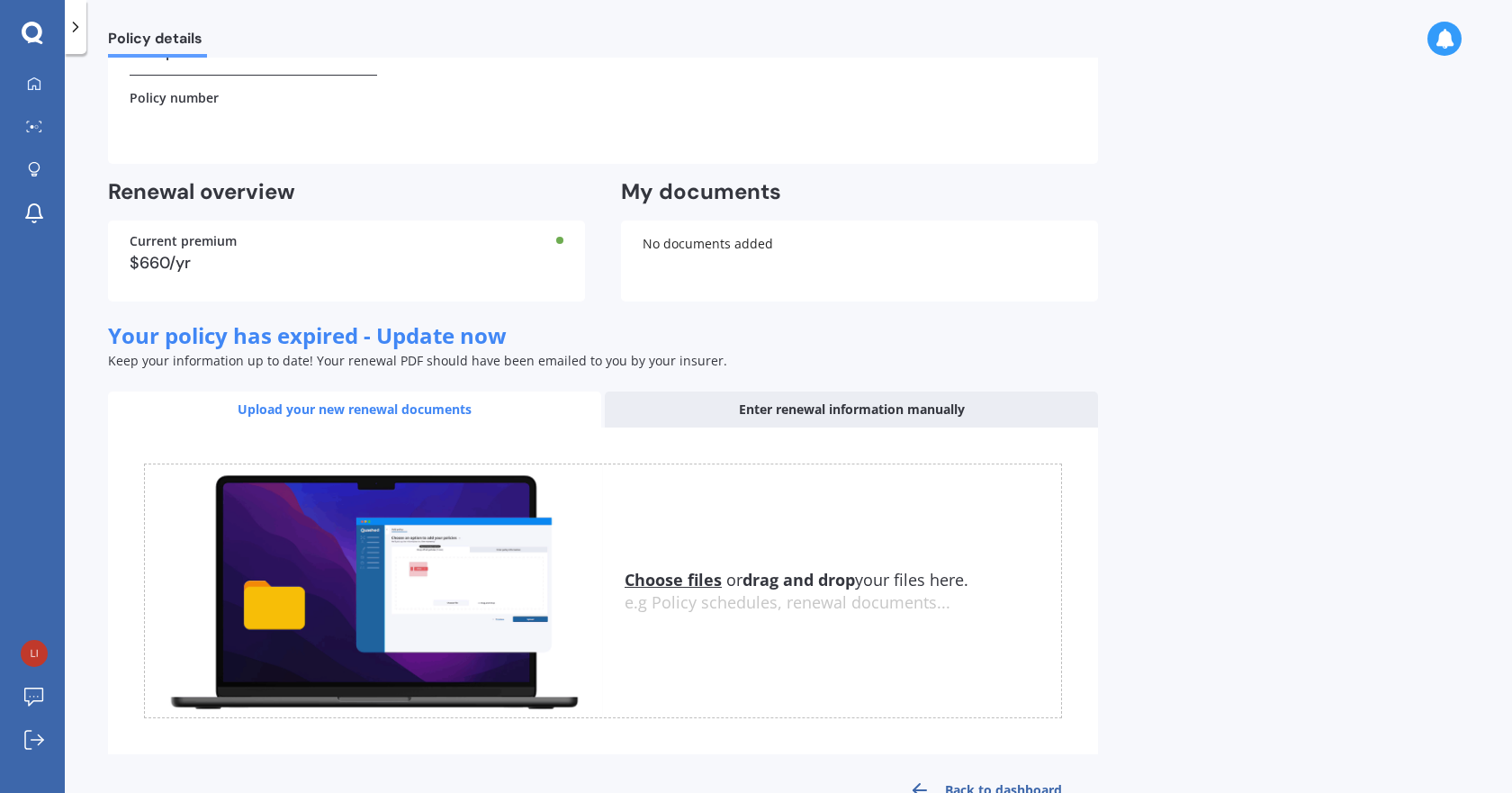
click at [424, 333] on span "Your policy has expired - Update now" at bounding box center [307, 335] width 399 height 29
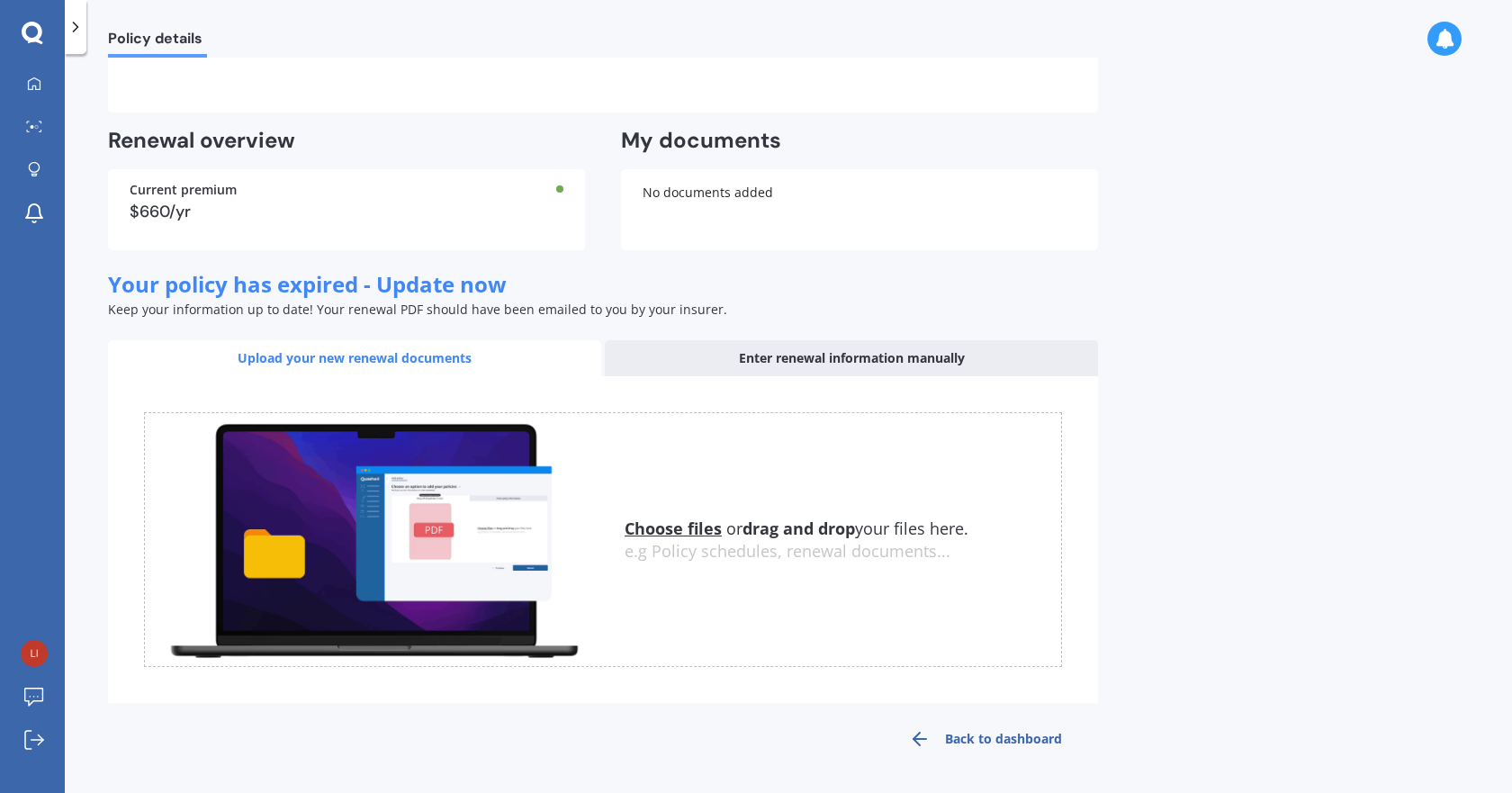
click at [986, 743] on link "Back to dashboard" at bounding box center [985, 738] width 225 height 43
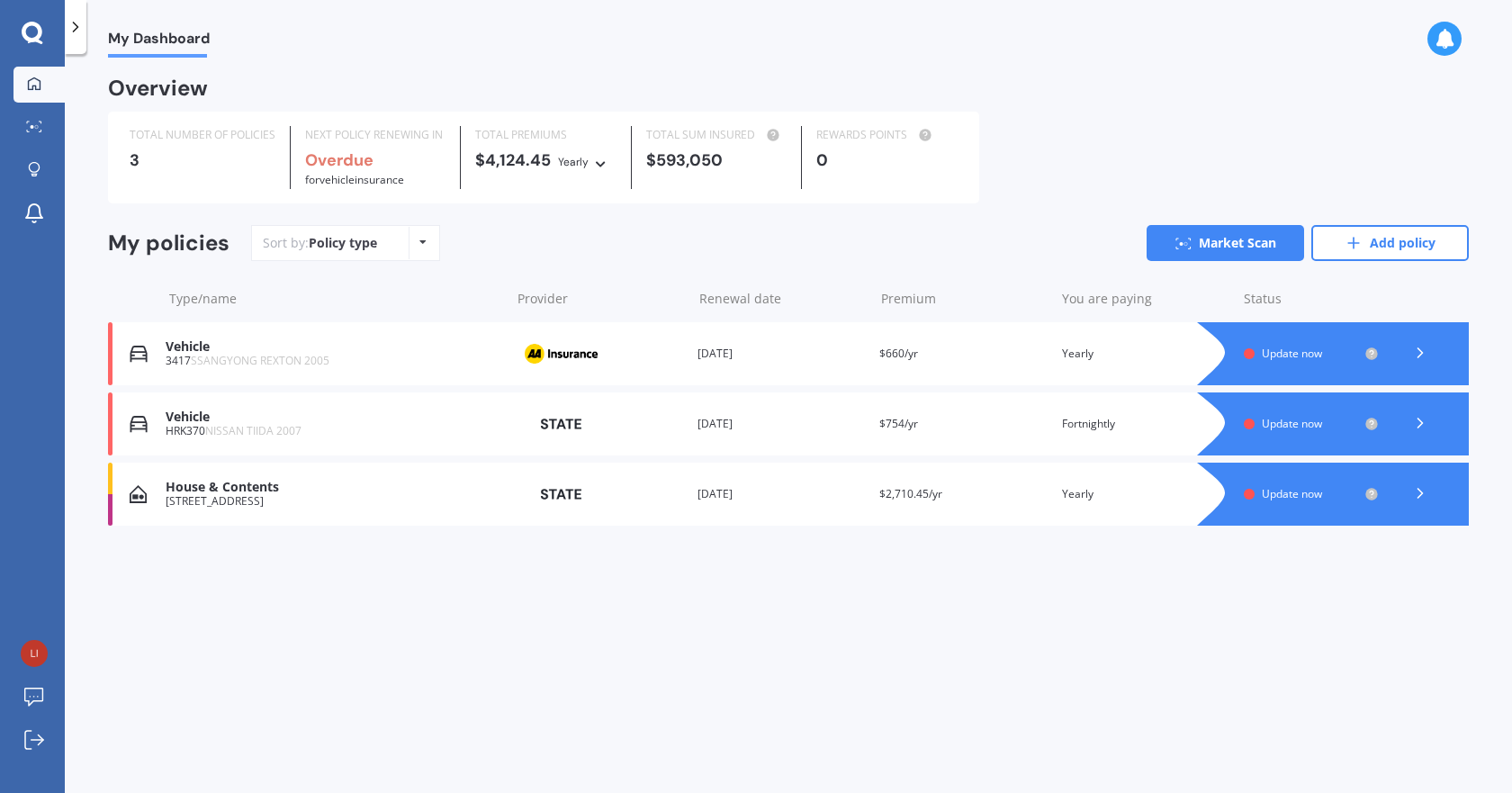
scroll to position [0, 0]
click at [1411, 348] on icon at bounding box center [1420, 353] width 18 height 18
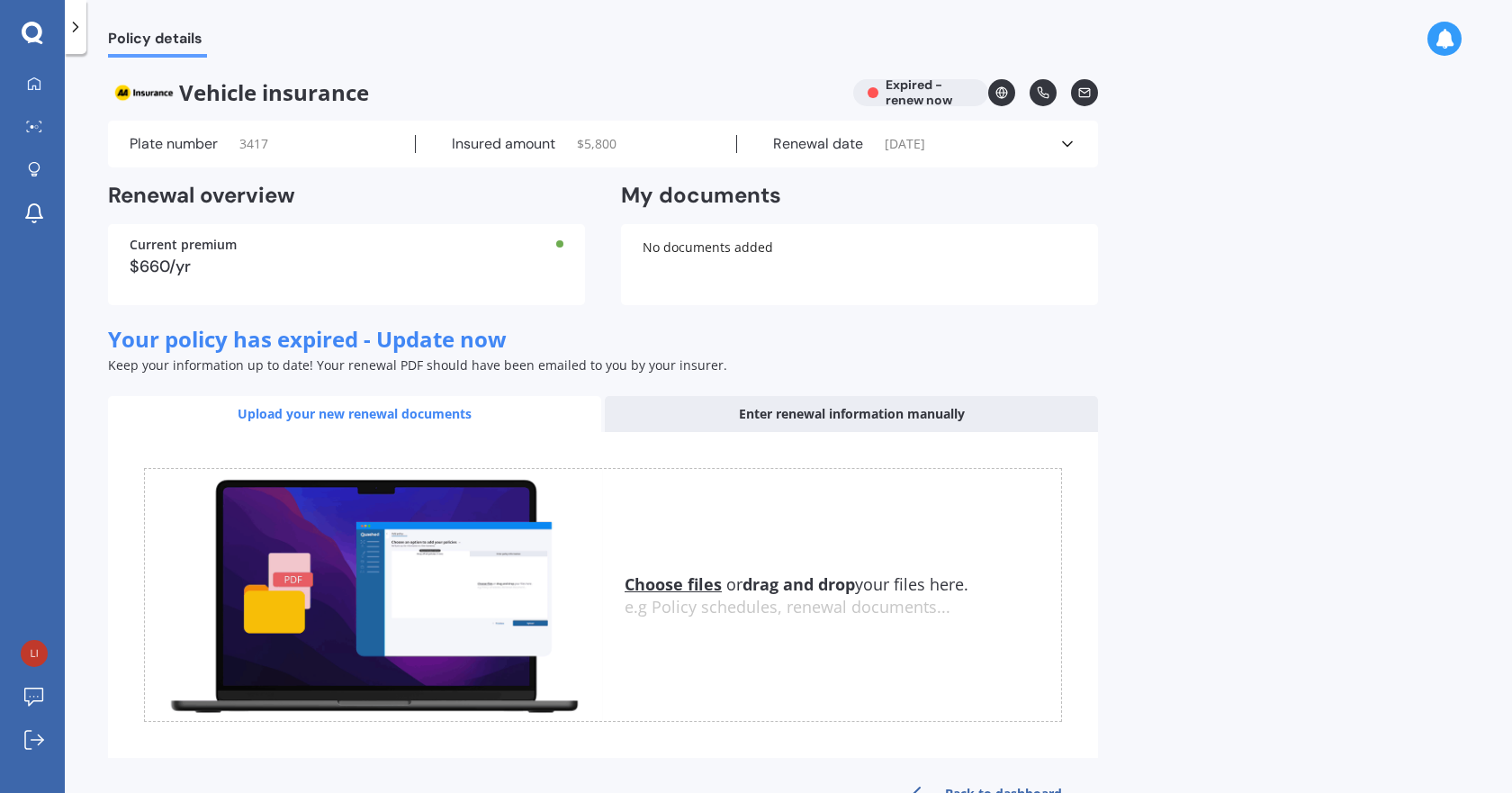
click at [76, 39] on div at bounding box center [76, 27] width 22 height 54
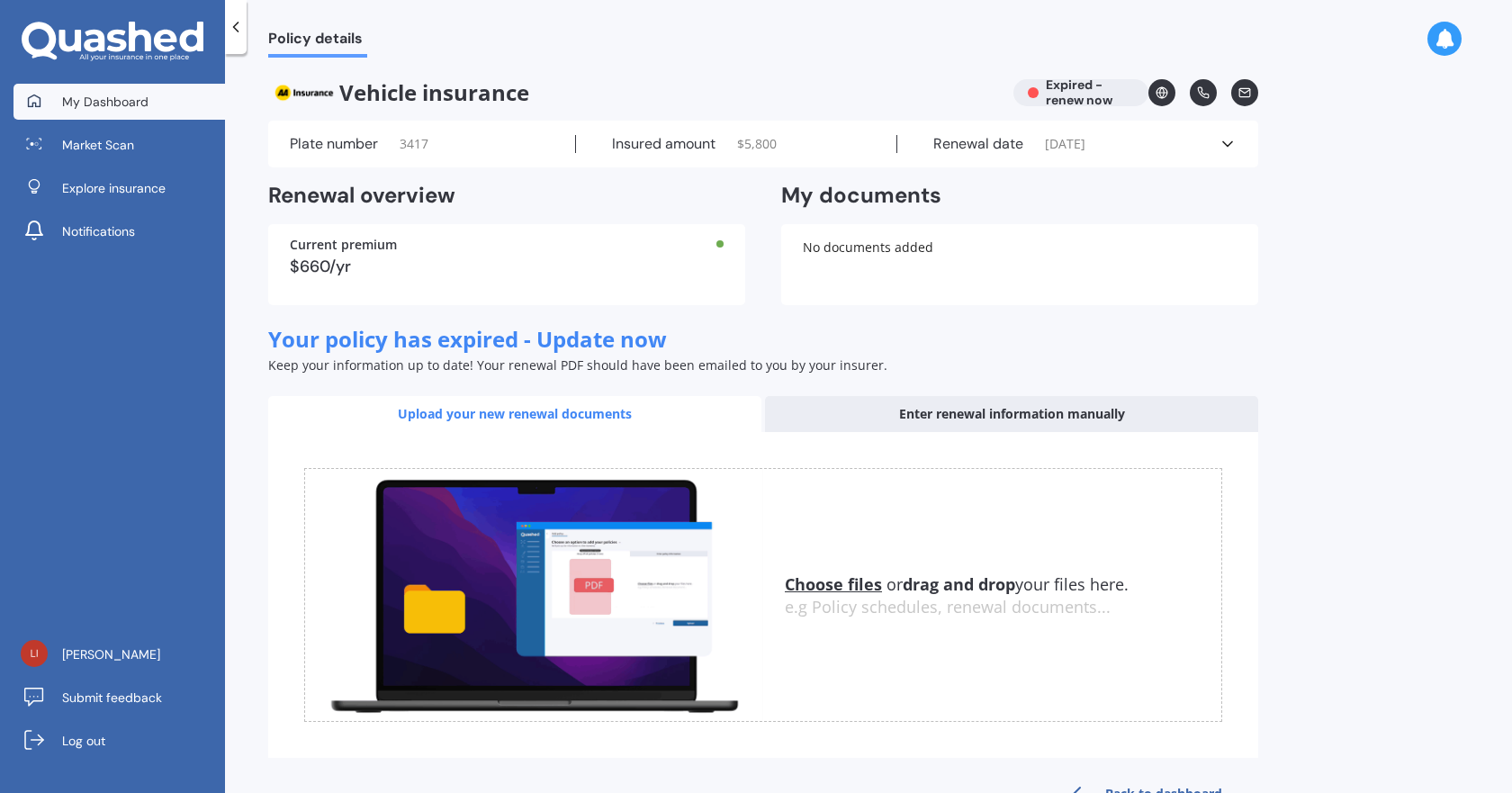
click at [78, 108] on span "My Dashboard" at bounding box center [105, 102] width 86 height 18
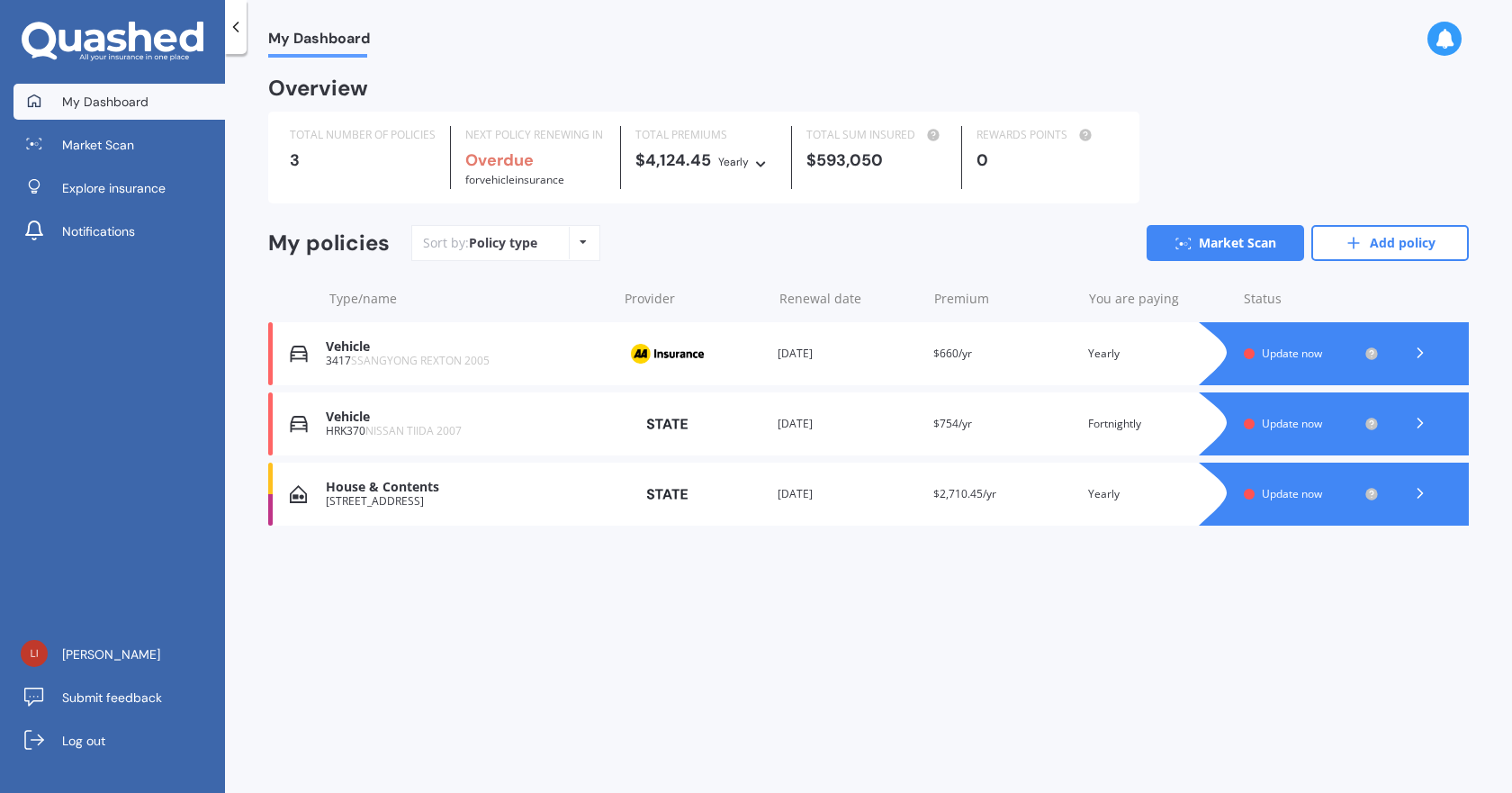
click at [346, 354] on div "Vehicle" at bounding box center [466, 347] width 281 height 16
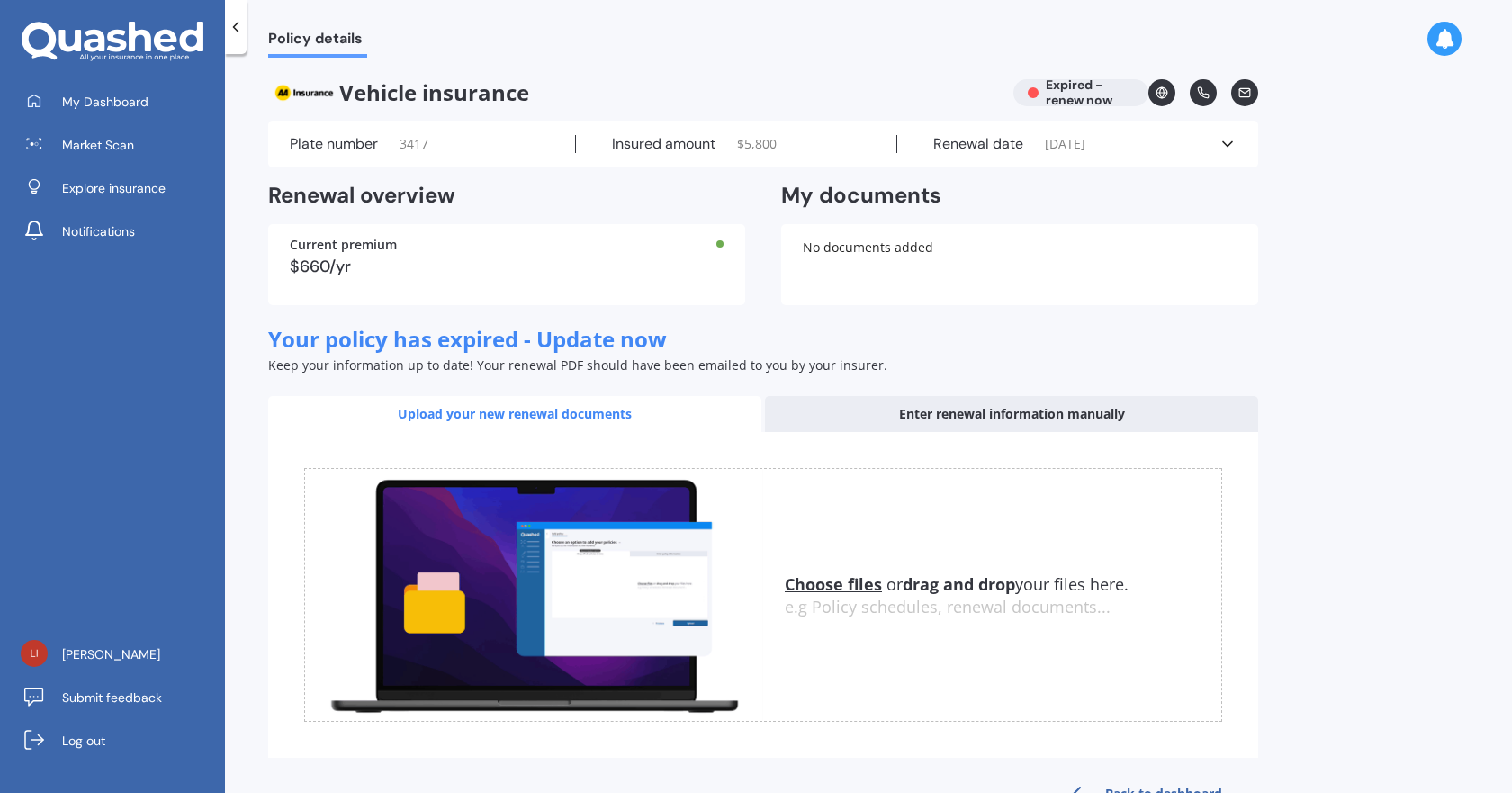
click at [990, 430] on div "Enter renewal information manually" at bounding box center [1011, 413] width 493 height 36
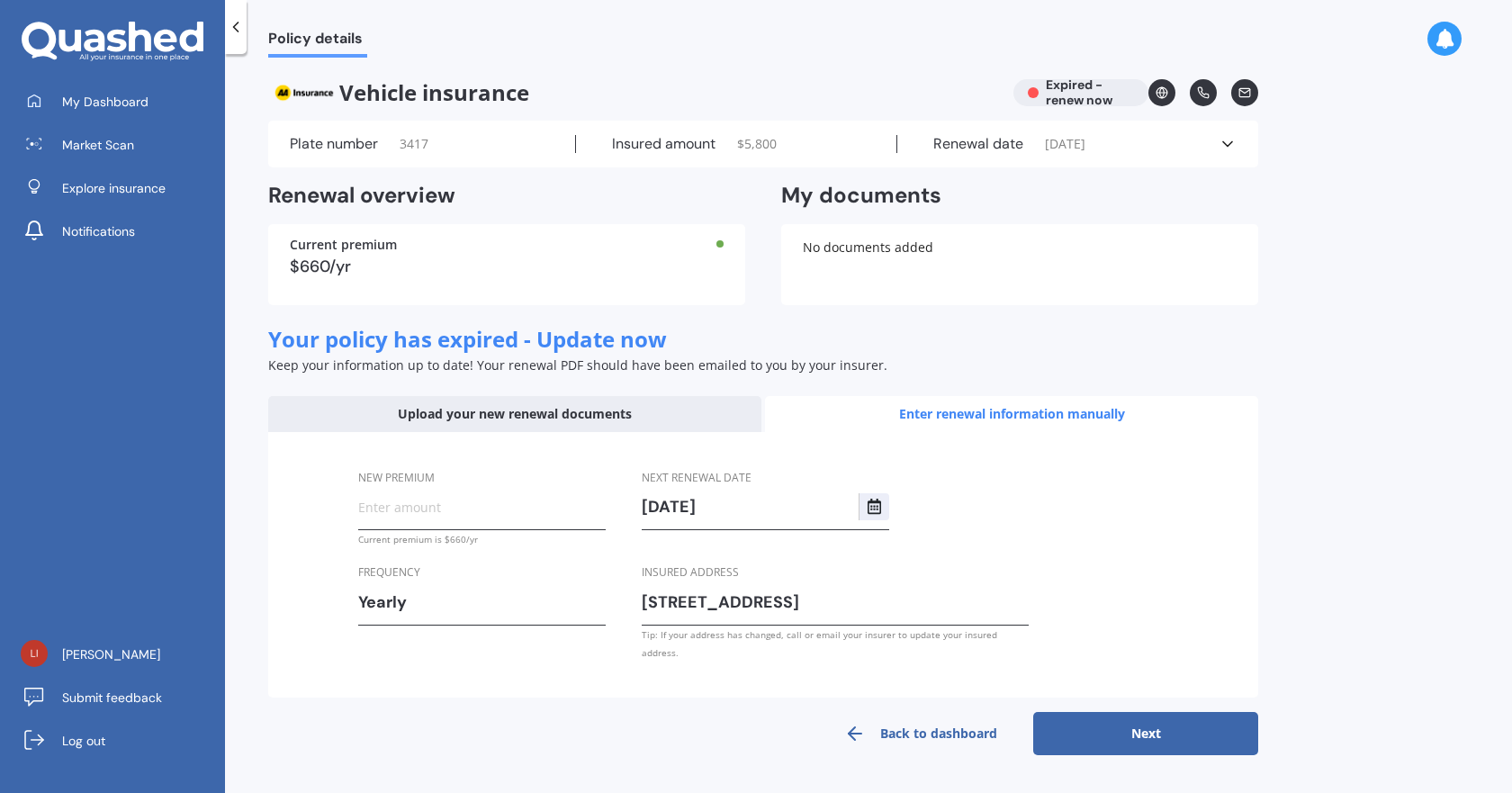
click at [1156, 730] on button "Next" at bounding box center [1145, 732] width 225 height 43
click at [555, 512] on input "New premium" at bounding box center [482, 506] width 248 height 27
type input "$660.00"
click at [1196, 727] on button "Next" at bounding box center [1145, 732] width 225 height 43
select select "01"
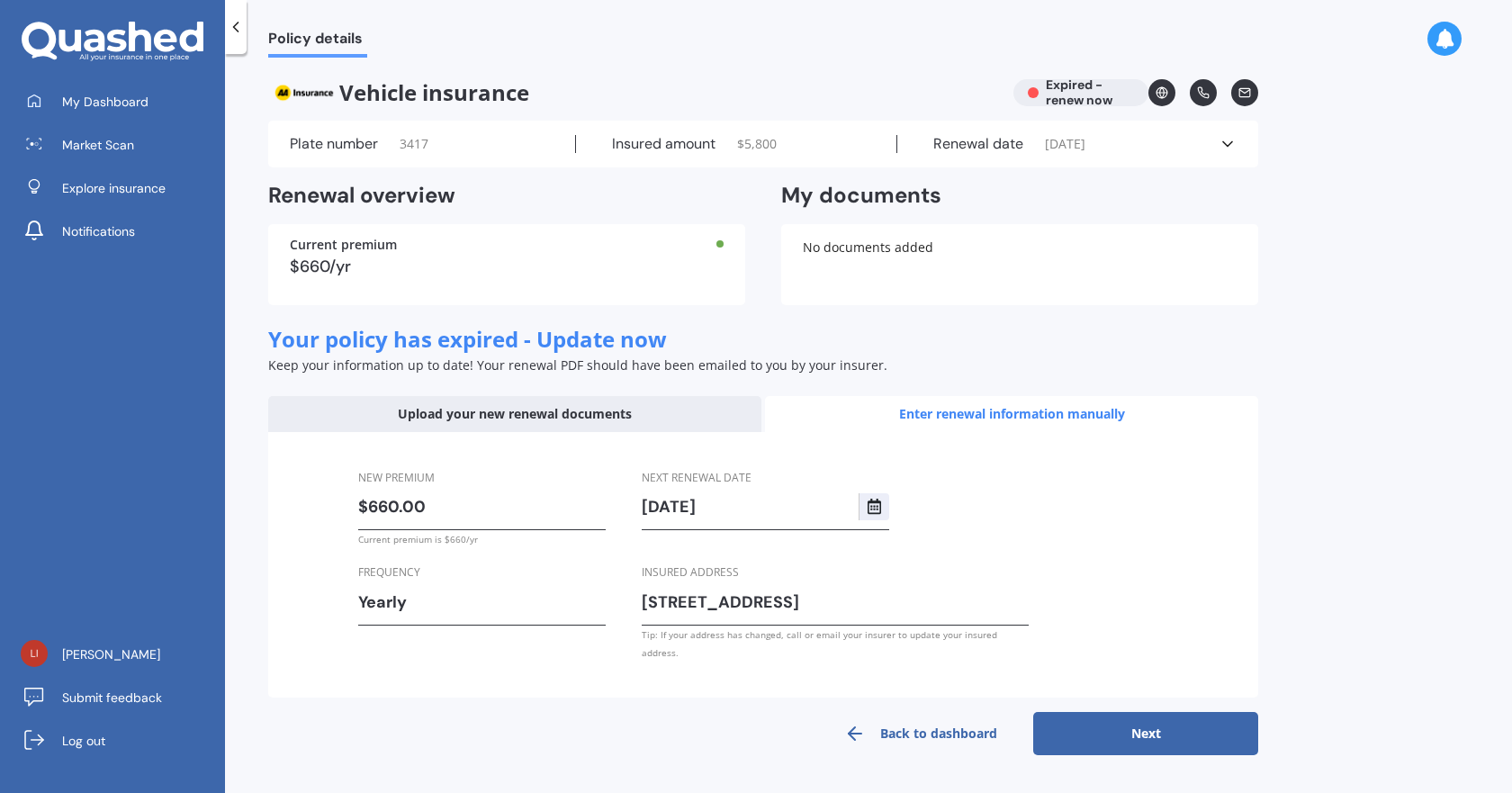
select select "01"
select select "2026"
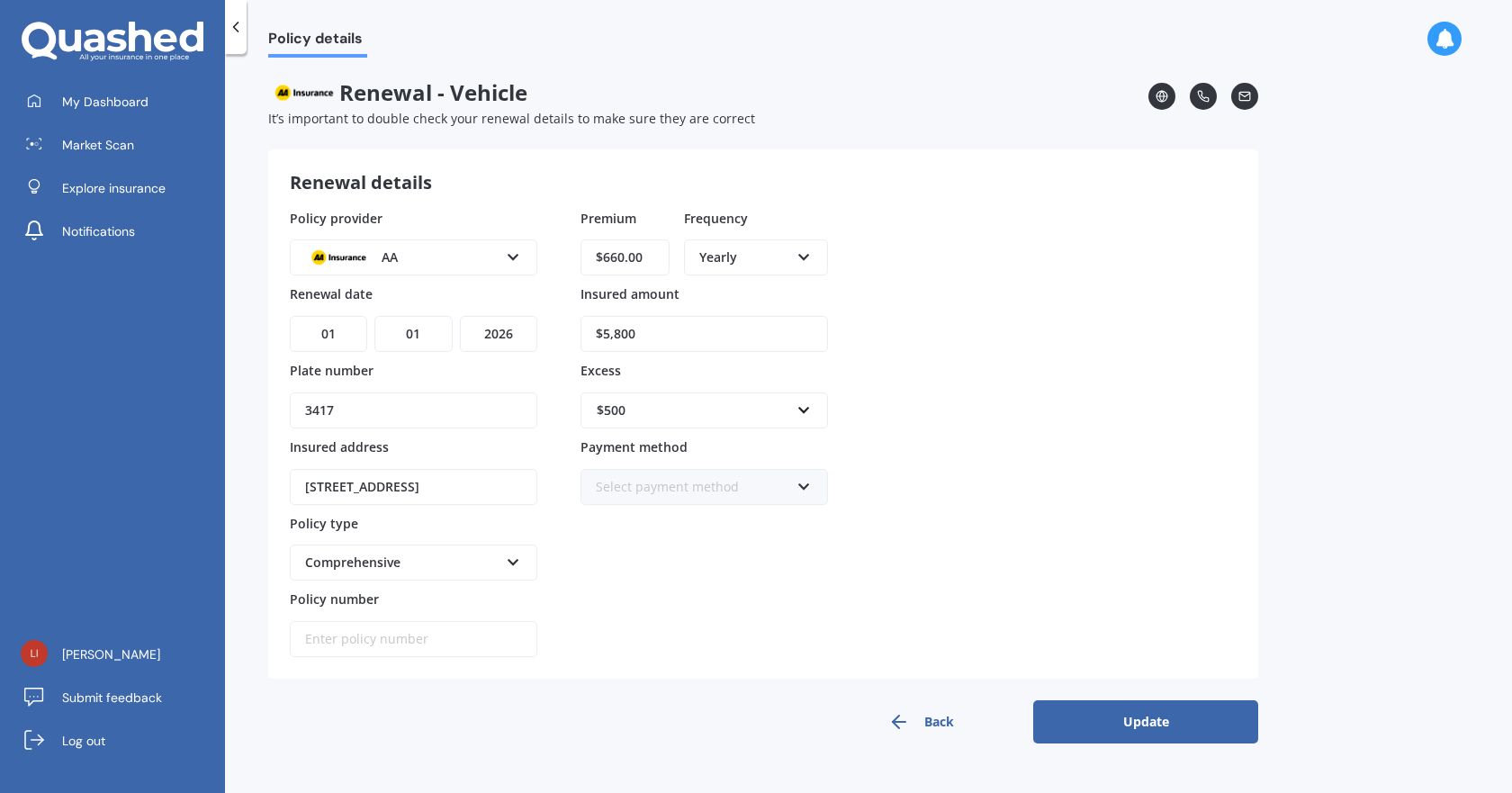
click at [1196, 728] on button "Update" at bounding box center [1145, 721] width 225 height 43
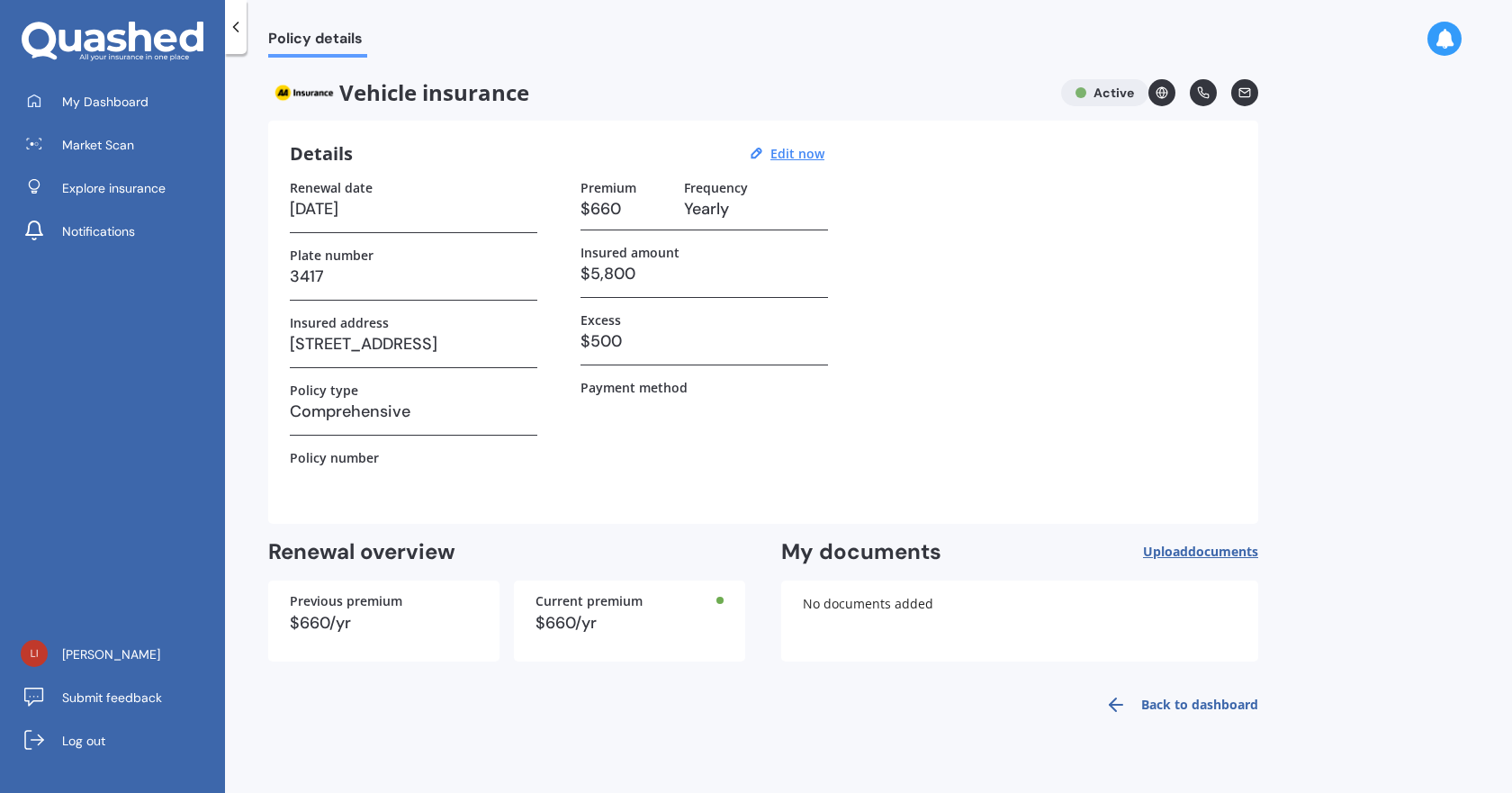
click at [1158, 94] on icon at bounding box center [1162, 93] width 13 height 13
click at [132, 99] on span "My Dashboard" at bounding box center [105, 102] width 86 height 18
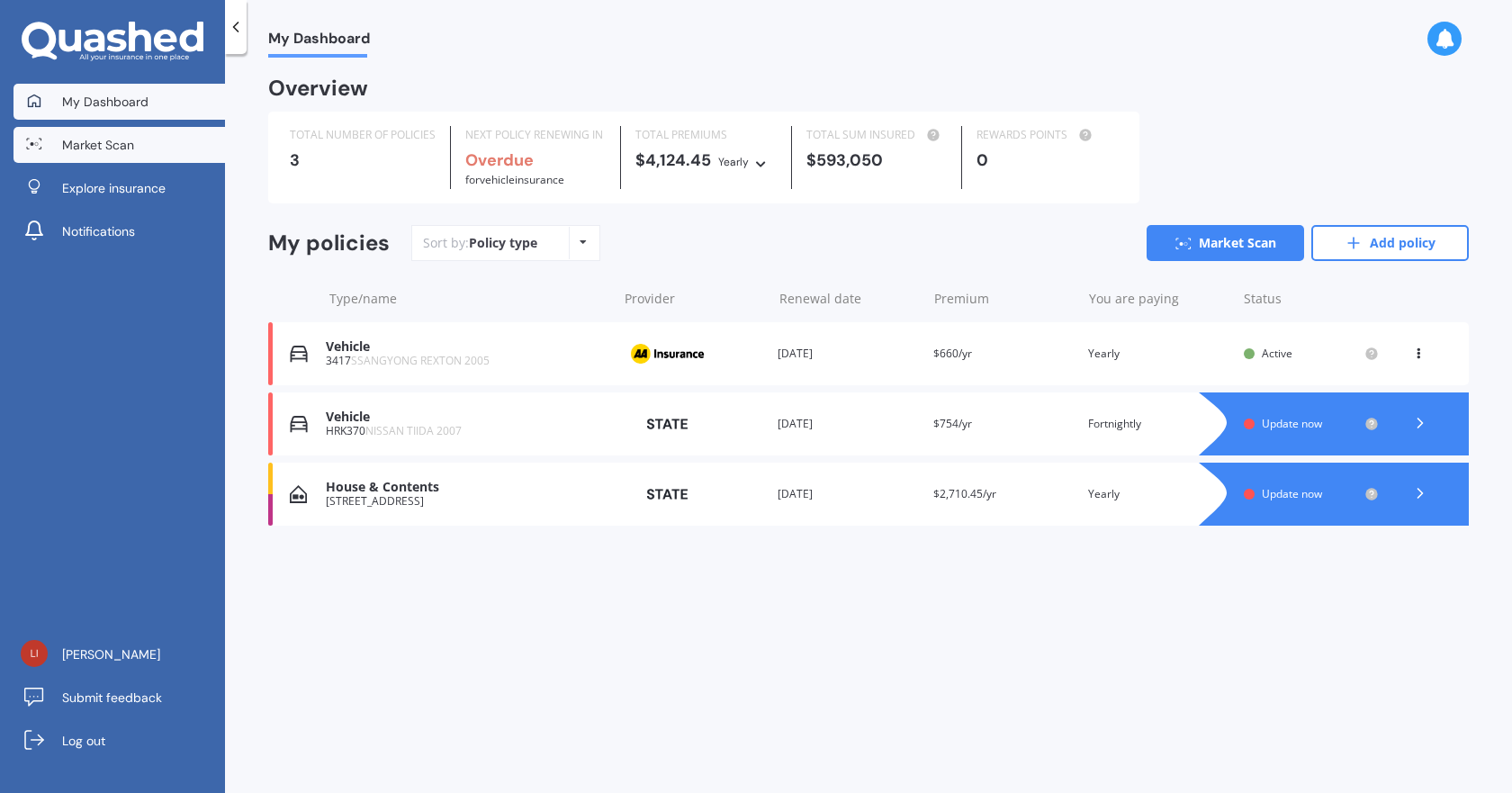
click at [114, 161] on link "Market Scan" at bounding box center [119, 144] width 212 height 36
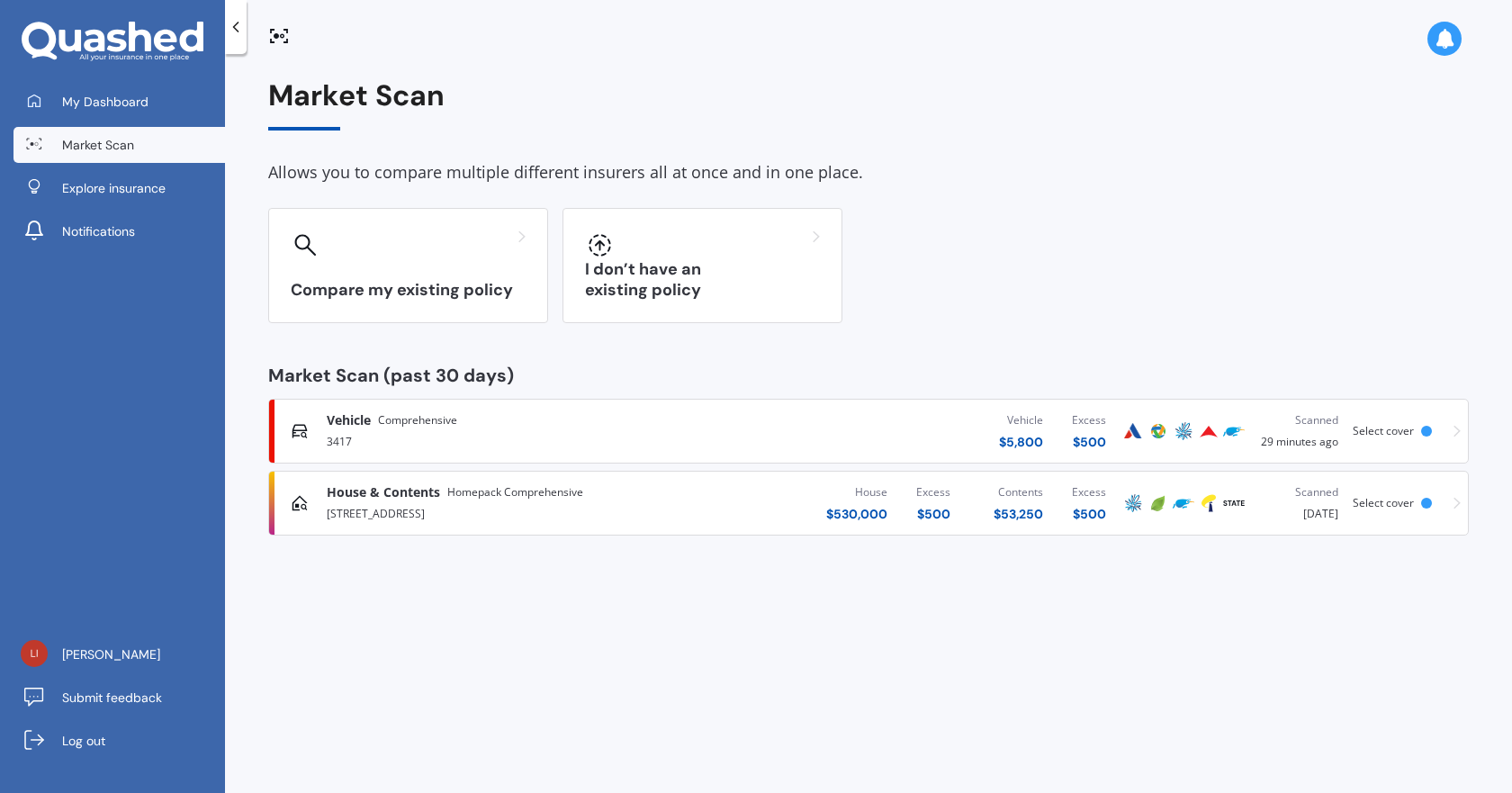
click at [560, 425] on div "Vehicle Comprehensive" at bounding box center [515, 421] width 379 height 18
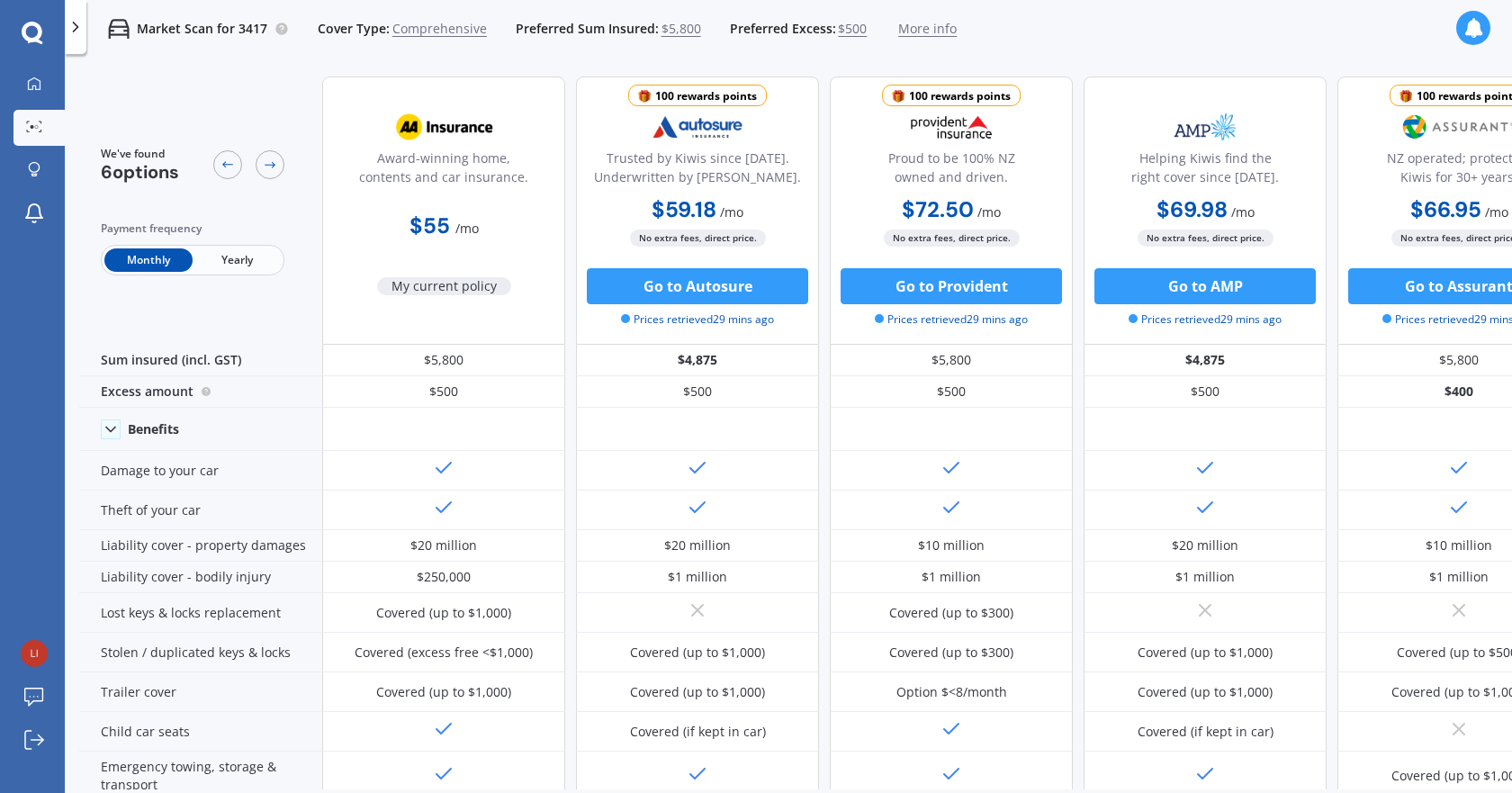
click at [228, 269] on span "Yearly" at bounding box center [237, 260] width 88 height 24
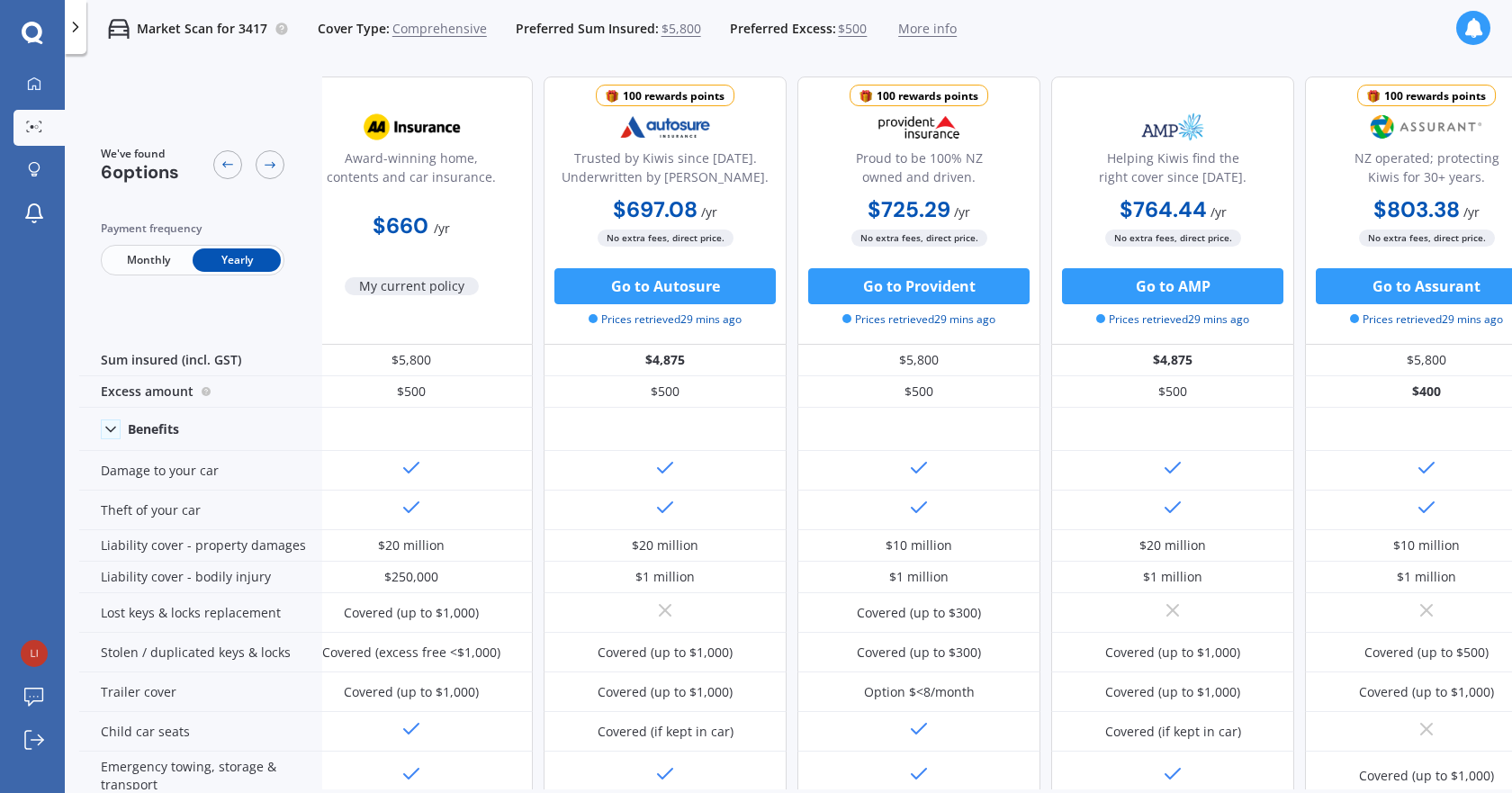
scroll to position [0, 331]
